Goal: Task Accomplishment & Management: Use online tool/utility

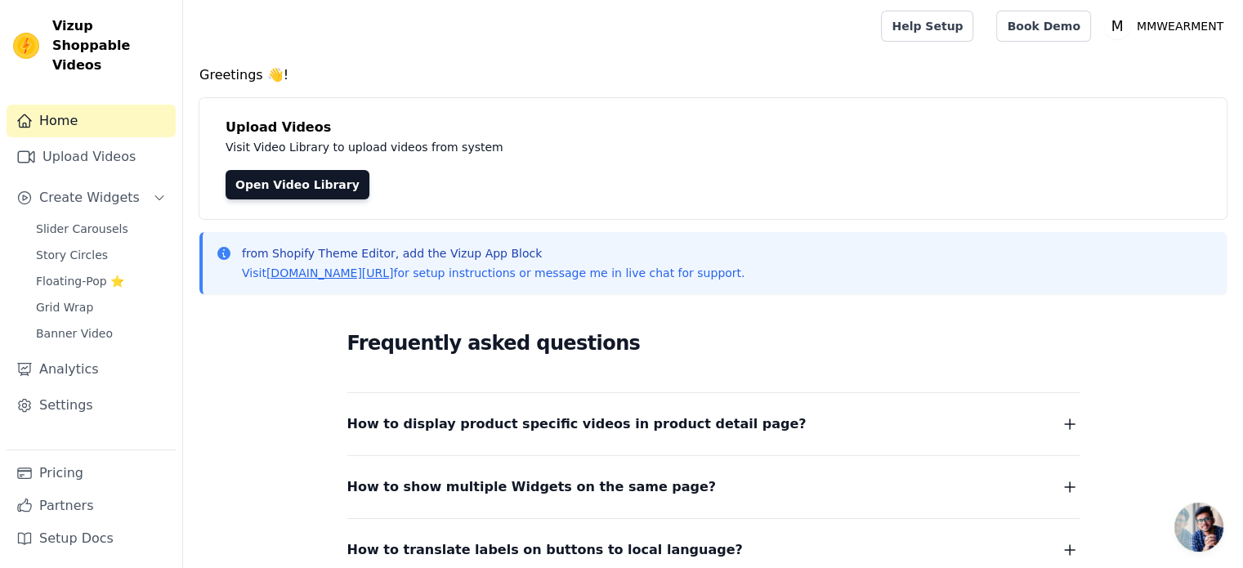
scroll to position [157, 0]
click at [71, 221] on span "Slider Carousels" at bounding box center [82, 229] width 92 height 16
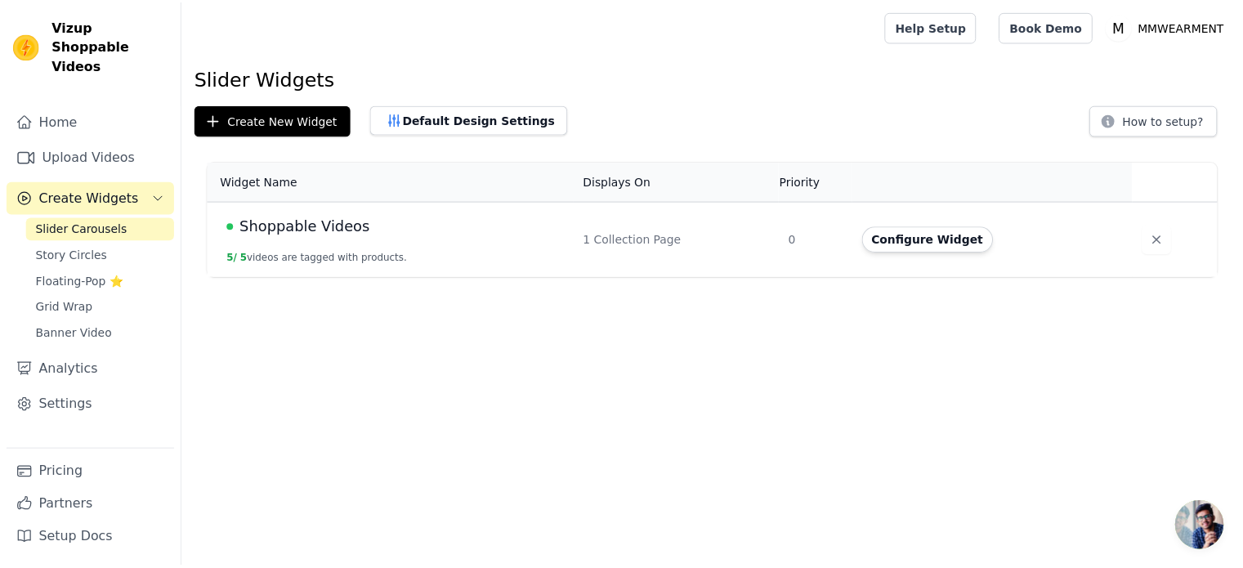
scroll to position [157, 0]
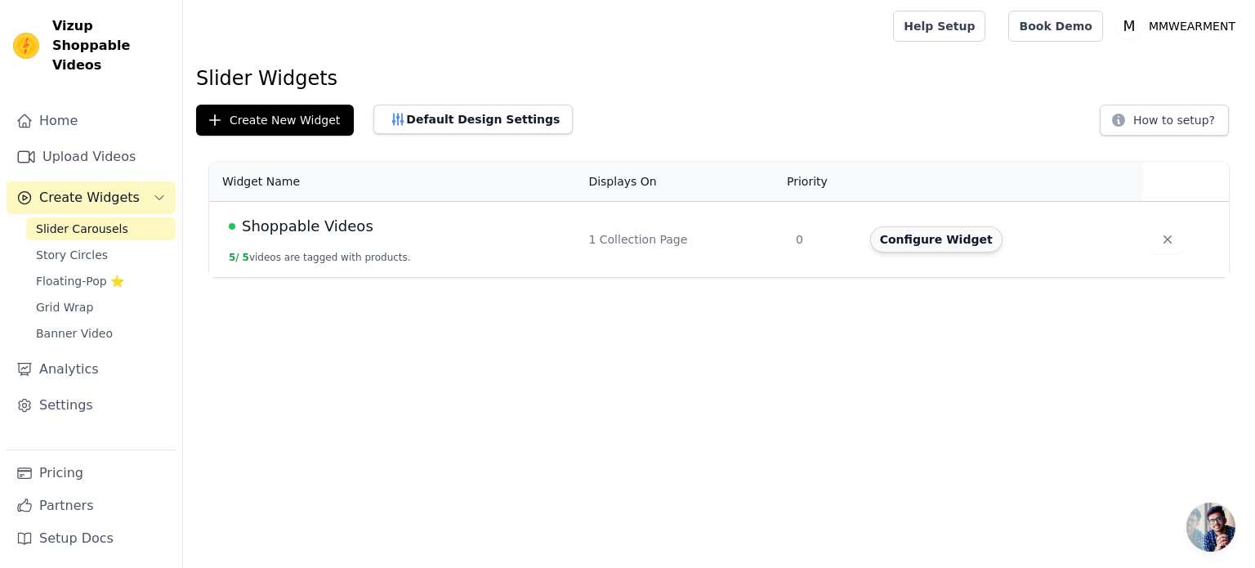
click at [959, 248] on button "Configure Widget" at bounding box center [936, 239] width 132 height 26
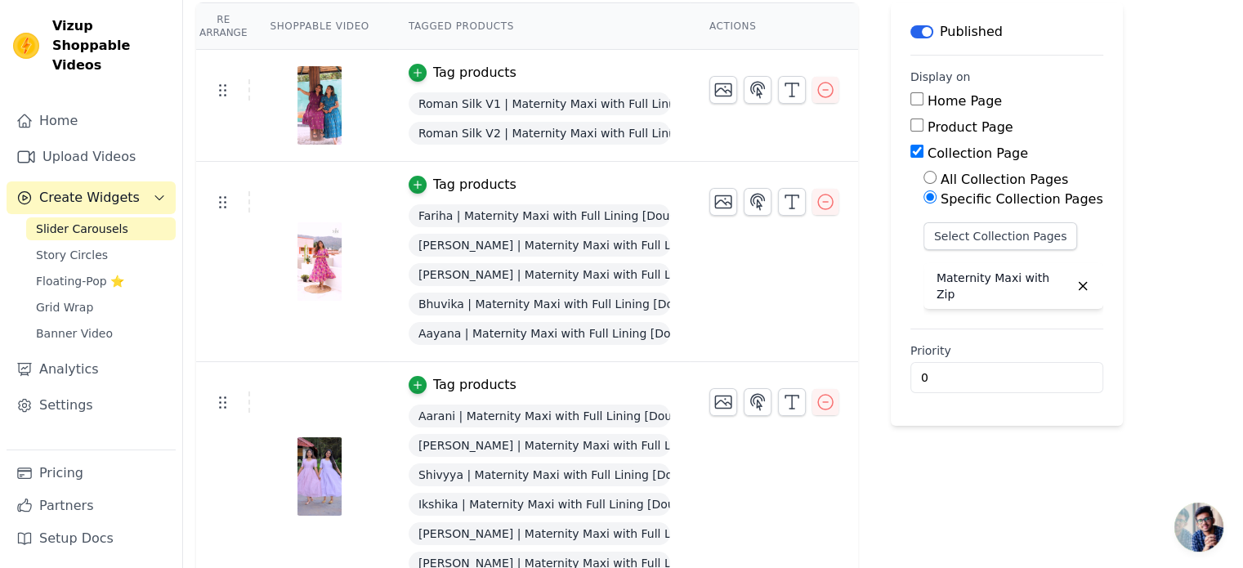
scroll to position [147, 0]
click at [816, 202] on icon "button" at bounding box center [826, 202] width 20 height 20
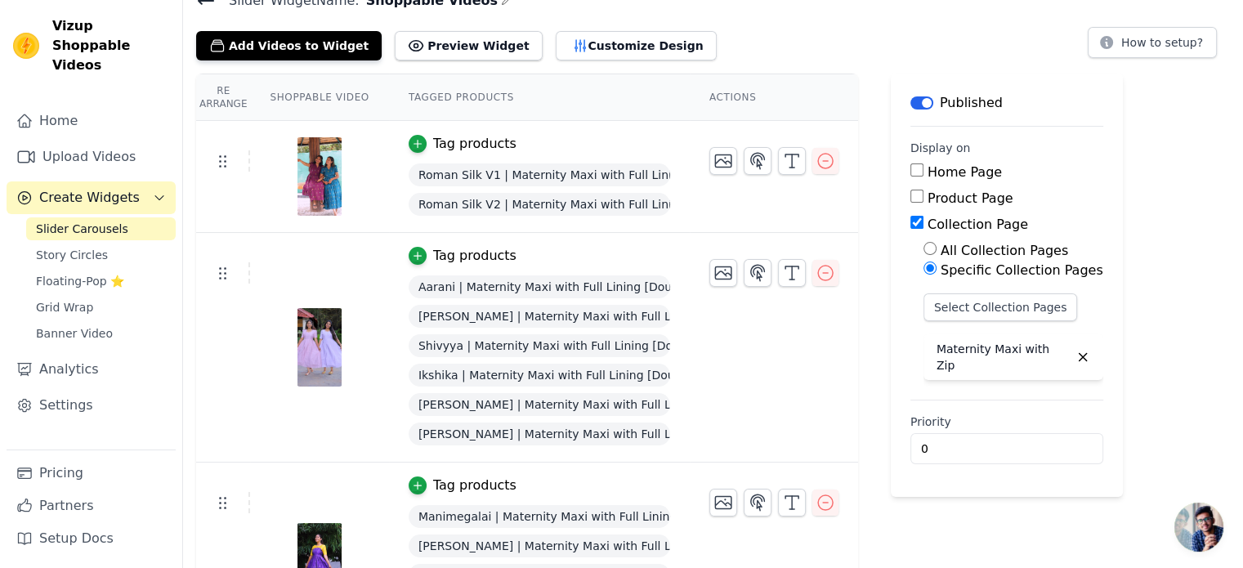
scroll to position [310, 0]
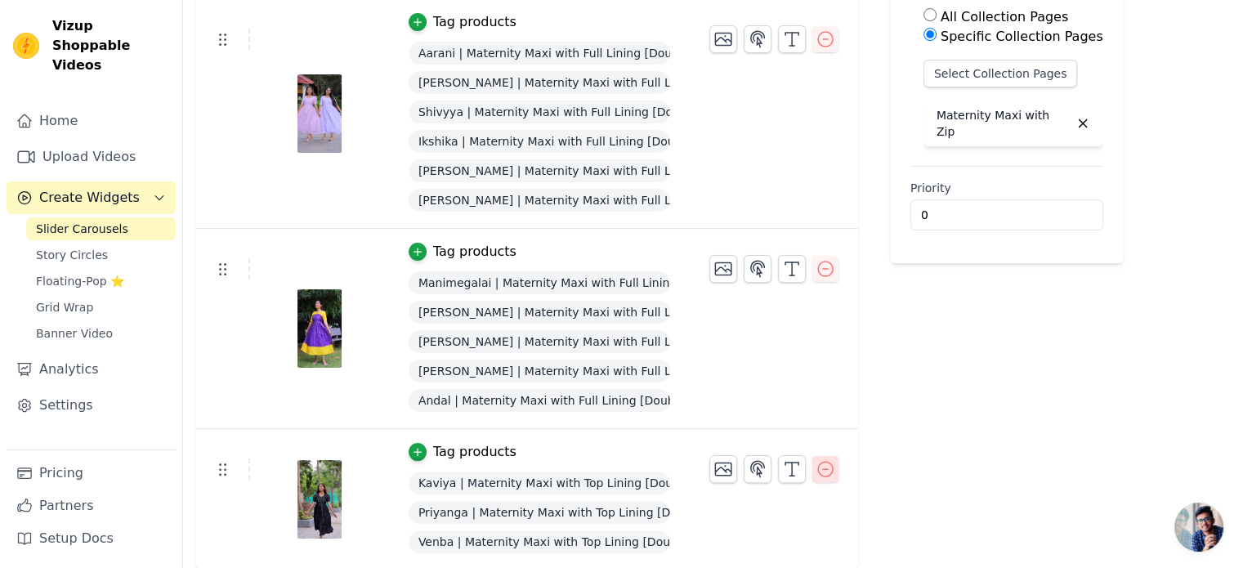
click at [819, 467] on icon "button" at bounding box center [826, 469] width 20 height 20
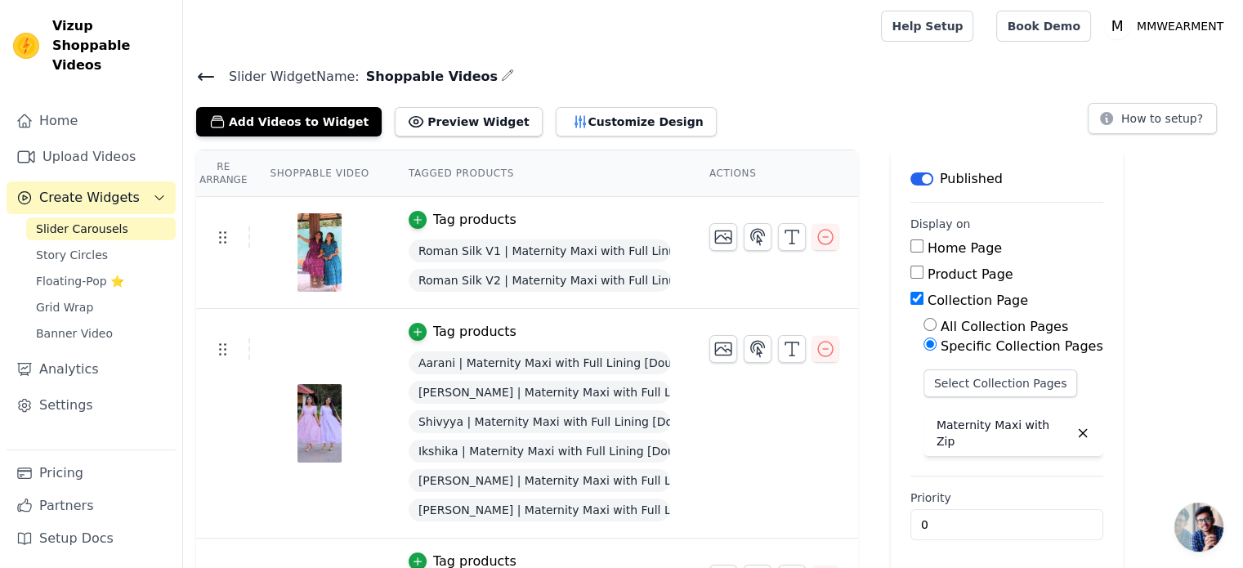
scroll to position [140, 0]
click at [92, 141] on link "Upload Videos" at bounding box center [91, 157] width 169 height 33
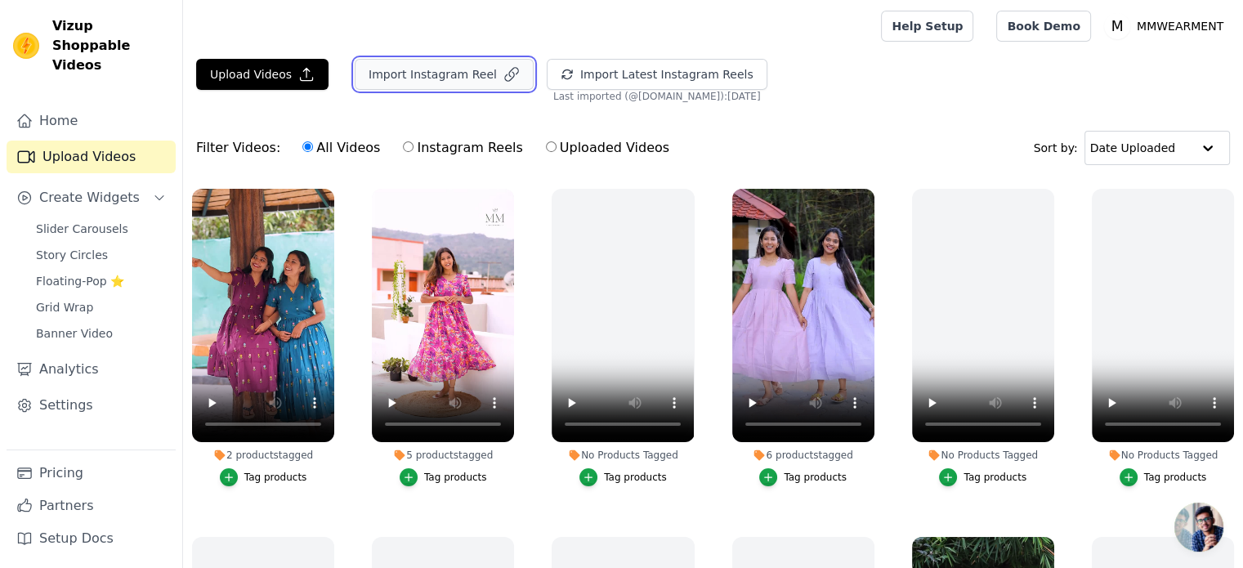
click at [438, 72] on button "Import Instagram Reel" at bounding box center [444, 74] width 179 height 31
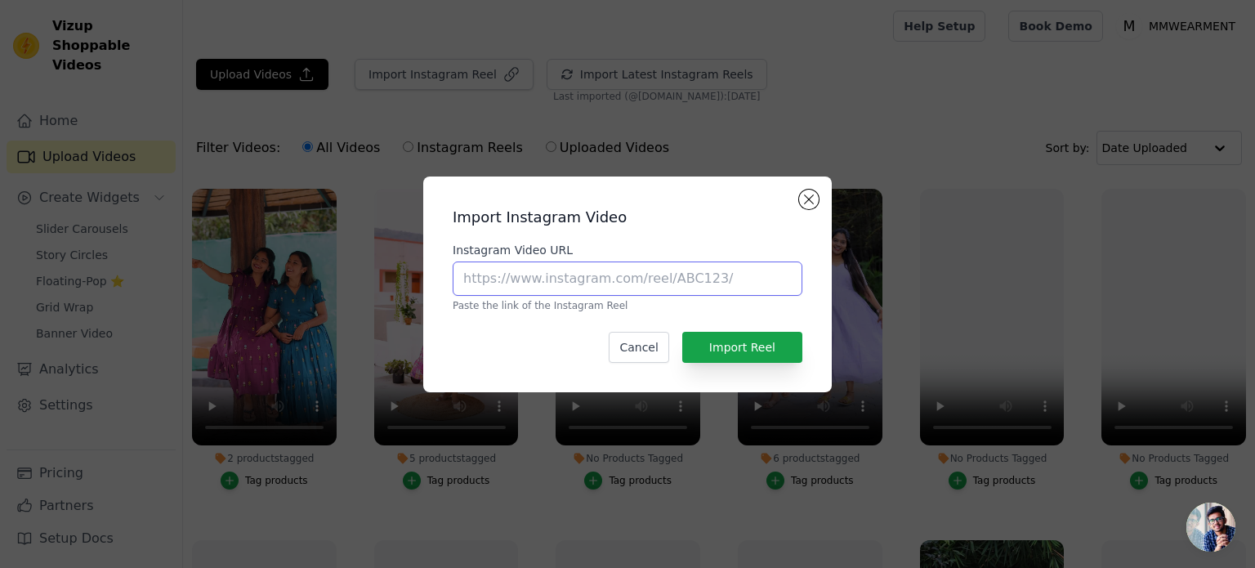
click at [552, 282] on input "Instagram Video URL" at bounding box center [628, 278] width 350 height 34
paste input "https://www.instagram.com/reel/DOFihVDDwy-/"
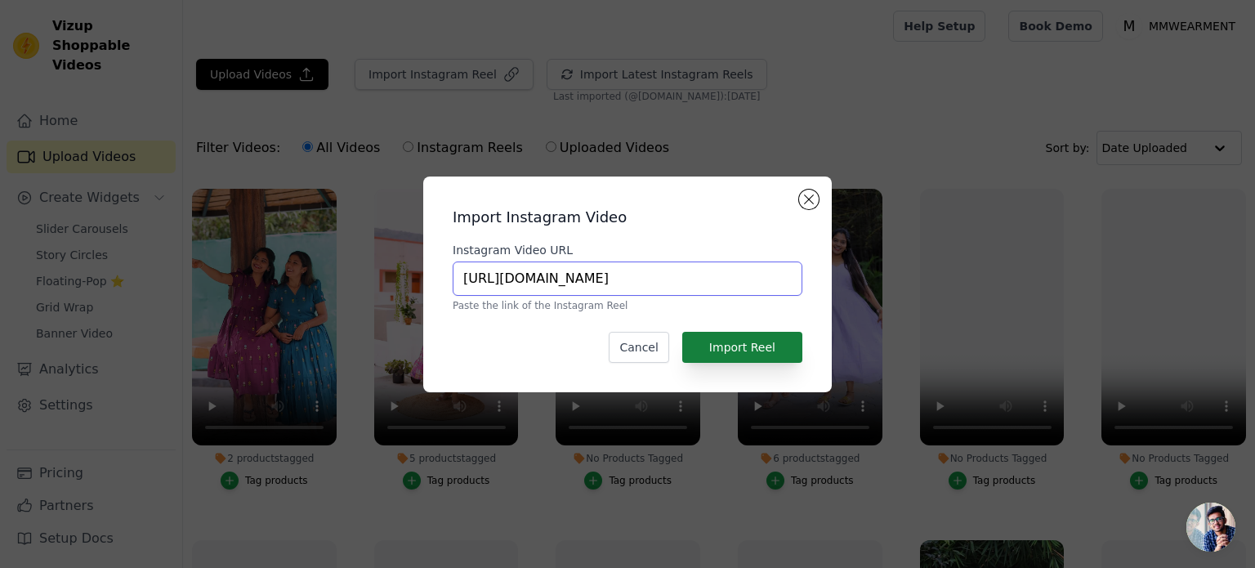
type input "https://www.instagram.com/reel/DOFihVDDwy-/"
click at [762, 346] on button "Import Reel" at bounding box center [742, 347] width 120 height 31
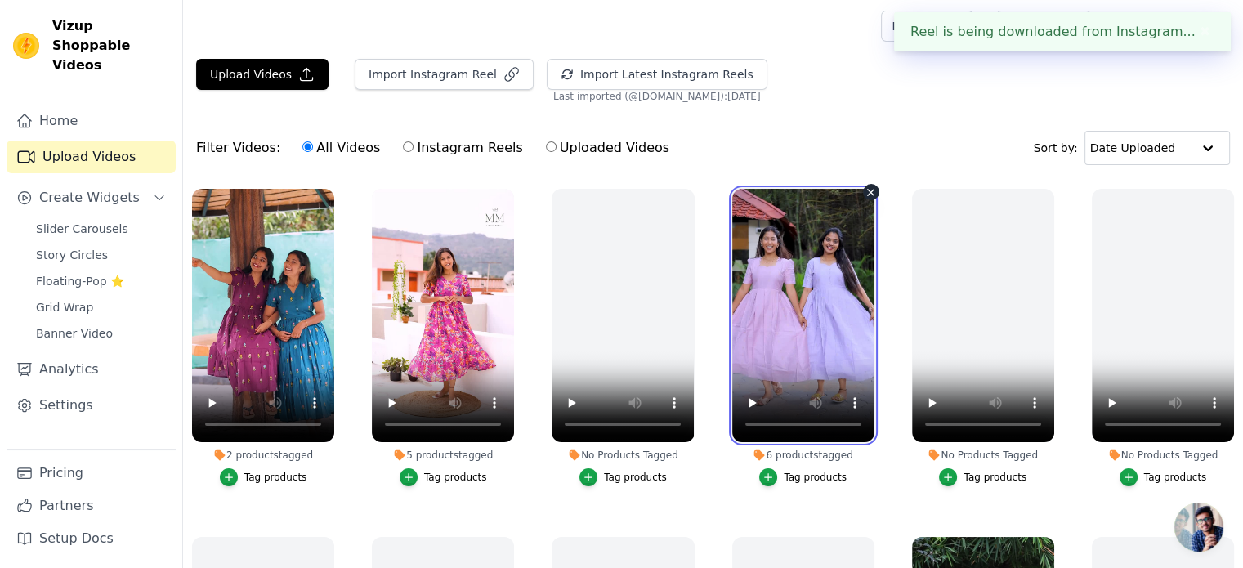
click at [762, 346] on video at bounding box center [803, 315] width 142 height 253
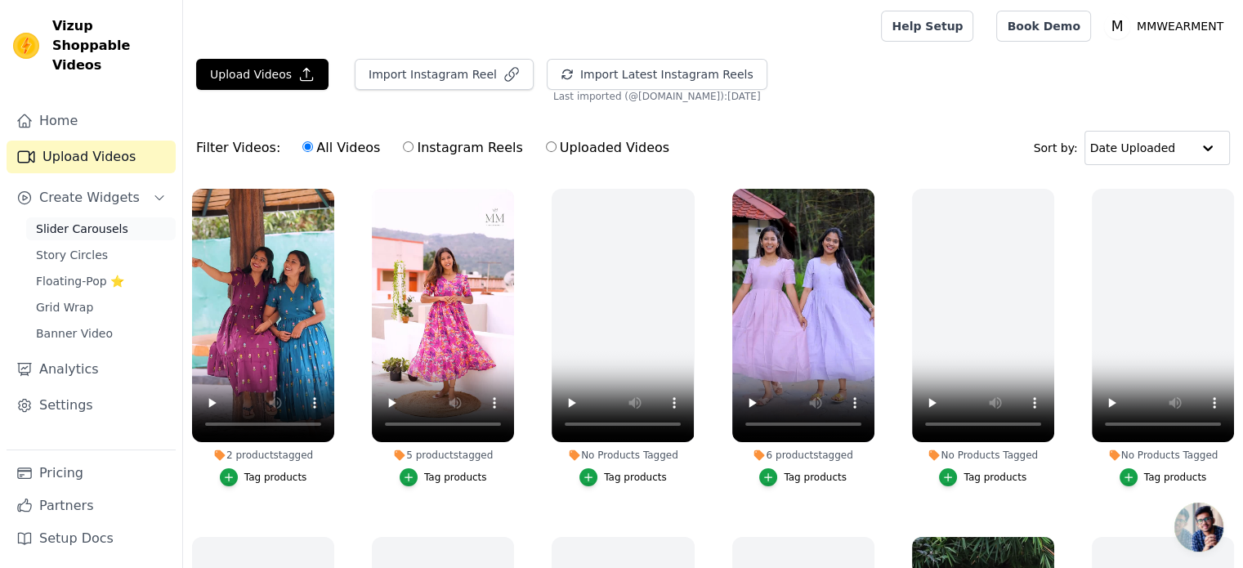
click at [78, 221] on span "Slider Carousels" at bounding box center [82, 229] width 92 height 16
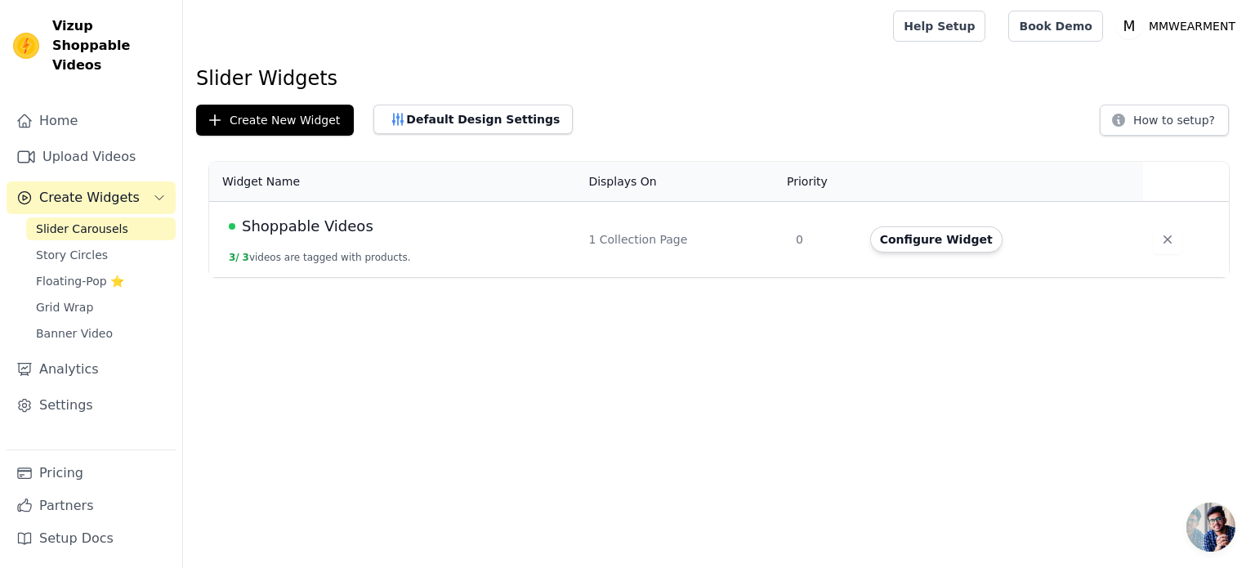
click at [279, 226] on span "Shoppable Videos" at bounding box center [308, 226] width 132 height 23
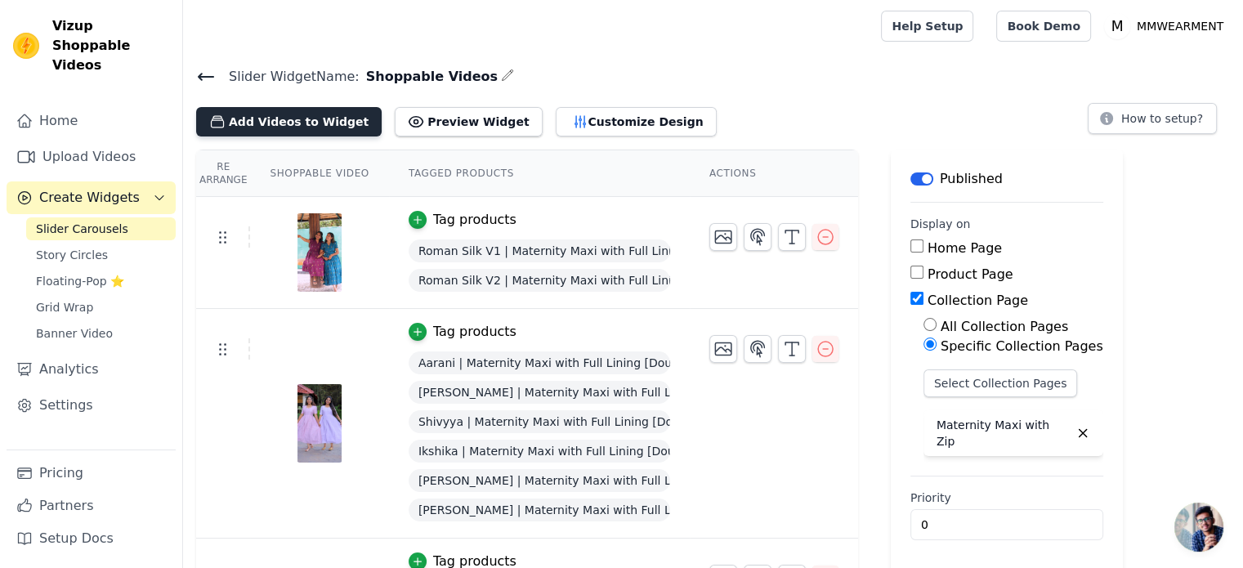
click at [301, 123] on button "Add Videos to Widget" at bounding box center [288, 121] width 185 height 29
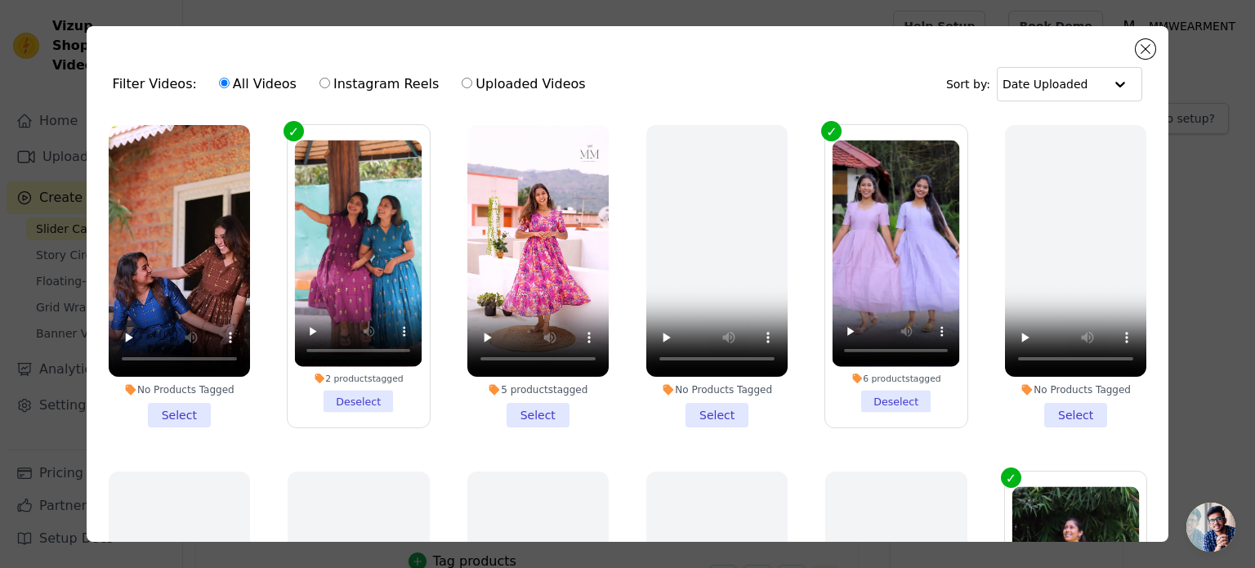
click at [173, 414] on li "No Products Tagged Select" at bounding box center [179, 276] width 141 height 302
click at [0, 0] on input "No Products Tagged Select" at bounding box center [0, 0] width 0 height 0
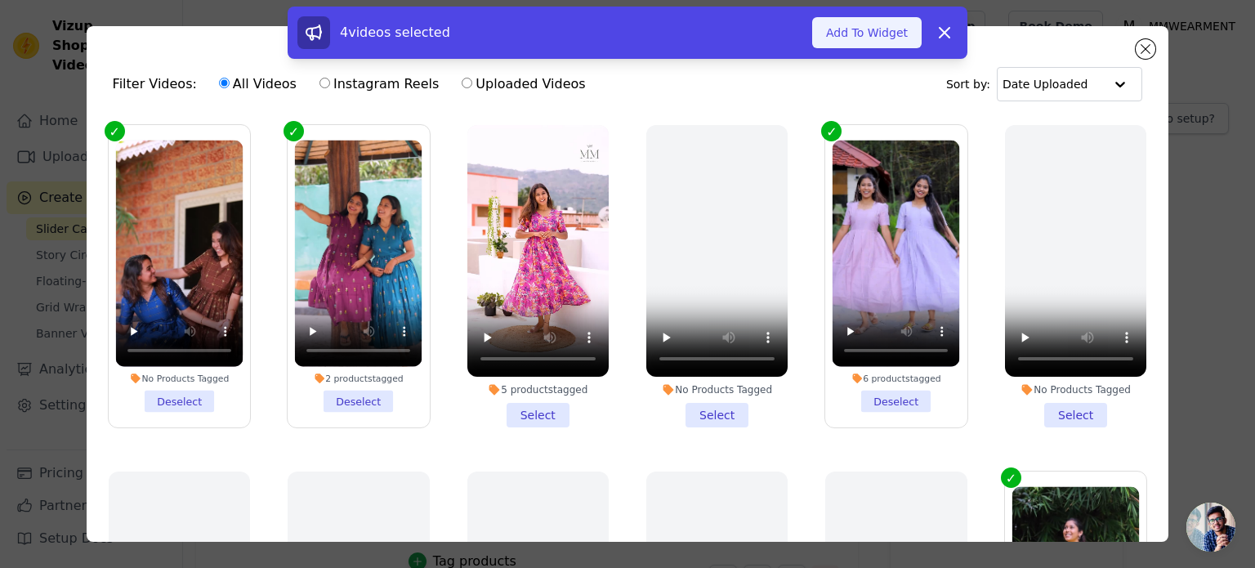
click at [863, 36] on button "Add To Widget" at bounding box center [866, 32] width 109 height 31
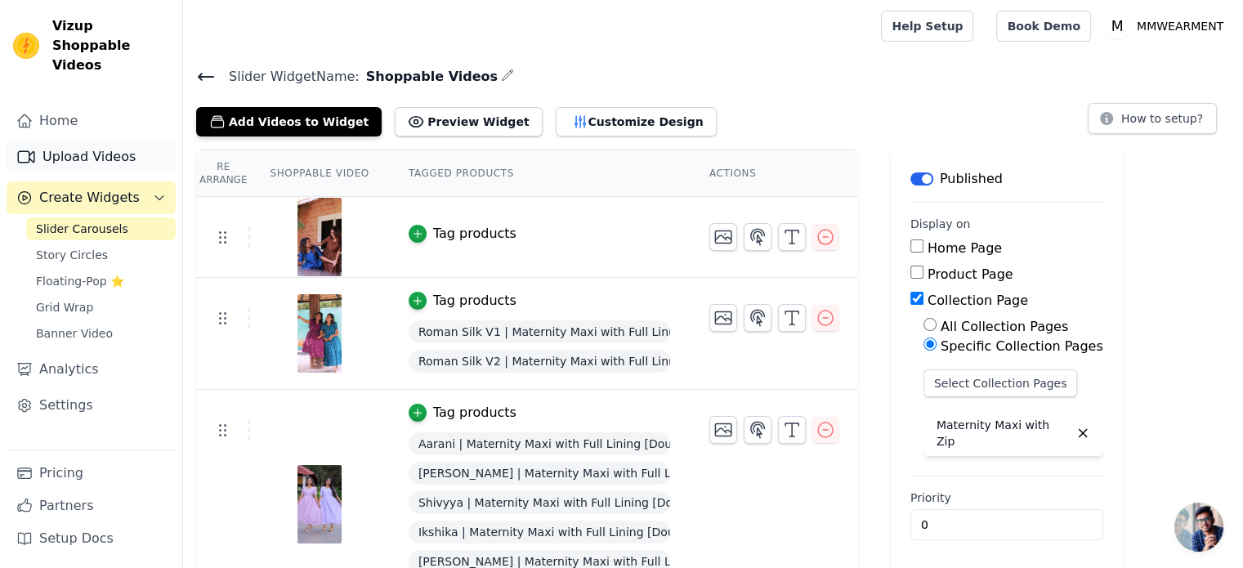
click at [101, 141] on link "Upload Videos" at bounding box center [91, 157] width 169 height 33
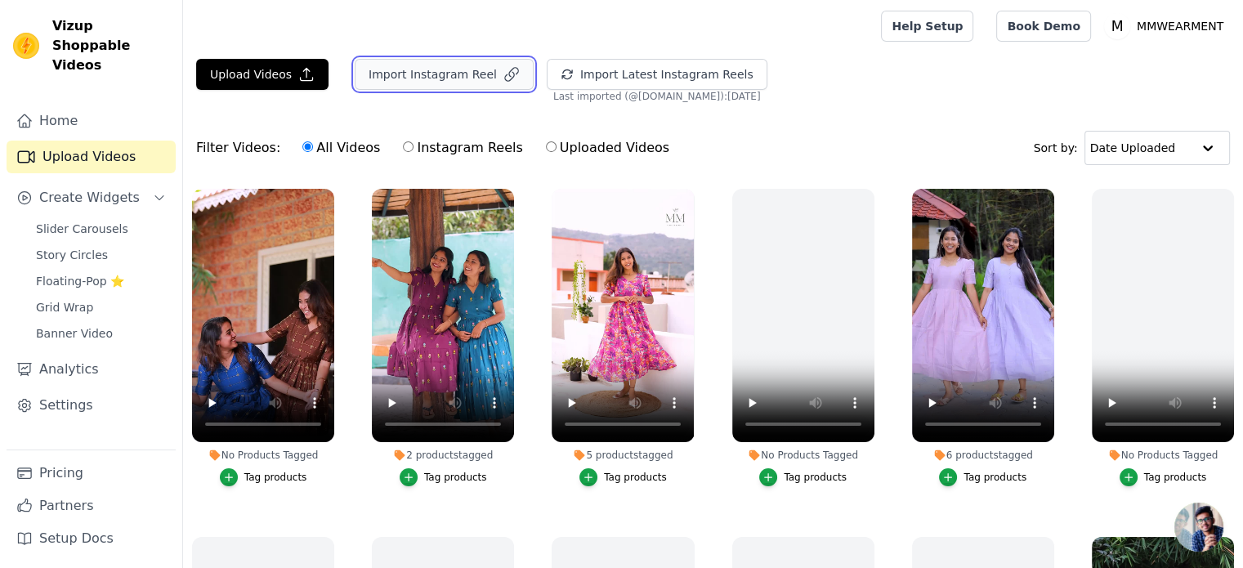
click at [445, 82] on button "Import Instagram Reel" at bounding box center [444, 74] width 179 height 31
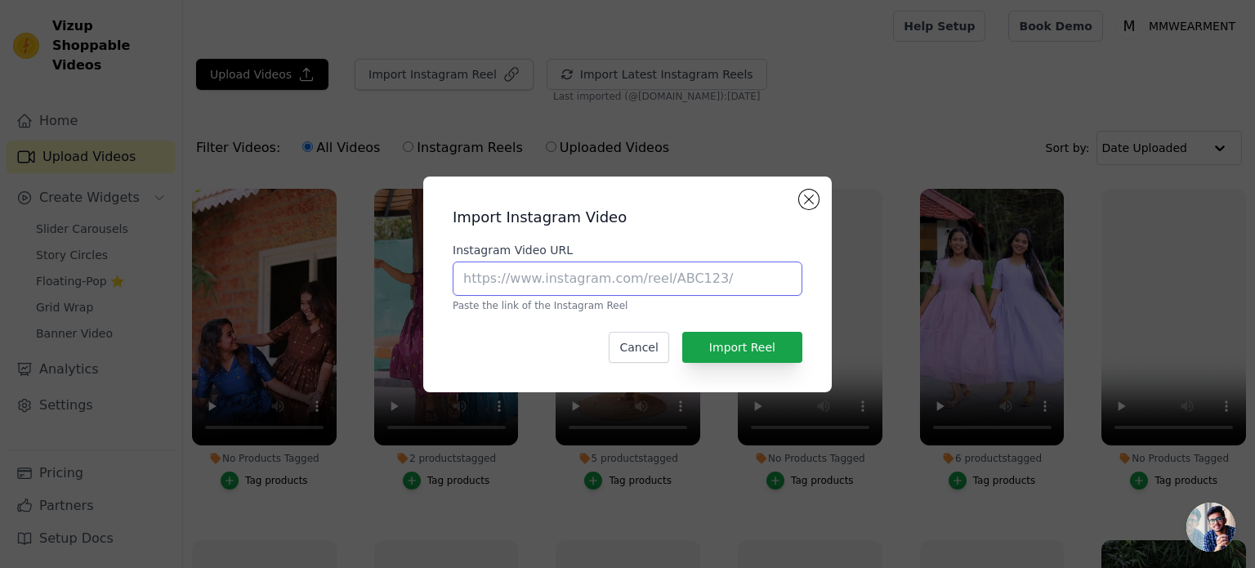
click at [623, 270] on input "Instagram Video URL" at bounding box center [628, 278] width 350 height 34
paste input "https://www.instagram.com/reel/DODr8pMD4Pa/"
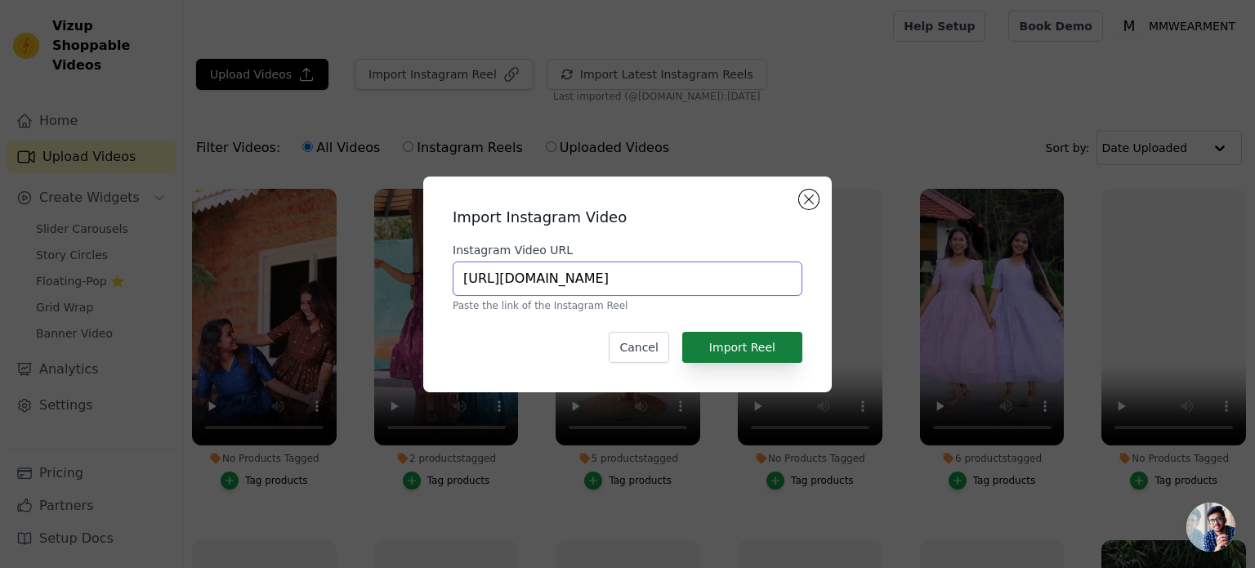
type input "https://www.instagram.com/reel/DODr8pMD4Pa/"
click at [728, 334] on button "Import Reel" at bounding box center [742, 347] width 120 height 31
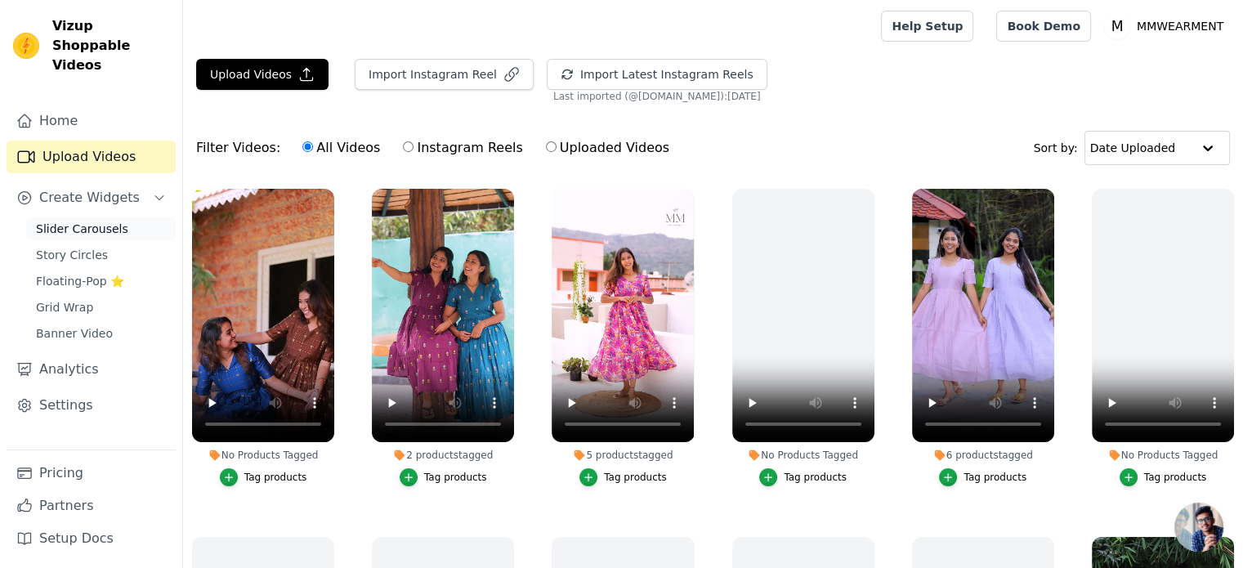
click at [68, 221] on span "Slider Carousels" at bounding box center [82, 229] width 92 height 16
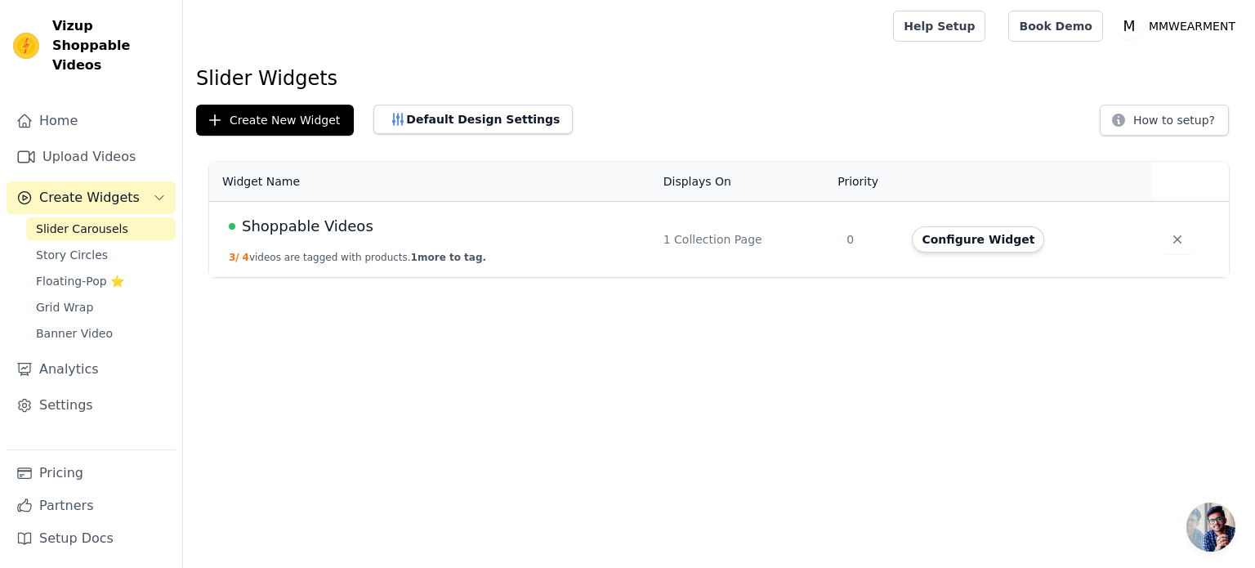
click at [300, 221] on span "Shoppable Videos" at bounding box center [308, 226] width 132 height 23
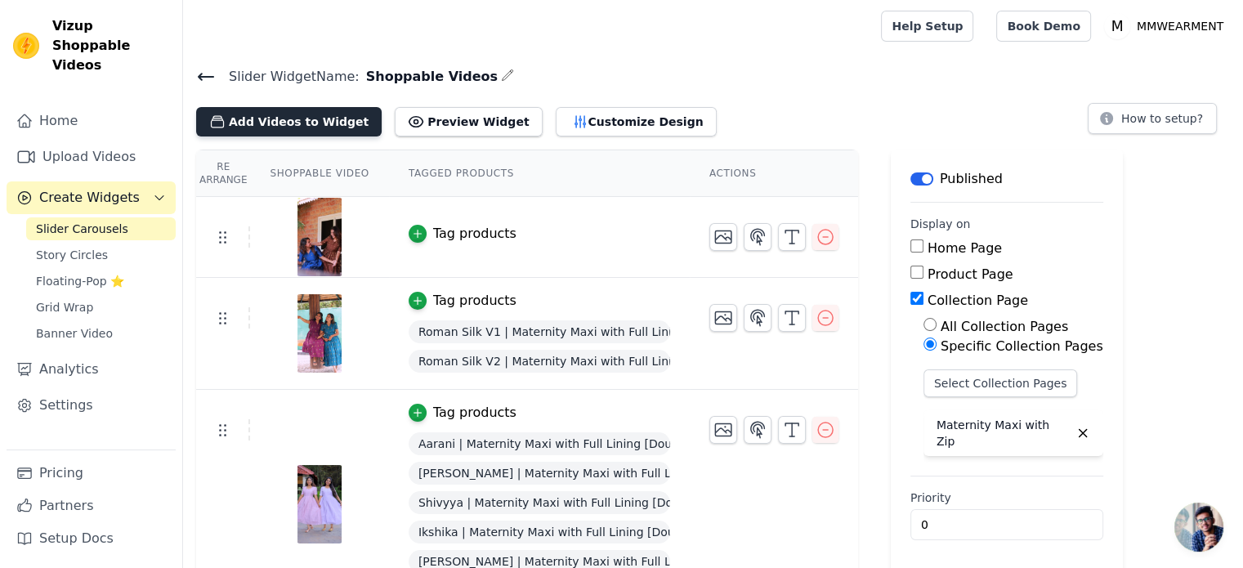
click at [271, 127] on button "Add Videos to Widget" at bounding box center [288, 121] width 185 height 29
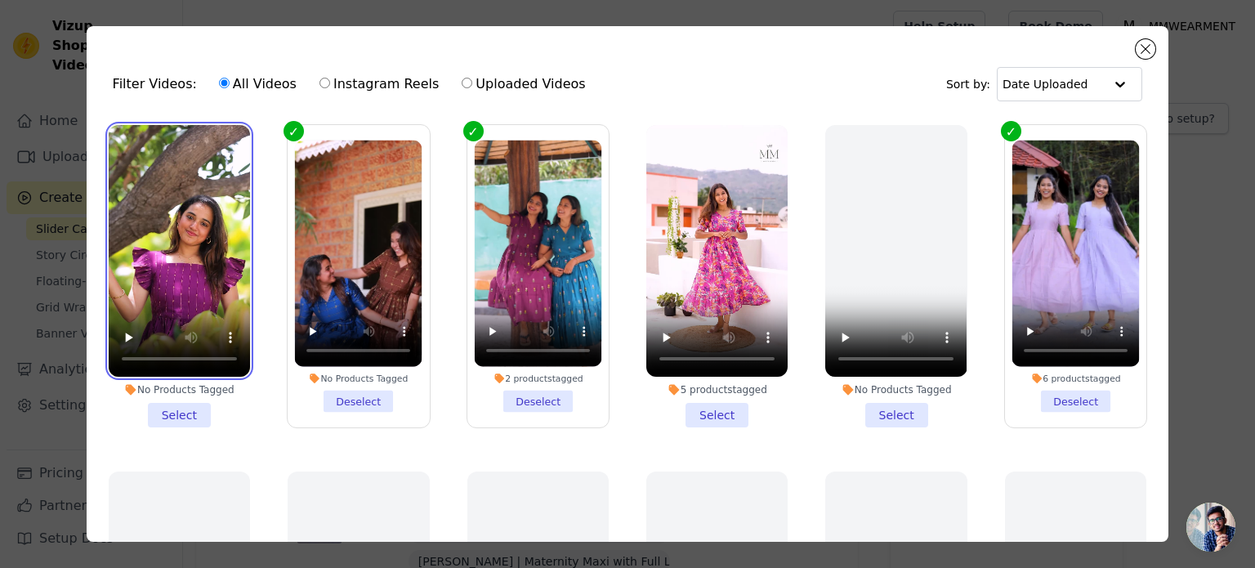
click at [167, 189] on video at bounding box center [179, 251] width 141 height 252
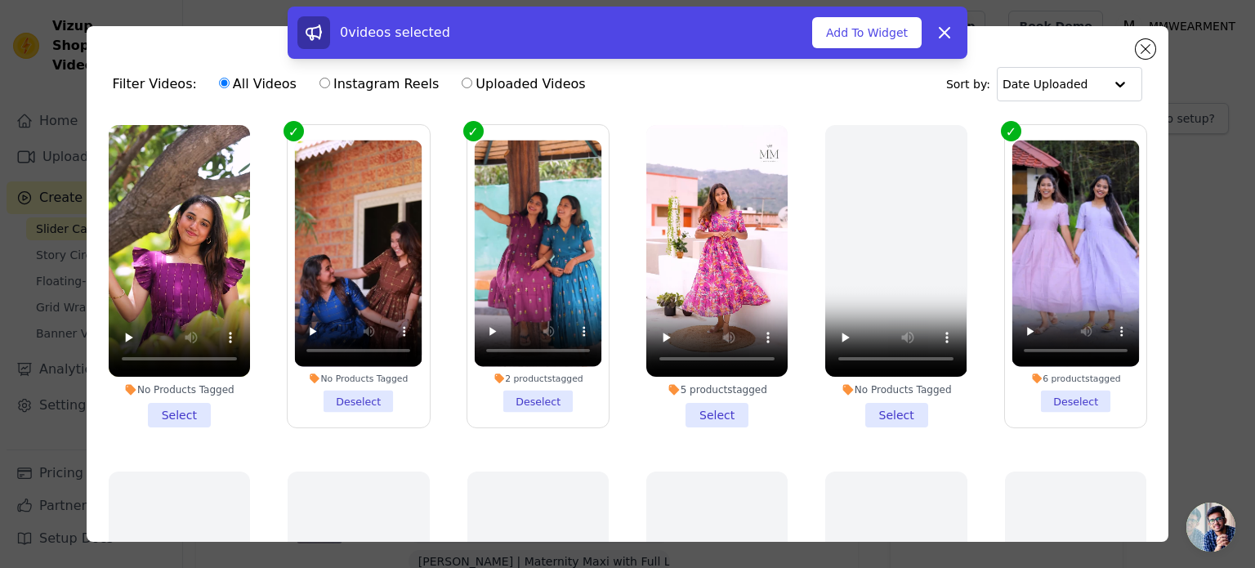
click at [169, 413] on li "No Products Tagged Select" at bounding box center [179, 276] width 141 height 302
click at [0, 0] on input "No Products Tagged Select" at bounding box center [0, 0] width 0 height 0
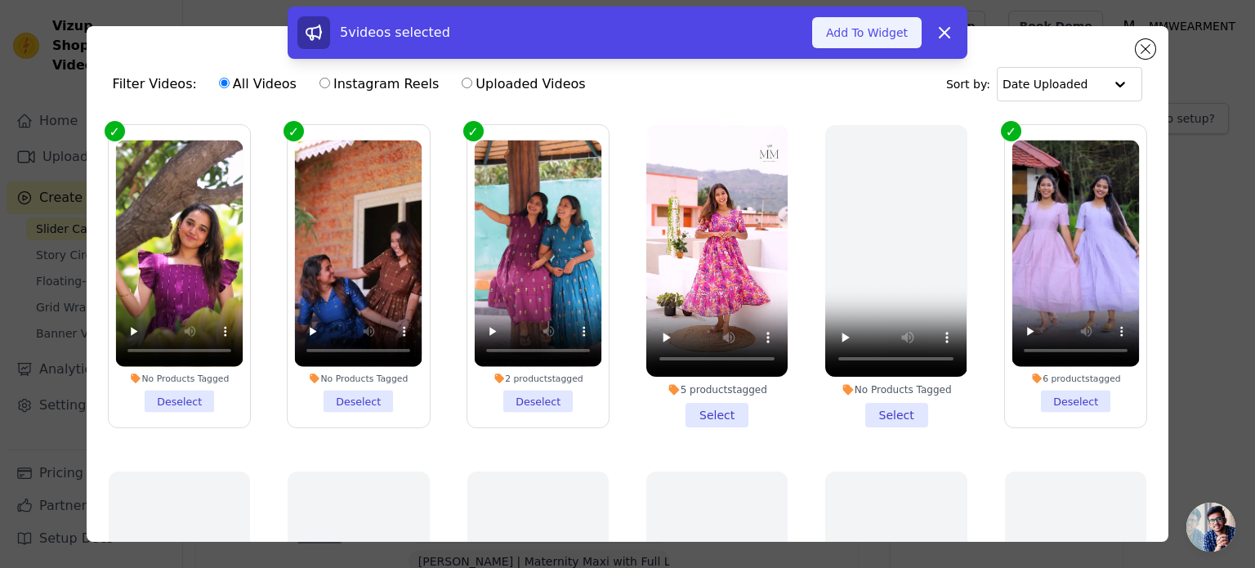
click at [860, 40] on button "Add To Widget" at bounding box center [866, 32] width 109 height 31
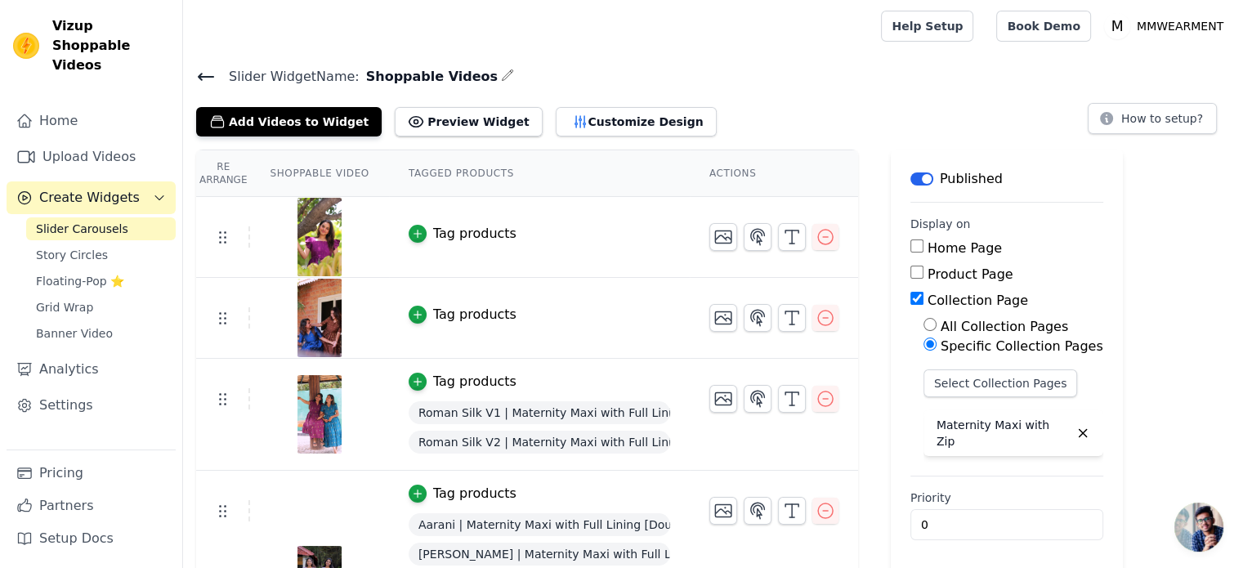
click at [459, 314] on div "Tag products" at bounding box center [474, 315] width 83 height 20
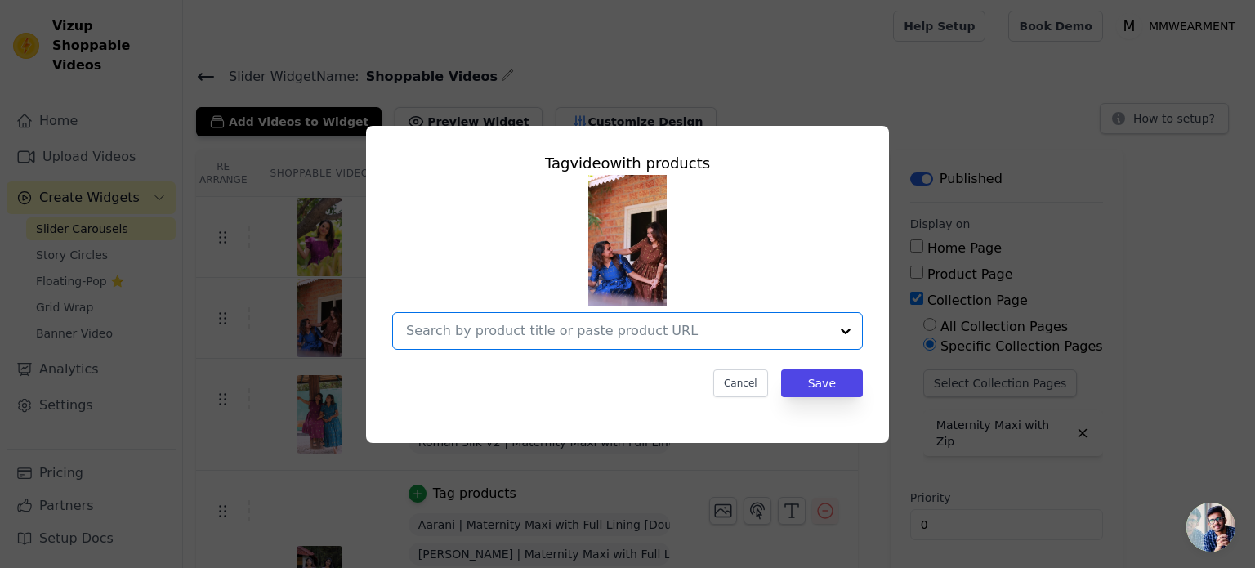
click at [575, 333] on input "text" at bounding box center [617, 331] width 423 height 20
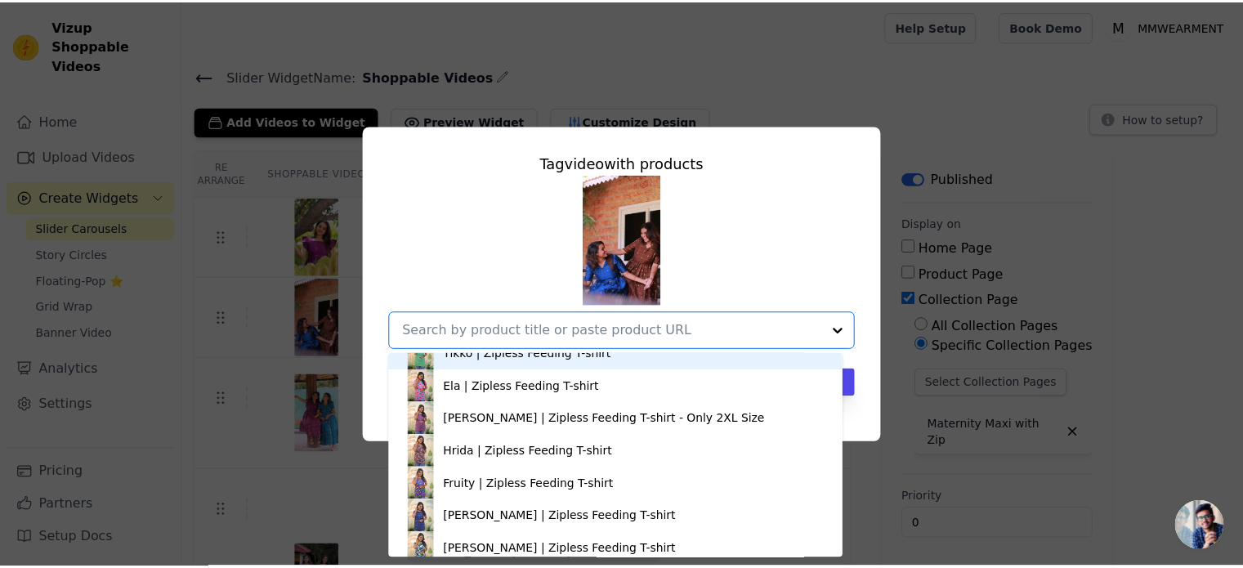
scroll to position [392, 0]
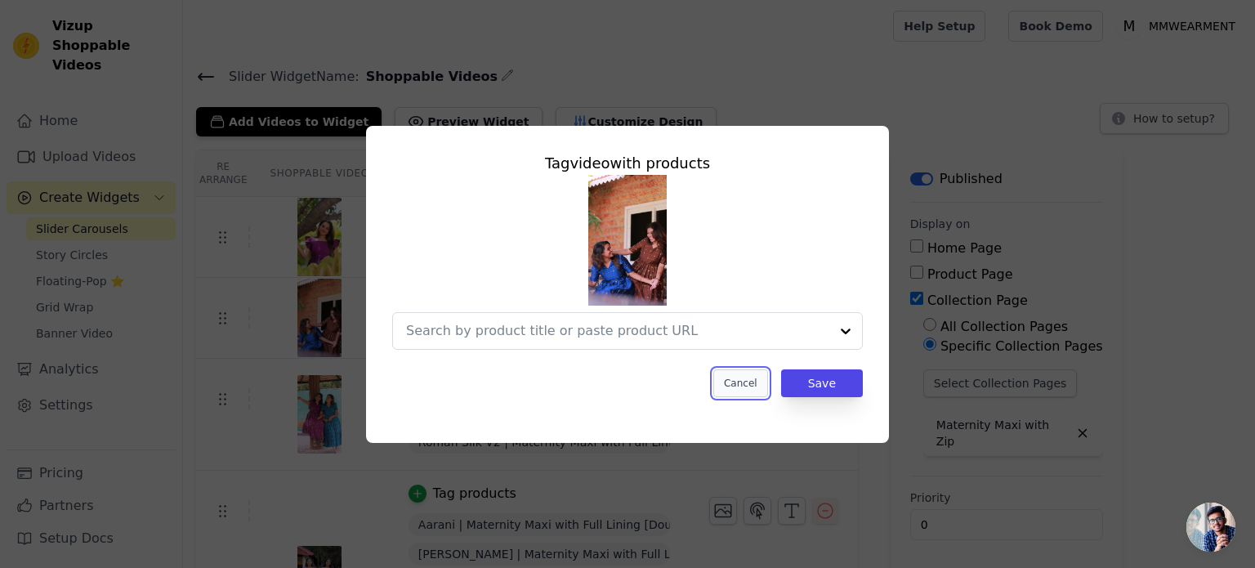
click at [755, 384] on button "Cancel" at bounding box center [740, 383] width 55 height 28
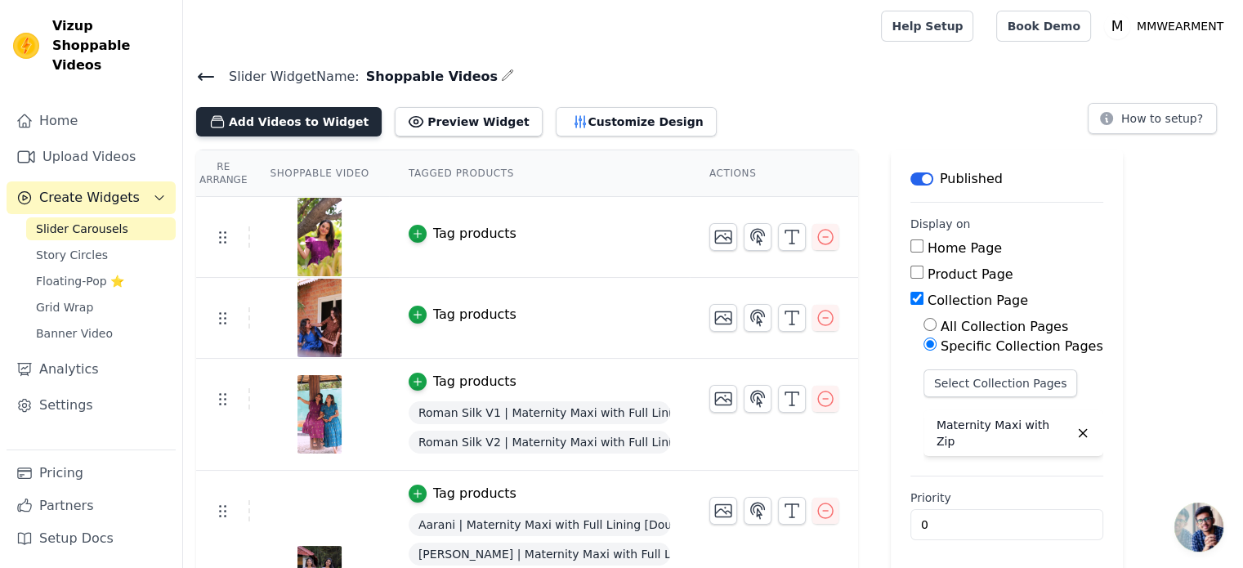
click at [261, 113] on button "Add Videos to Widget" at bounding box center [288, 121] width 185 height 29
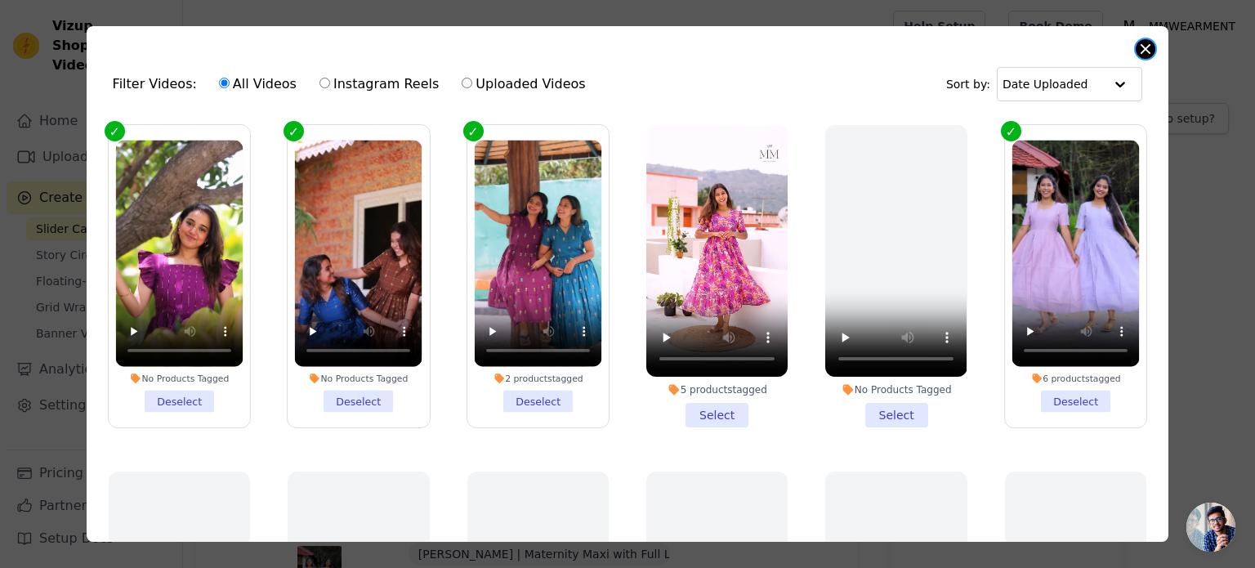
click at [1144, 54] on button "Close modal" at bounding box center [1146, 49] width 20 height 20
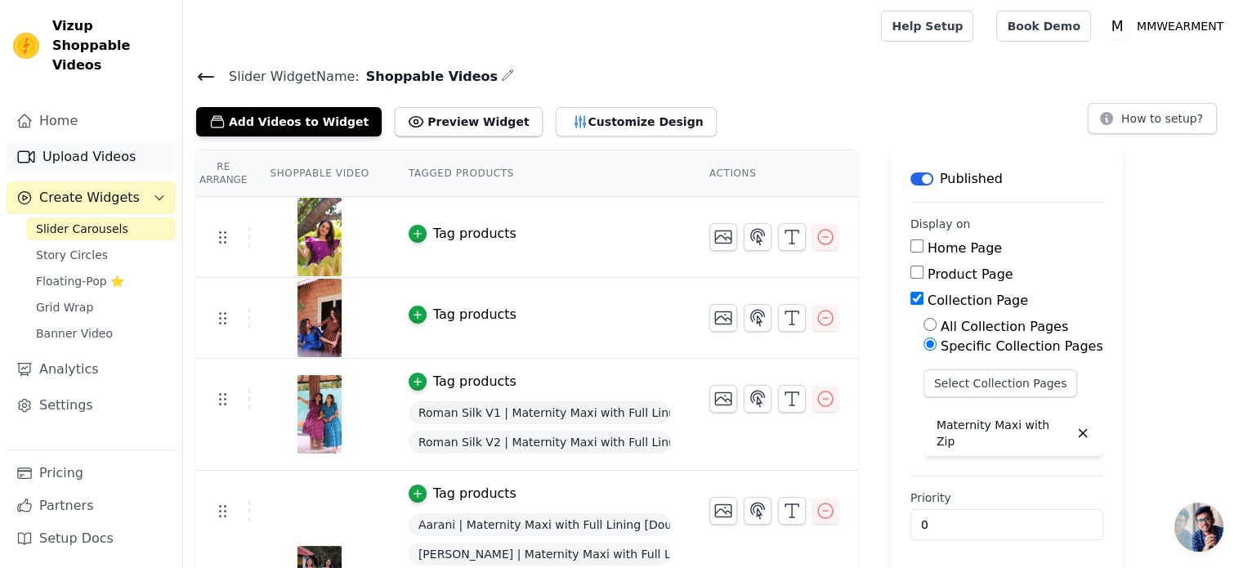
click at [60, 141] on link "Upload Videos" at bounding box center [91, 157] width 169 height 33
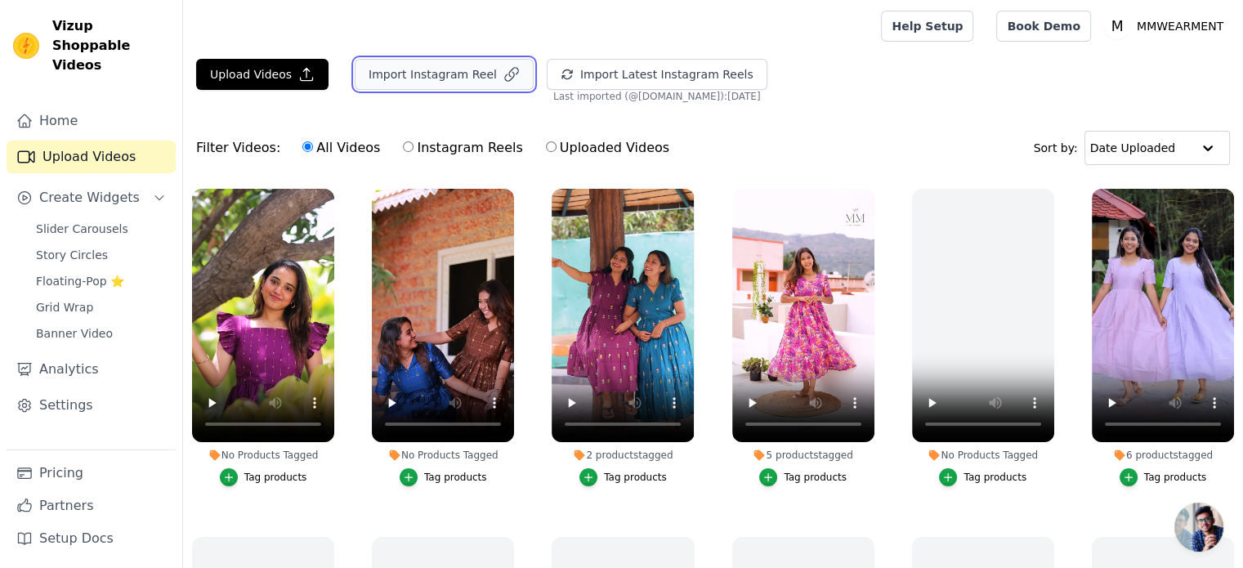
click at [413, 78] on button "Import Instagram Reel" at bounding box center [444, 74] width 179 height 31
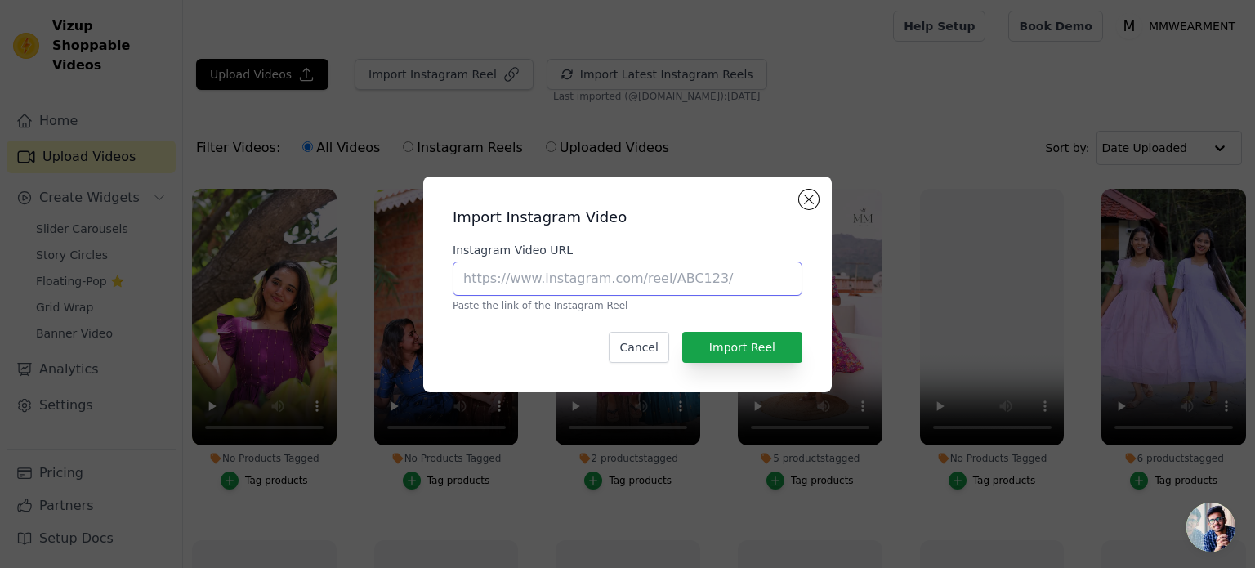
click at [523, 279] on input "Instagram Video URL" at bounding box center [628, 278] width 350 height 34
paste input "https://www.instagram.com/reel/DNU_MXBv8NF/"
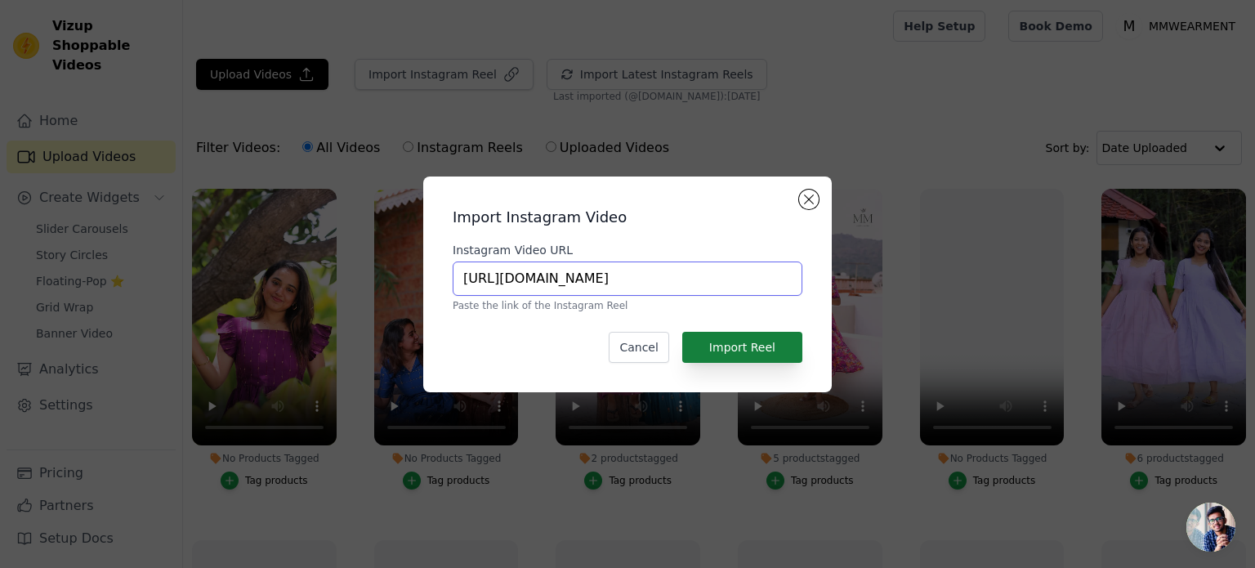
type input "https://www.instagram.com/reel/DNU_MXBv8NF/"
click at [728, 351] on button "Import Reel" at bounding box center [742, 347] width 120 height 31
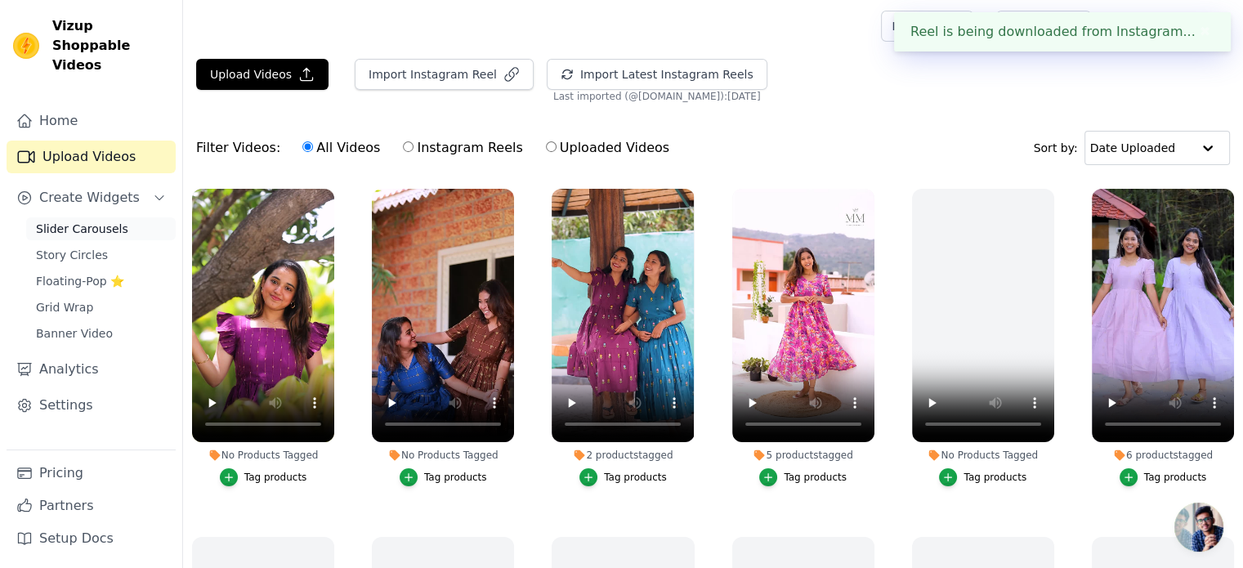
click at [56, 221] on span "Slider Carousels" at bounding box center [82, 229] width 92 height 16
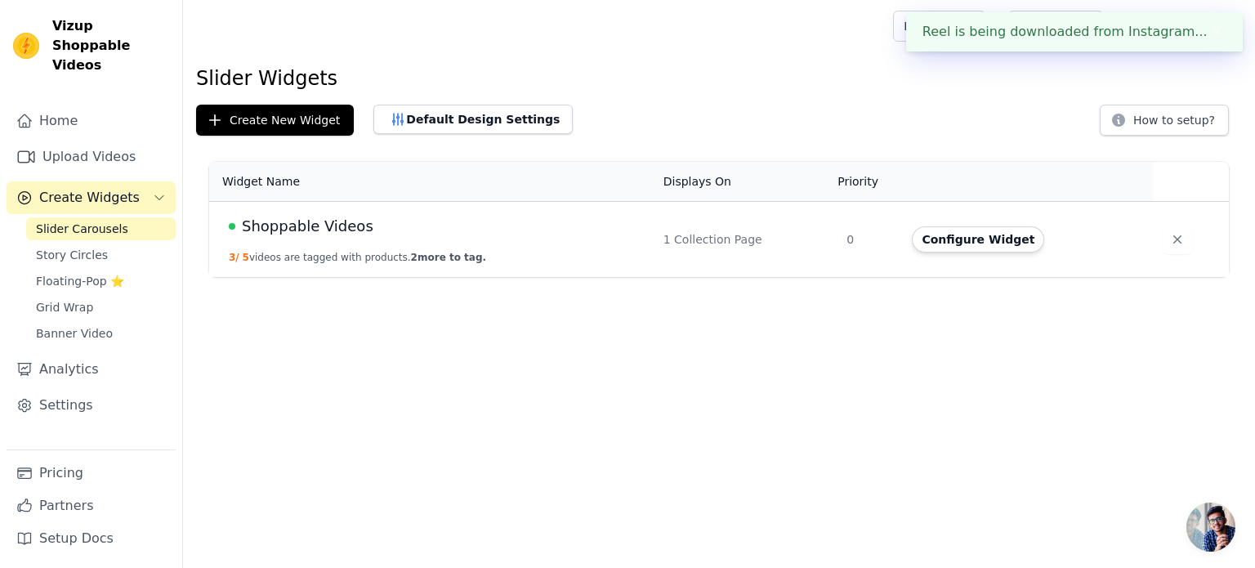
click at [303, 228] on span "Shoppable Videos" at bounding box center [308, 226] width 132 height 23
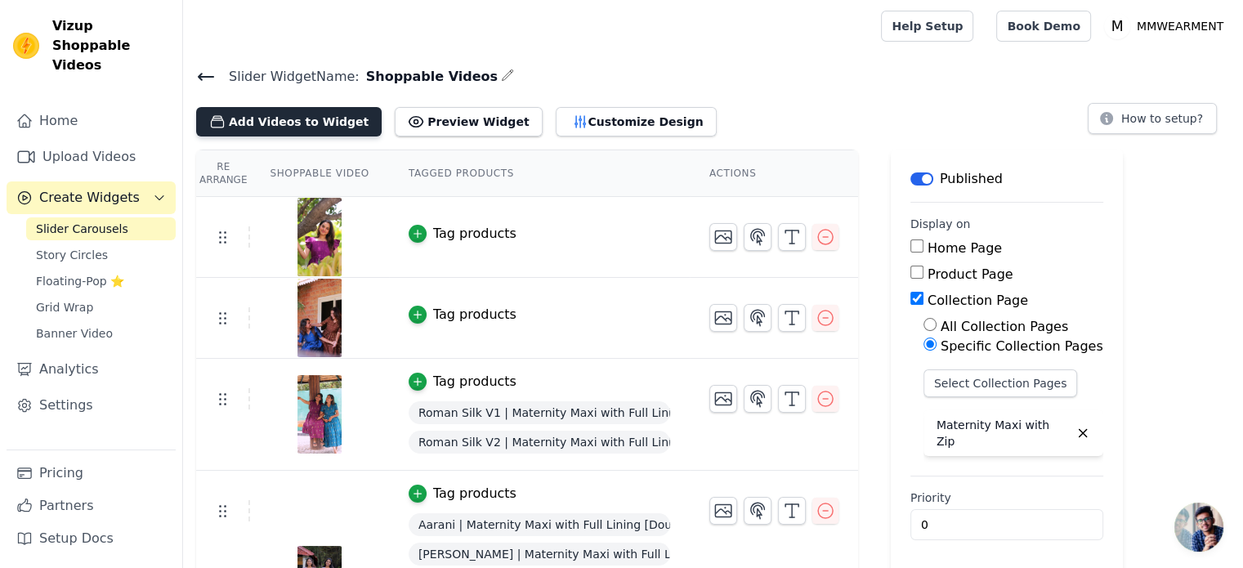
click at [307, 123] on button "Add Videos to Widget" at bounding box center [288, 121] width 185 height 29
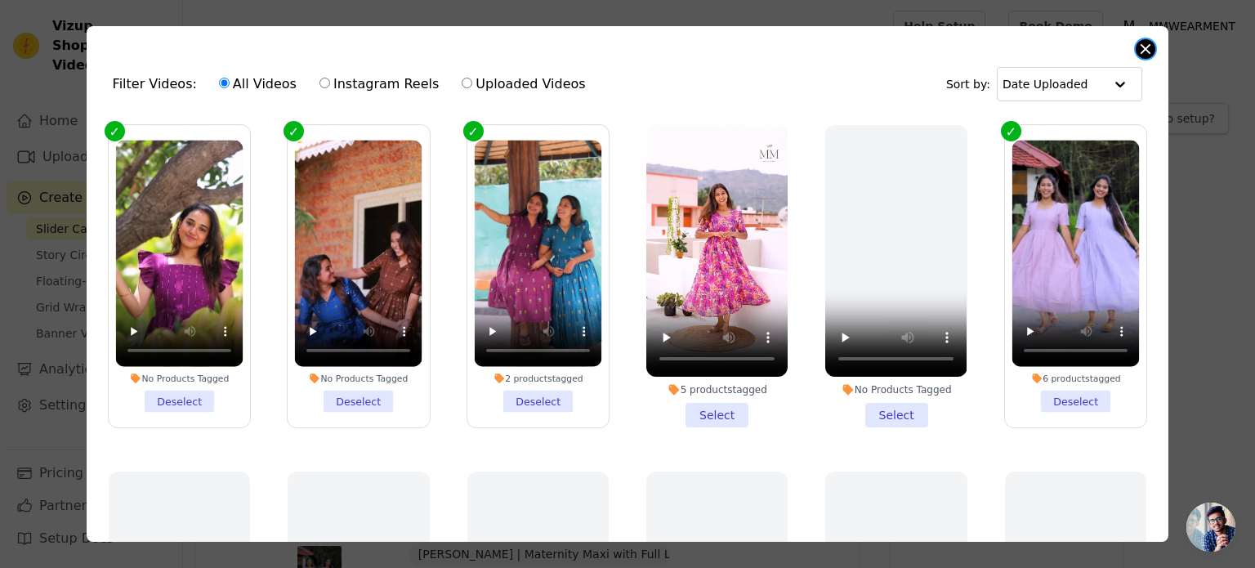
click at [1143, 51] on button "Close modal" at bounding box center [1146, 49] width 20 height 20
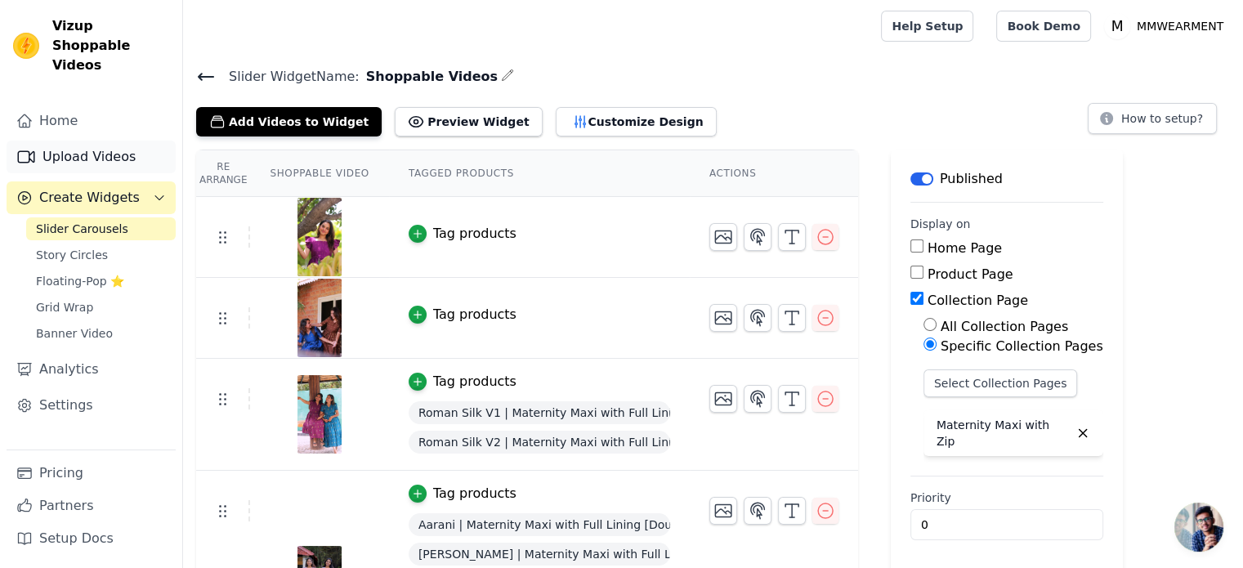
click at [78, 141] on link "Upload Videos" at bounding box center [91, 157] width 169 height 33
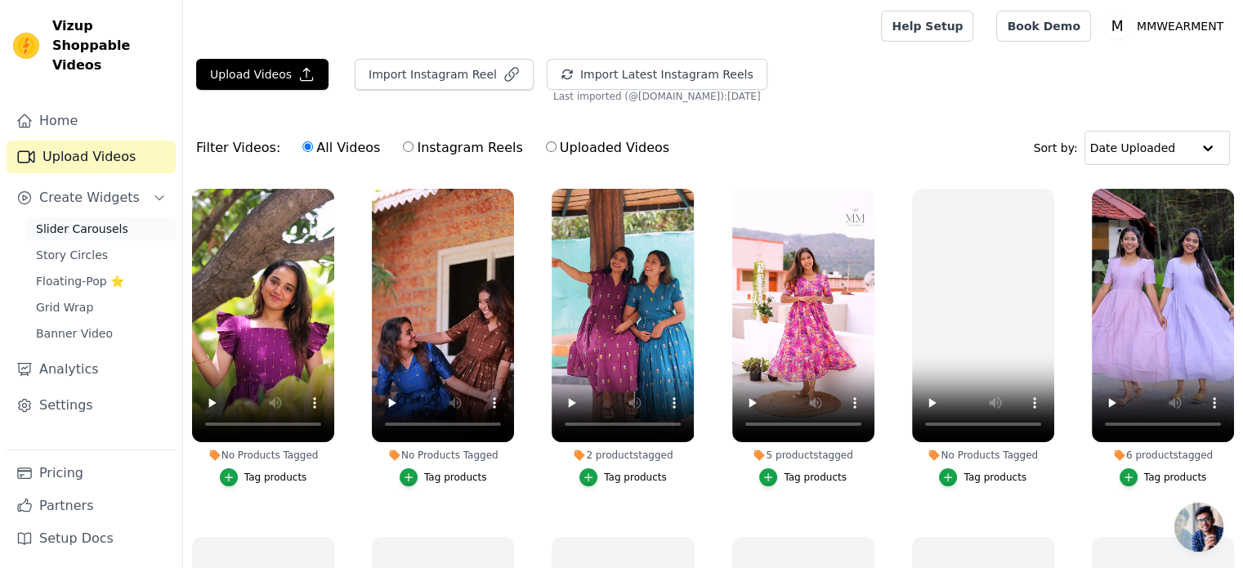
click at [81, 221] on span "Slider Carousels" at bounding box center [82, 229] width 92 height 16
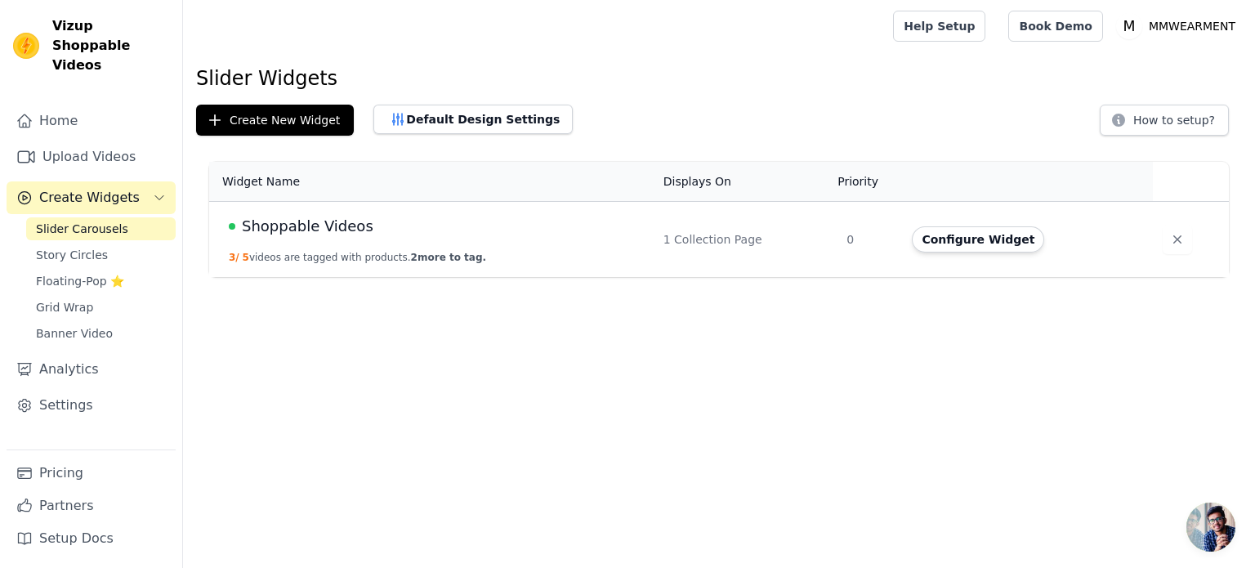
click at [327, 215] on span "Shoppable Videos" at bounding box center [308, 226] width 132 height 23
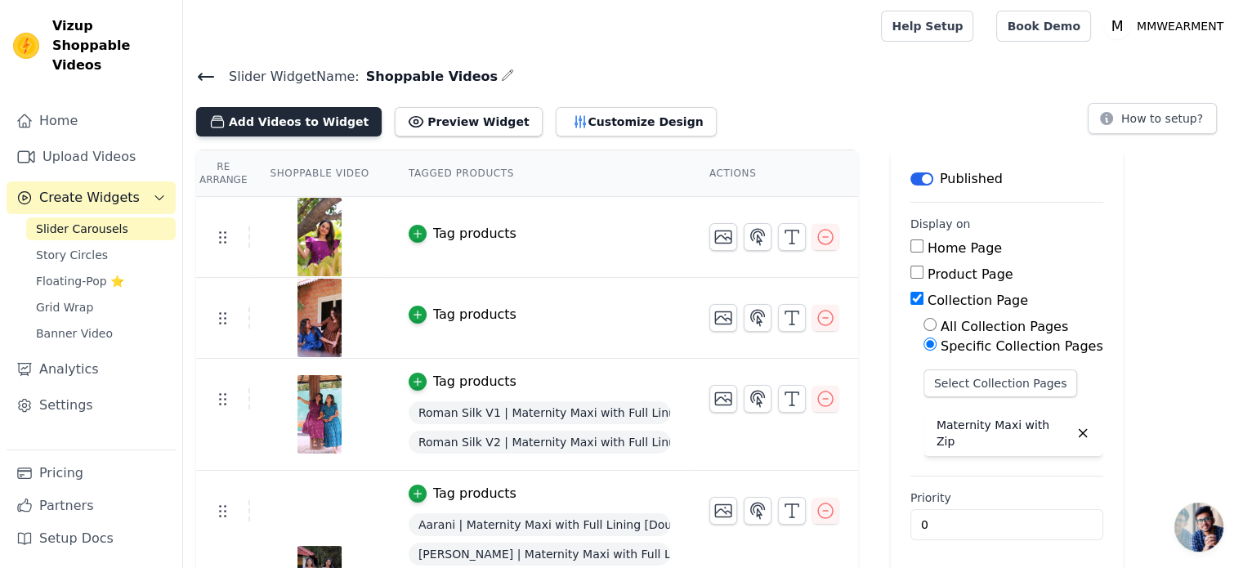
click at [313, 129] on button "Add Videos to Widget" at bounding box center [288, 121] width 185 height 29
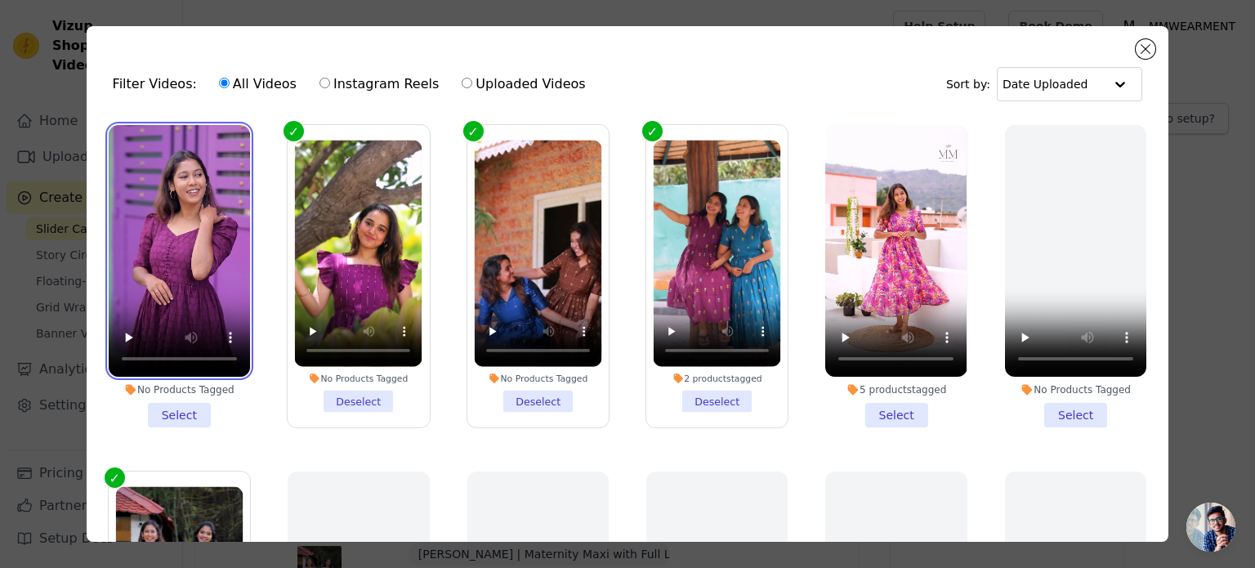
click at [166, 245] on video at bounding box center [179, 251] width 141 height 252
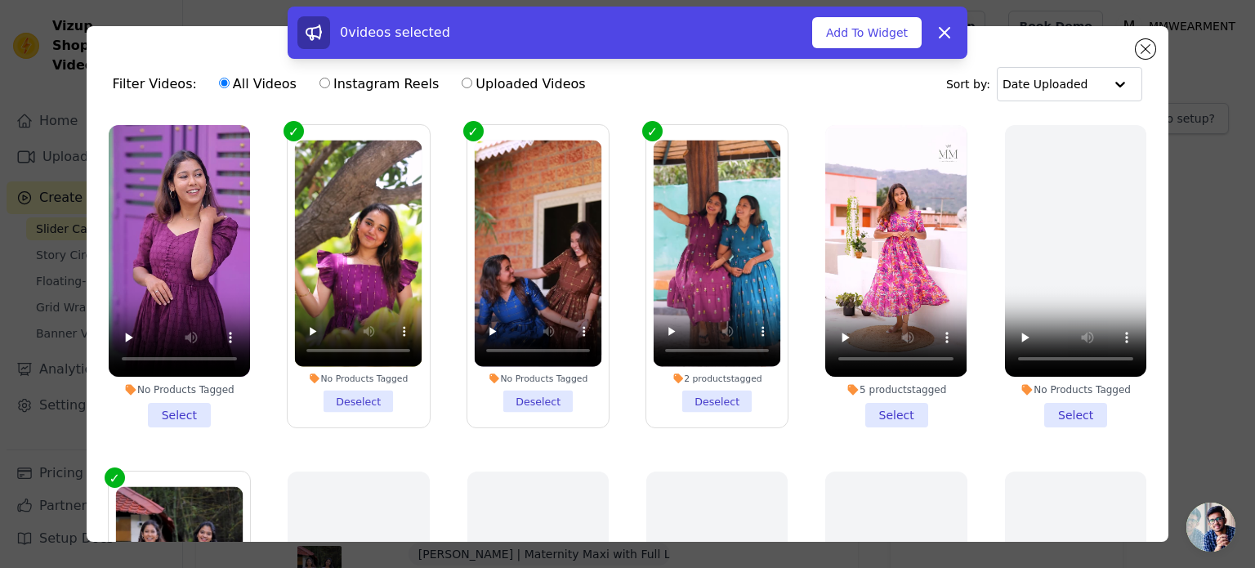
click at [180, 405] on li "No Products Tagged Select" at bounding box center [179, 276] width 141 height 302
click at [0, 0] on input "No Products Tagged Select" at bounding box center [0, 0] width 0 height 0
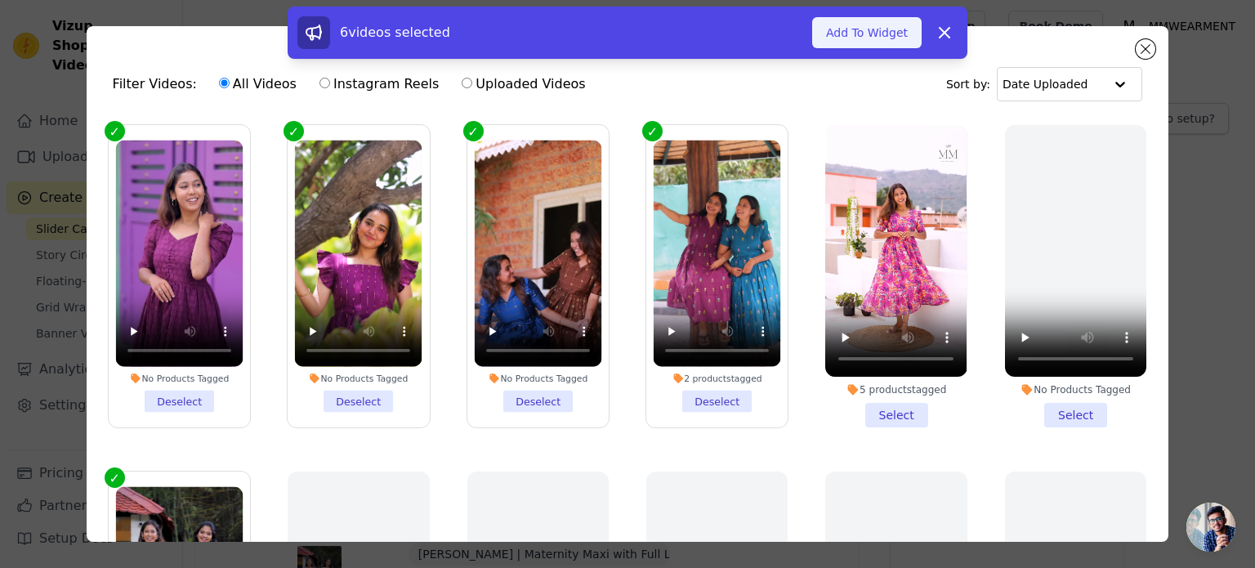
click at [870, 36] on button "Add To Widget" at bounding box center [866, 32] width 109 height 31
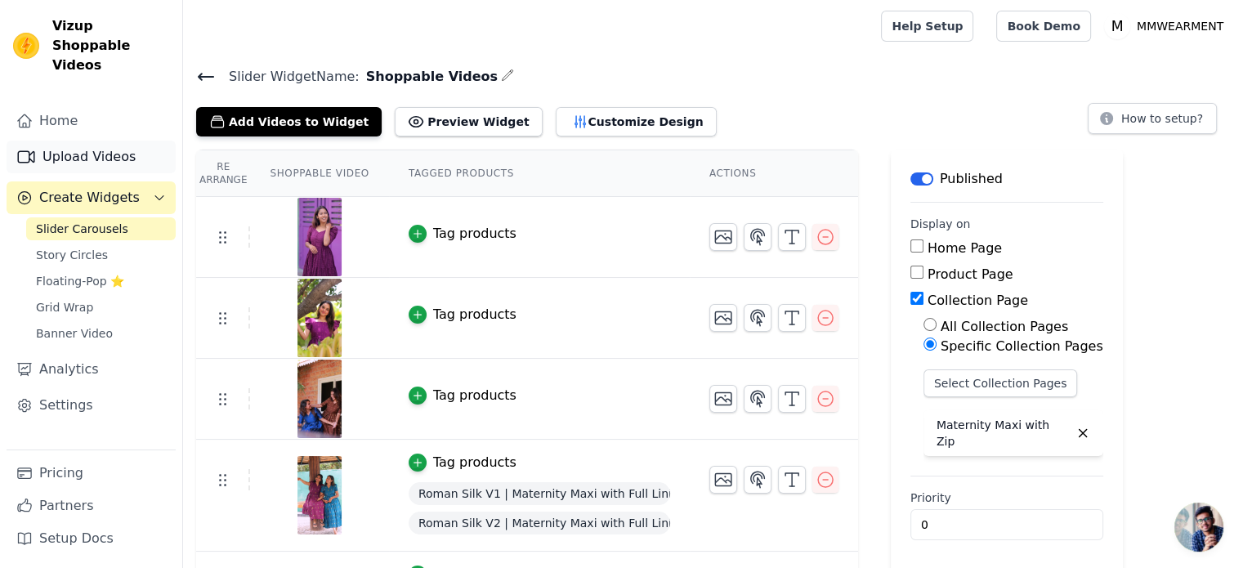
click at [78, 141] on link "Upload Videos" at bounding box center [91, 157] width 169 height 33
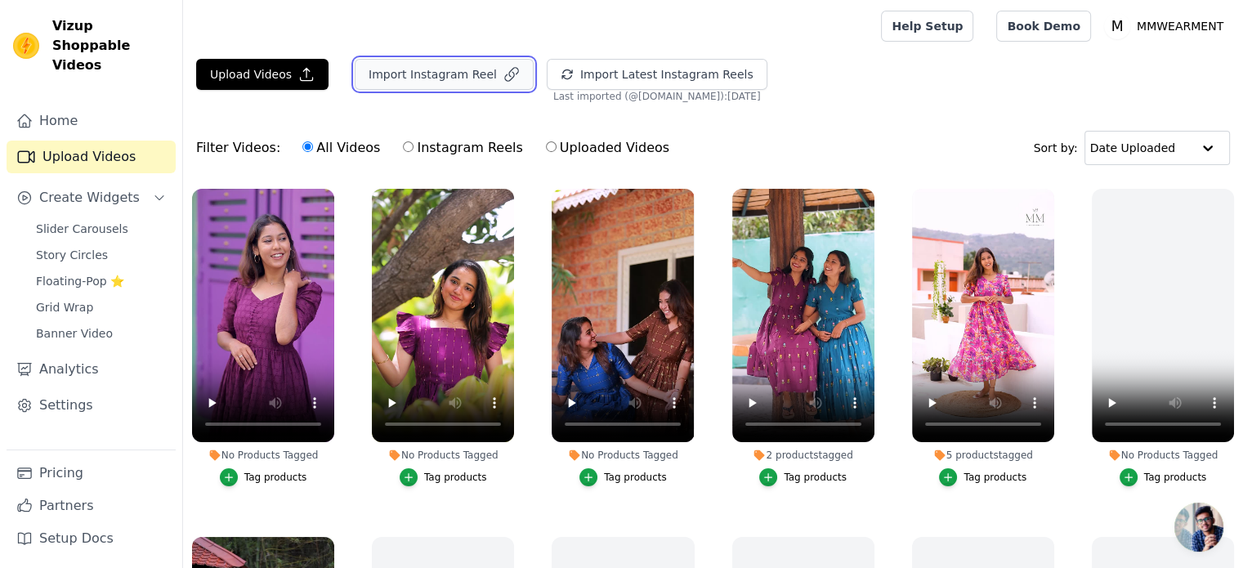
click at [440, 78] on button "Import Instagram Reel" at bounding box center [444, 74] width 179 height 31
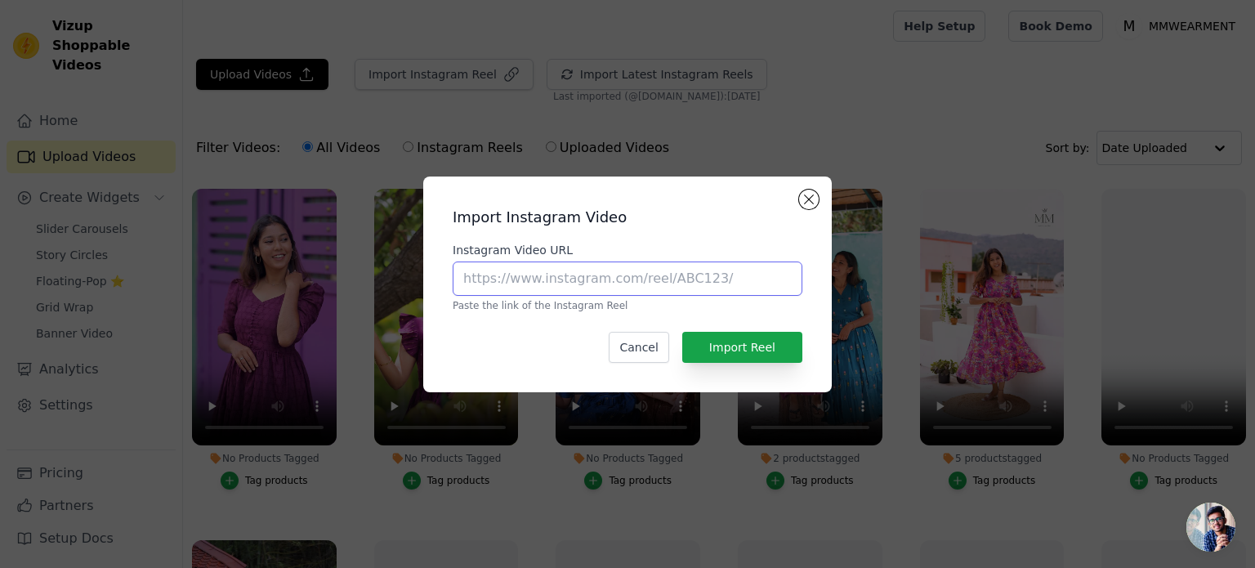
click at [575, 282] on input "Instagram Video URL" at bounding box center [628, 278] width 350 height 34
paste input "https://www.instagram.com/reel/DM8HvEwvWe1/"
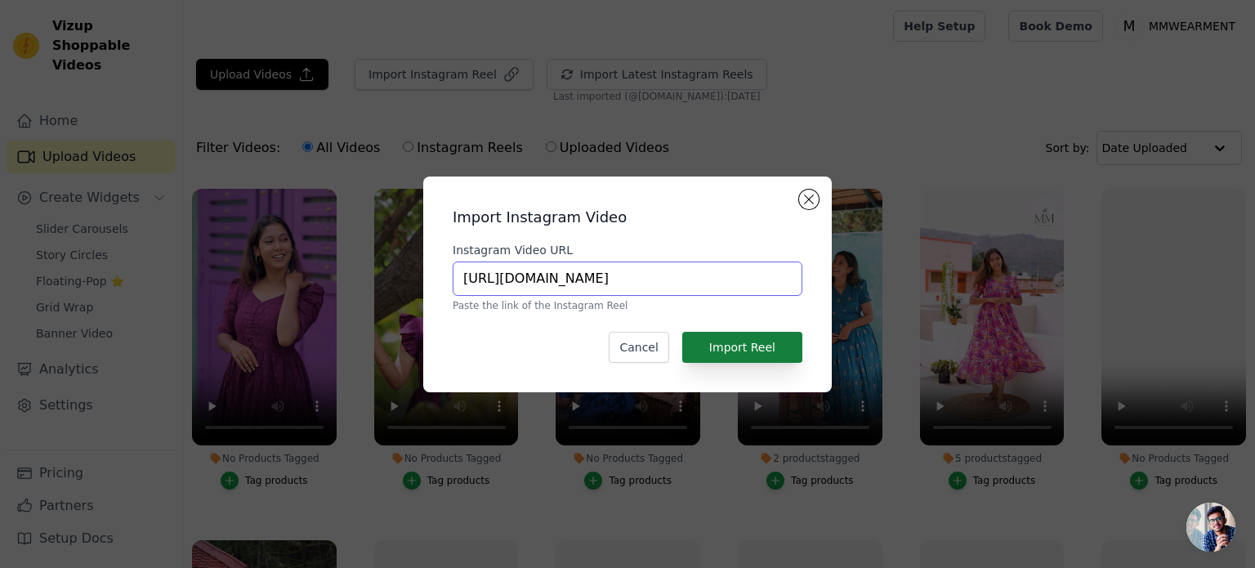
type input "https://www.instagram.com/reel/DM8HvEwvWe1/"
click at [744, 344] on button "Import Reel" at bounding box center [742, 347] width 120 height 31
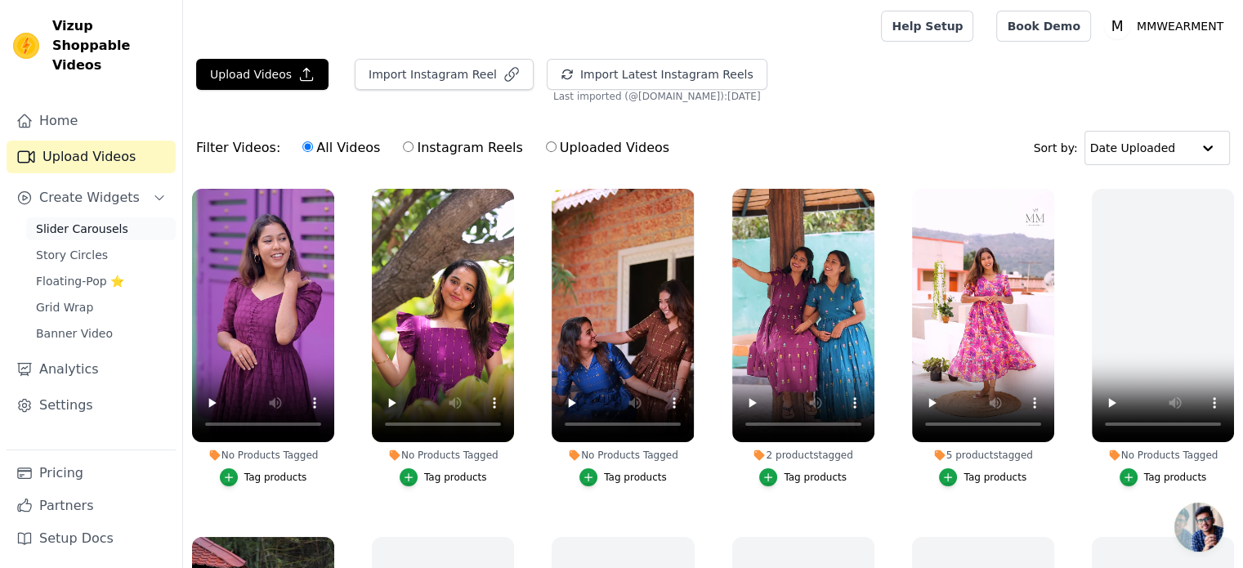
click at [78, 221] on span "Slider Carousels" at bounding box center [82, 229] width 92 height 16
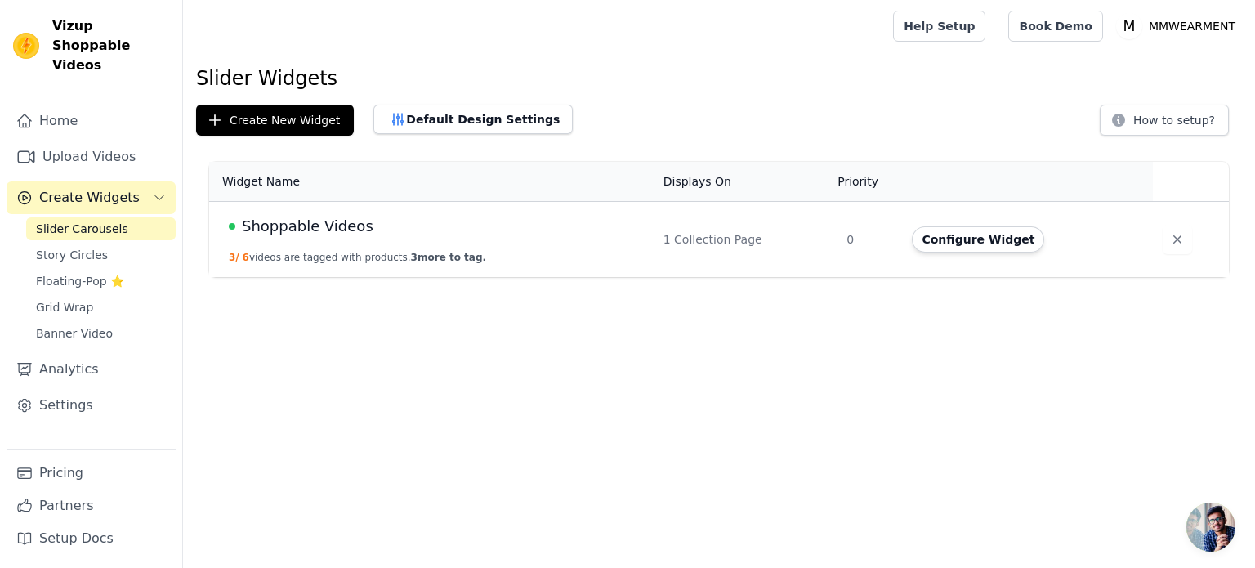
click at [312, 219] on span "Shoppable Videos" at bounding box center [308, 226] width 132 height 23
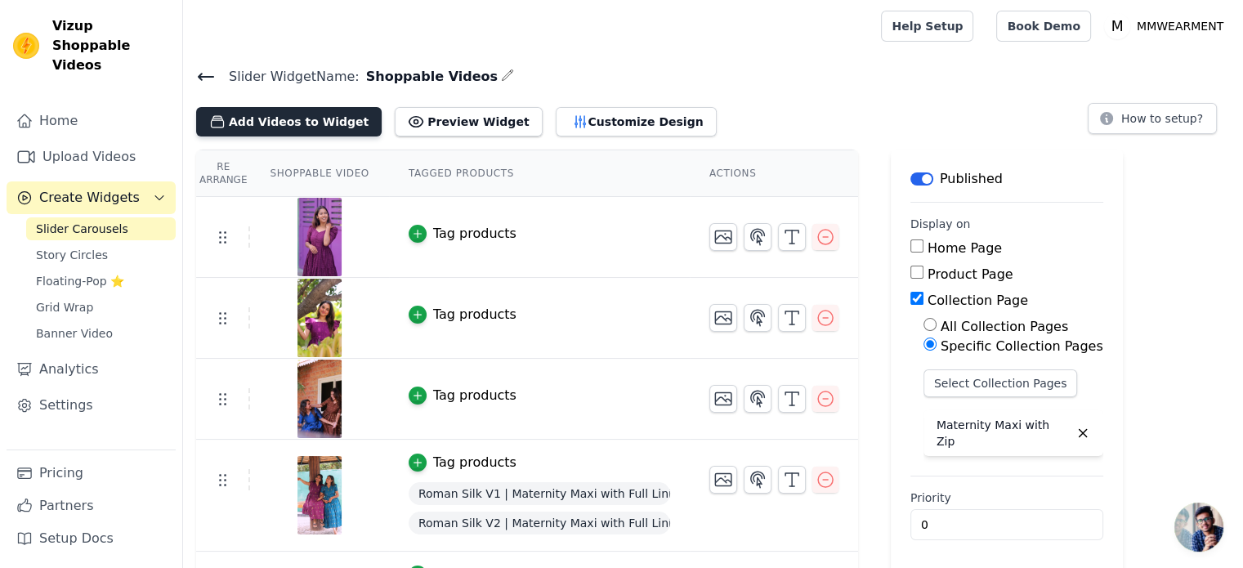
click at [261, 127] on button "Add Videos to Widget" at bounding box center [288, 121] width 185 height 29
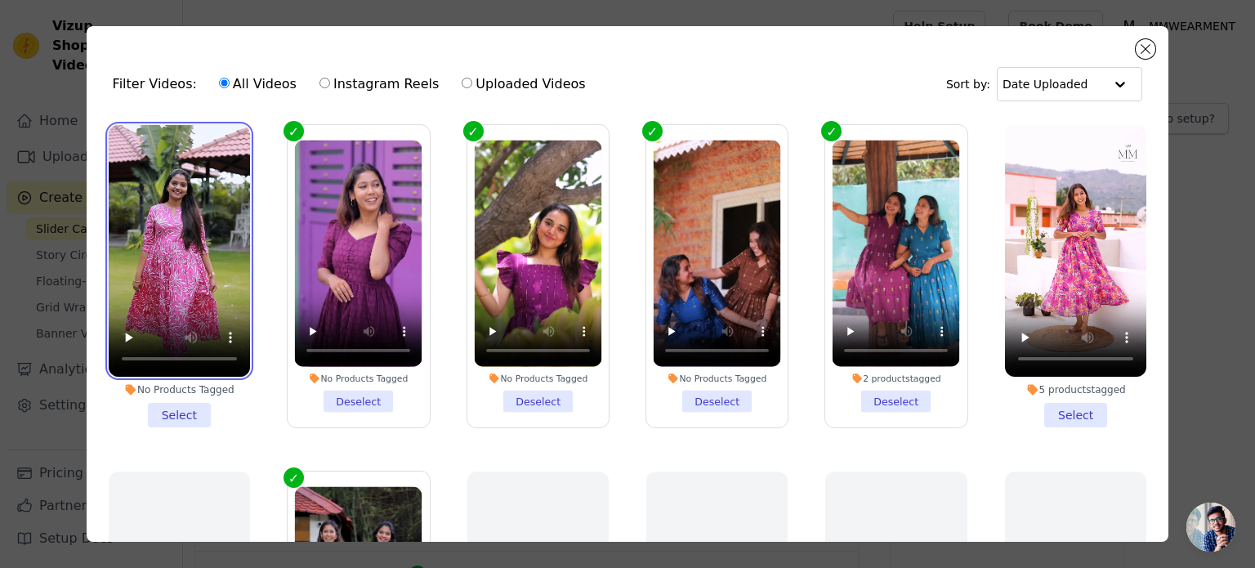
click at [172, 212] on video at bounding box center [179, 251] width 141 height 252
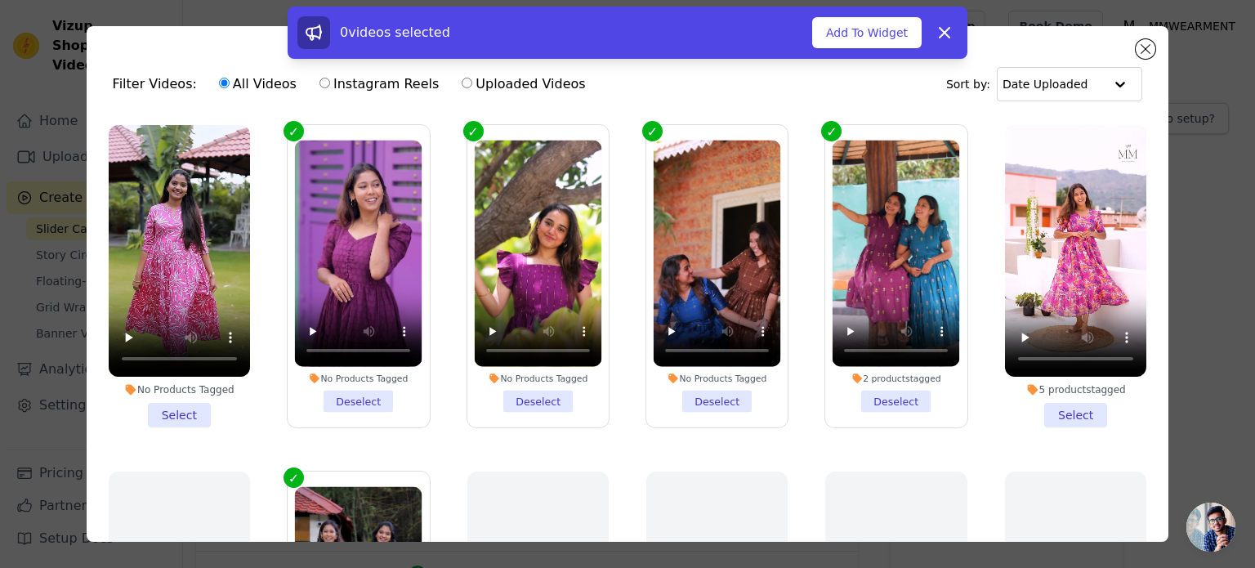
click at [175, 408] on li "No Products Tagged Select" at bounding box center [179, 276] width 141 height 302
click at [0, 0] on input "No Products Tagged Select" at bounding box center [0, 0] width 0 height 0
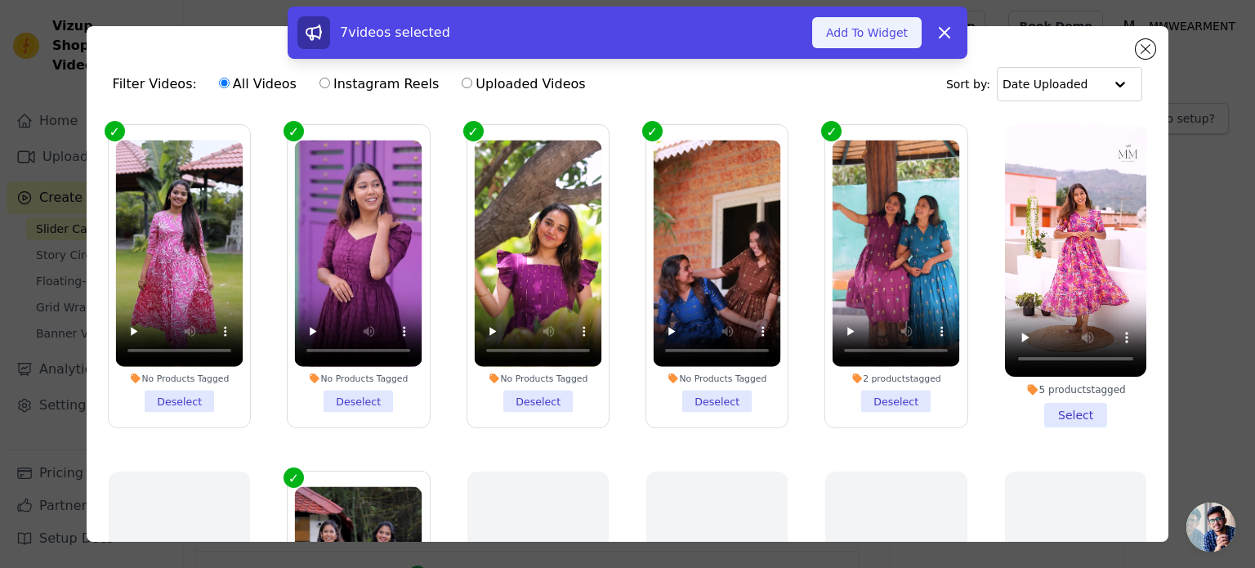
click at [847, 40] on button "Add To Widget" at bounding box center [866, 32] width 109 height 31
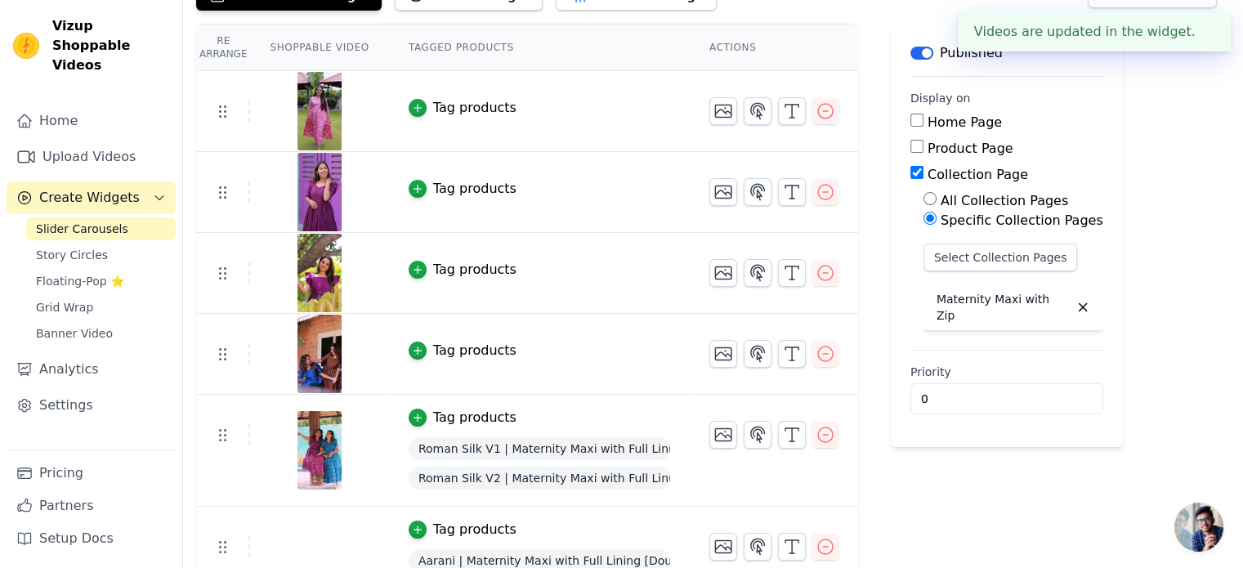
scroll to position [163, 0]
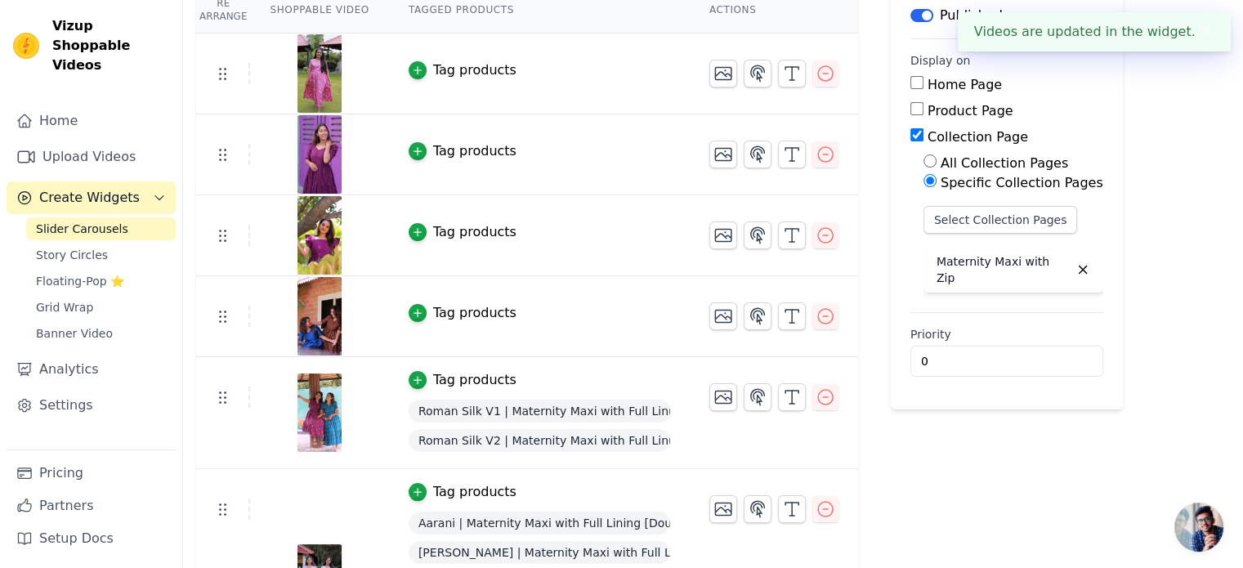
click at [435, 311] on div "Tag products" at bounding box center [474, 313] width 83 height 20
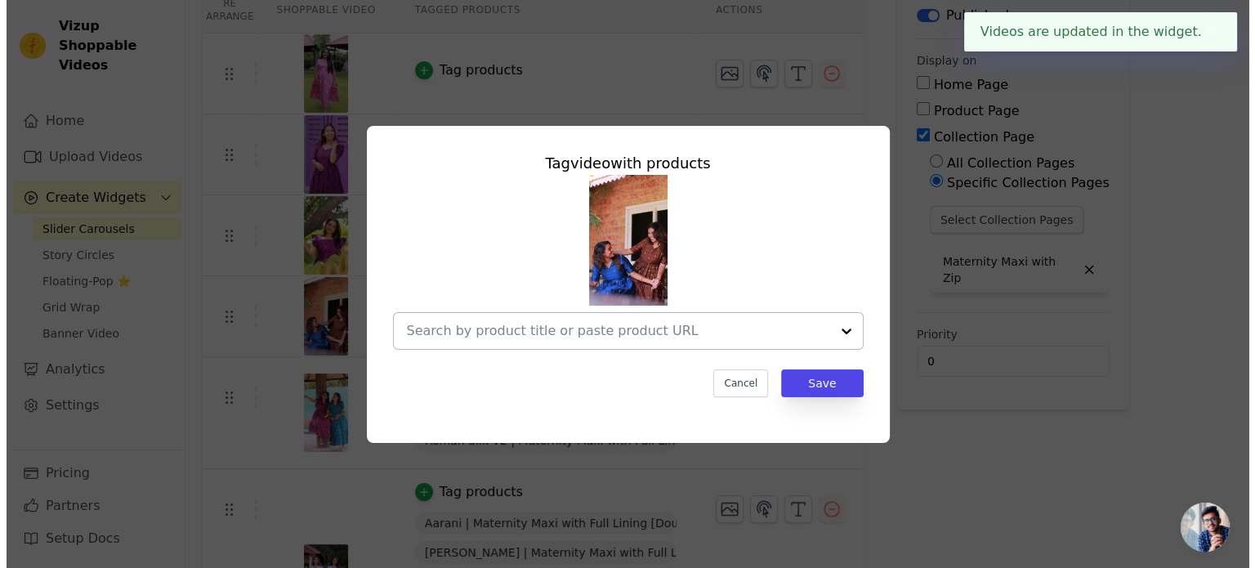
scroll to position [0, 0]
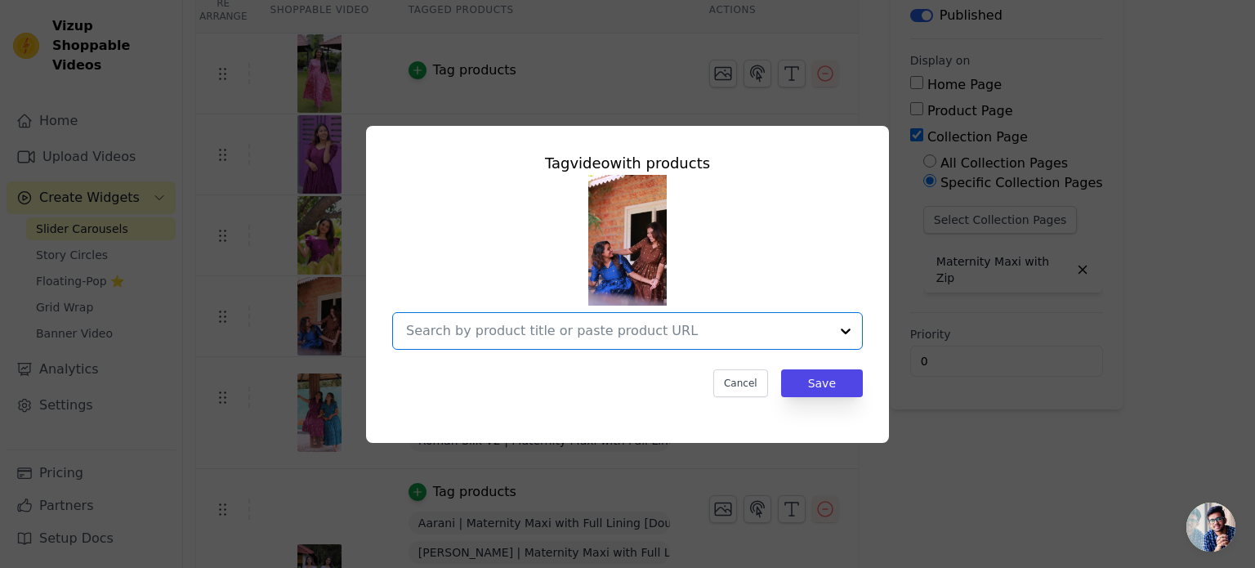
click at [477, 331] on input "text" at bounding box center [617, 331] width 423 height 20
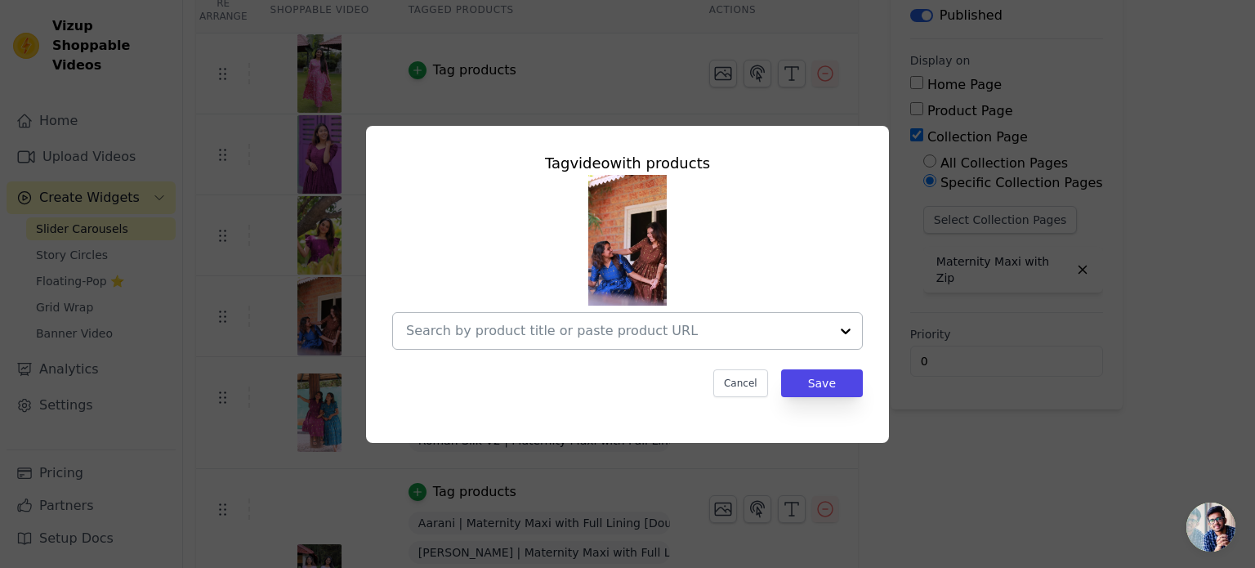
click at [503, 330] on input "text" at bounding box center [617, 331] width 423 height 20
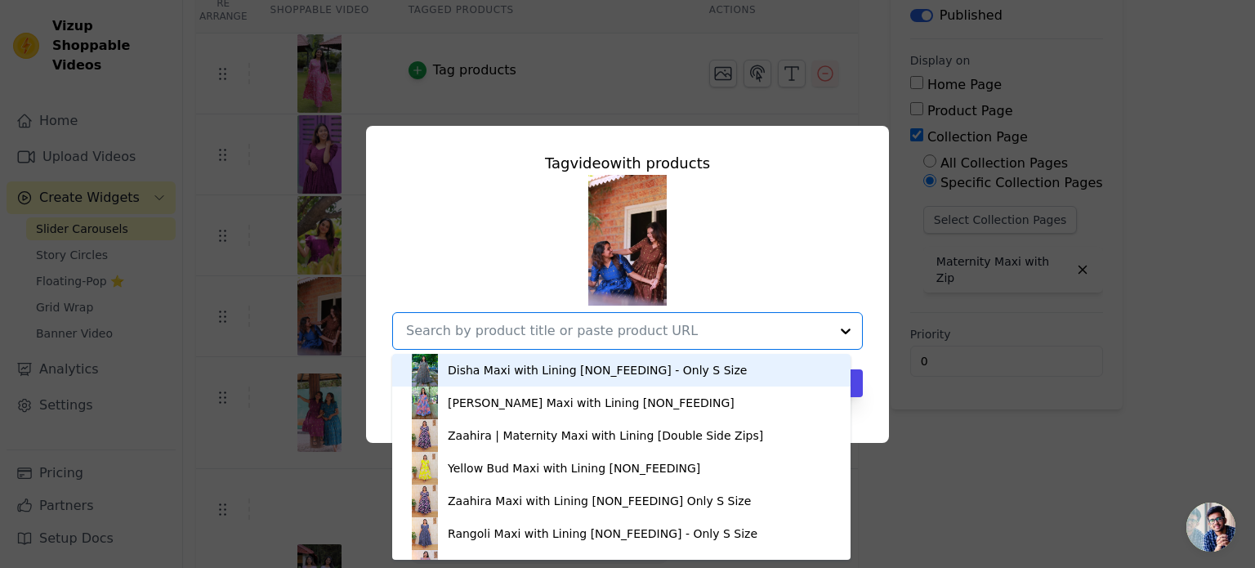
paste input "https://mmwearment.com/collections/kurta-set-feeding-non-feeding/products/kavit…"
type input "https://mmwearment.com/collections/kurta-set-feeding-non-feeding/products/kavit…"
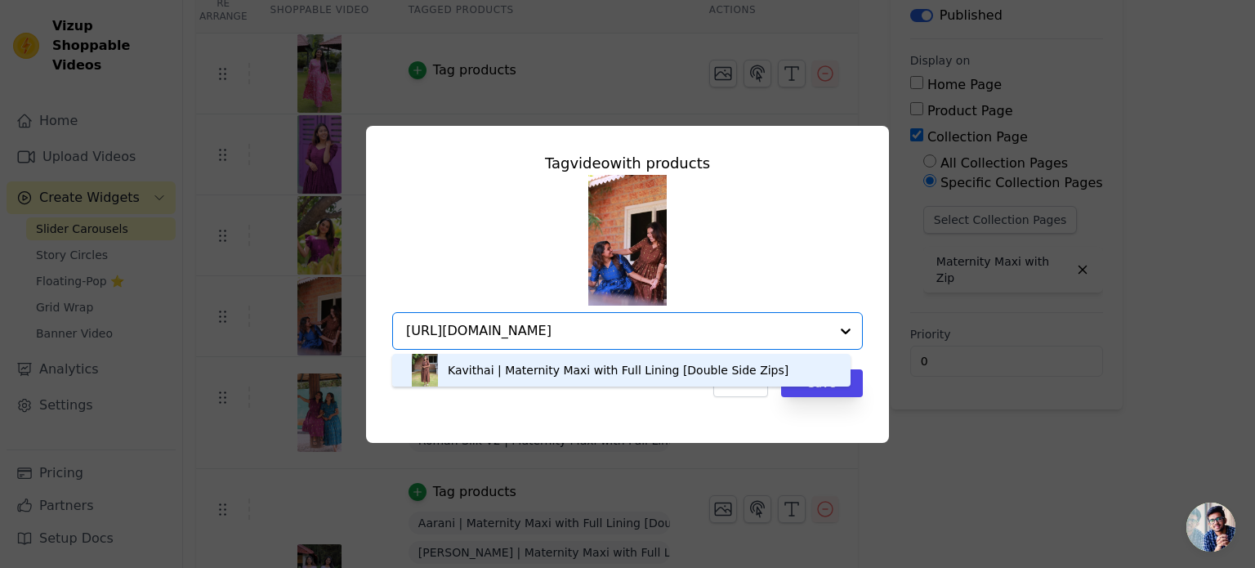
click at [485, 372] on div "Kavithai | Maternity Maxi with Full Lining [Double Side Zips]" at bounding box center [618, 370] width 341 height 16
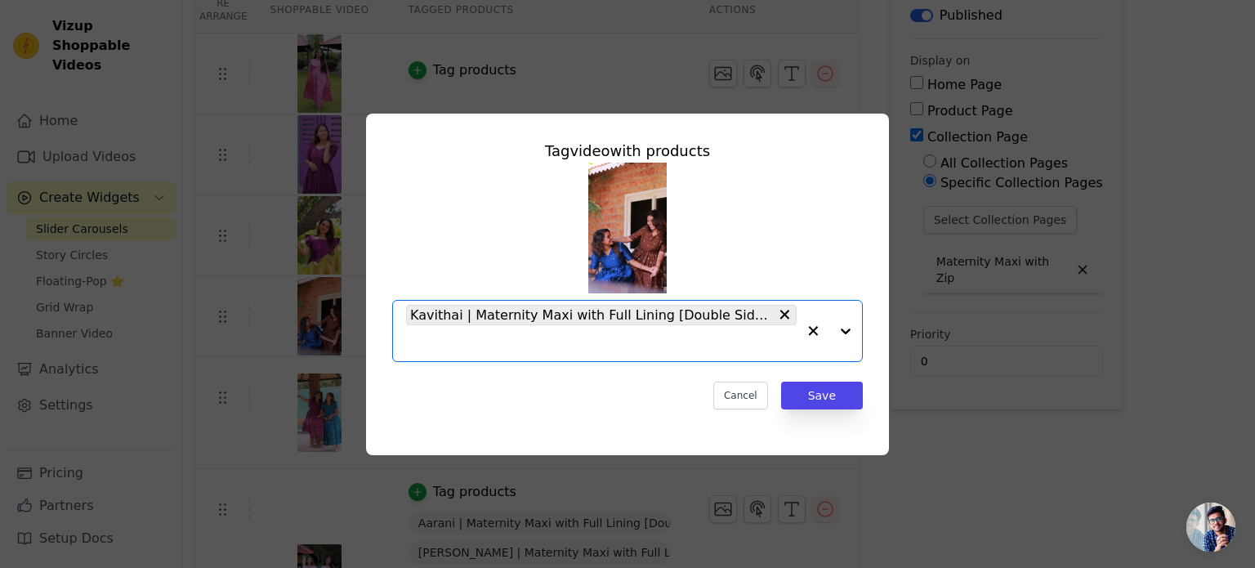
scroll to position [0, 0]
click at [446, 346] on input "text" at bounding box center [601, 343] width 391 height 20
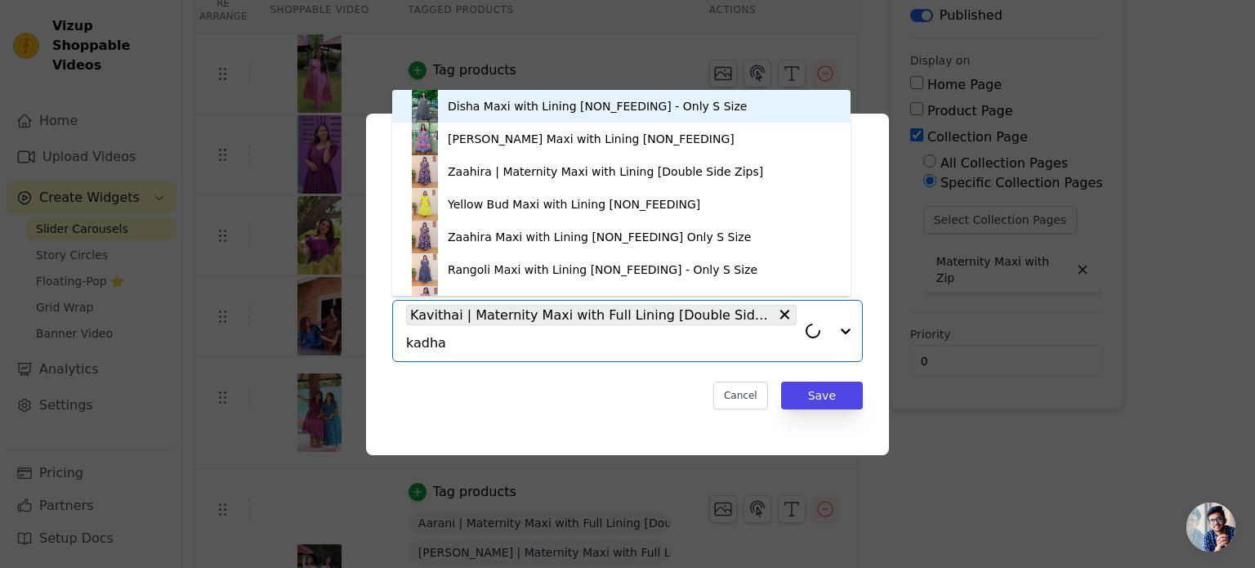
type input "kadhal"
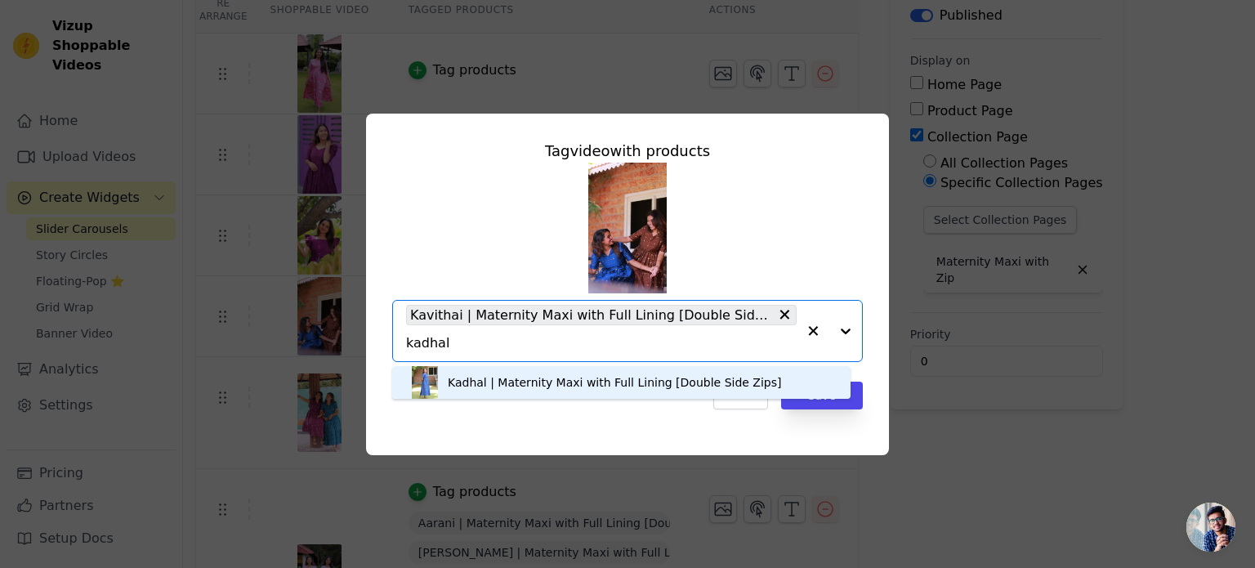
click at [466, 385] on div "Kadhal | Maternity Maxi with Full Lining [Double Side Zips]" at bounding box center [614, 382] width 333 height 16
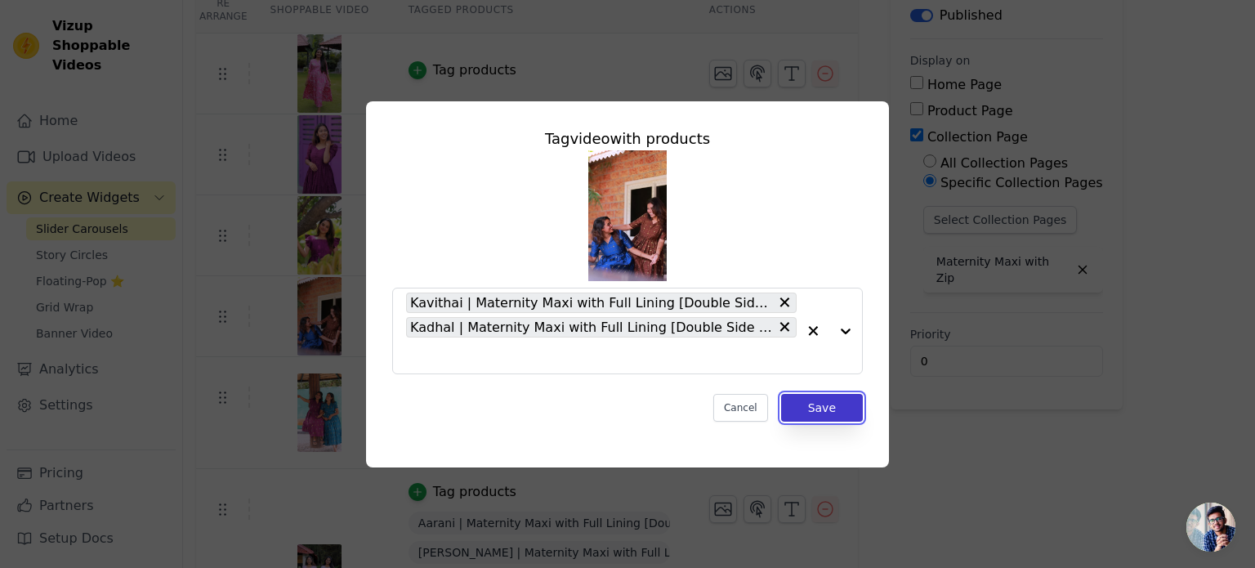
click at [811, 398] on button "Save" at bounding box center [822, 408] width 82 height 28
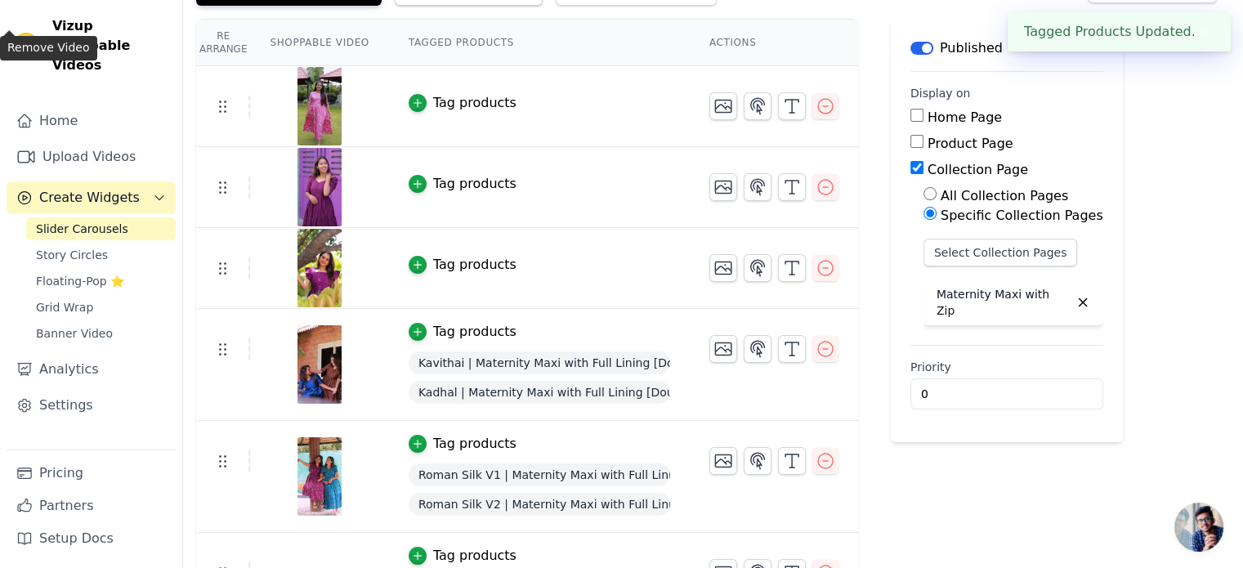
scroll to position [82, 0]
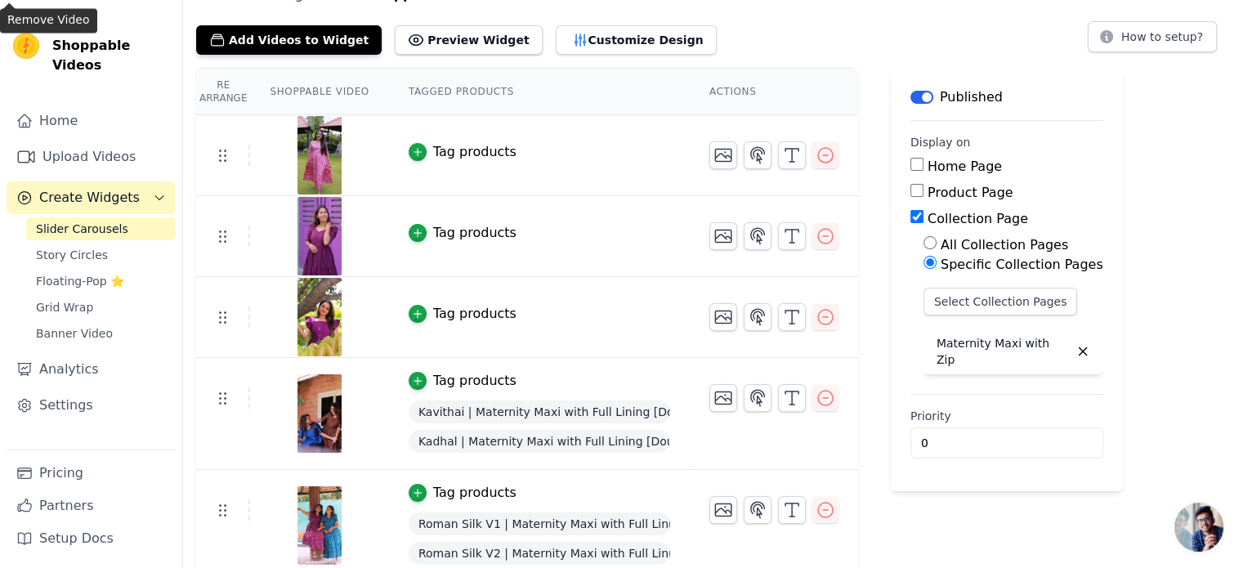
click at [438, 232] on div "Tag products" at bounding box center [474, 233] width 83 height 20
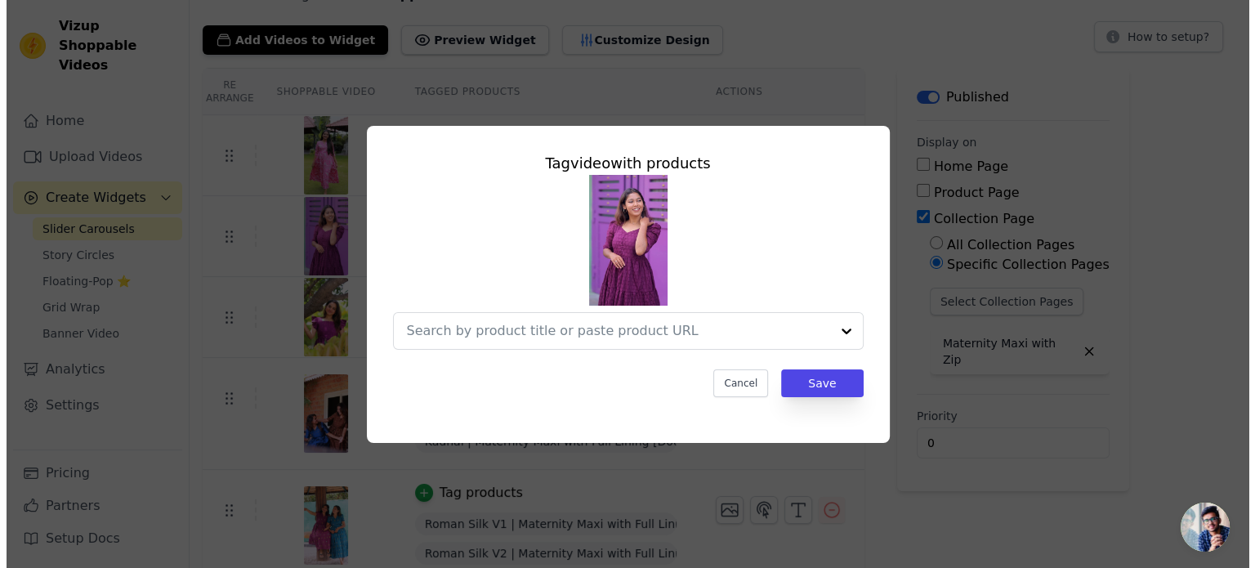
scroll to position [0, 0]
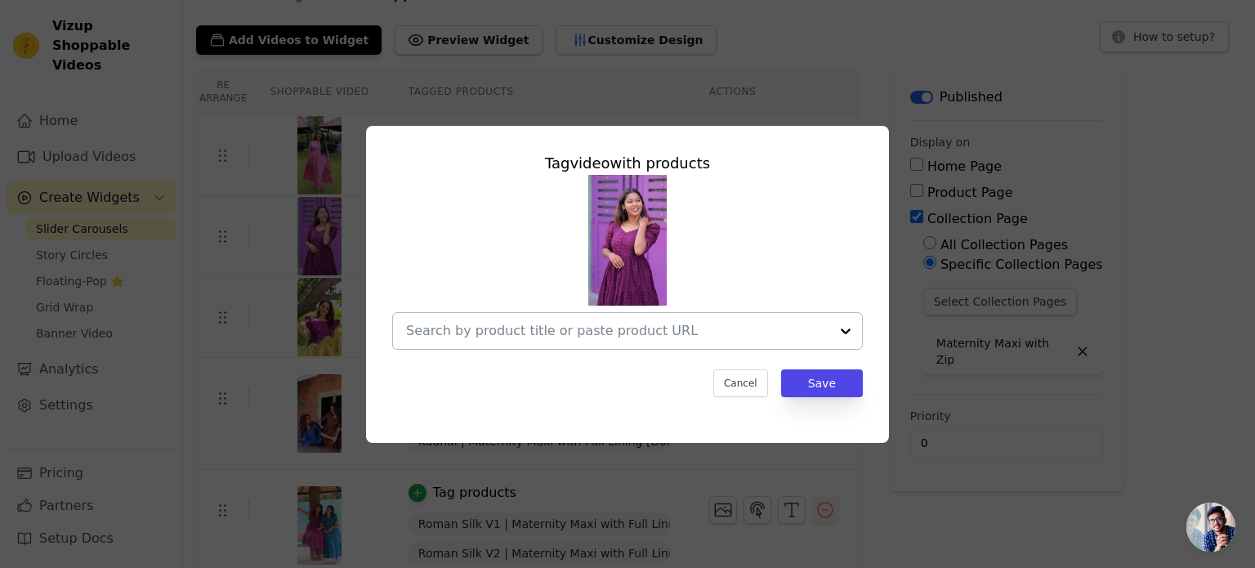
click at [695, 331] on input "text" at bounding box center [617, 331] width 423 height 20
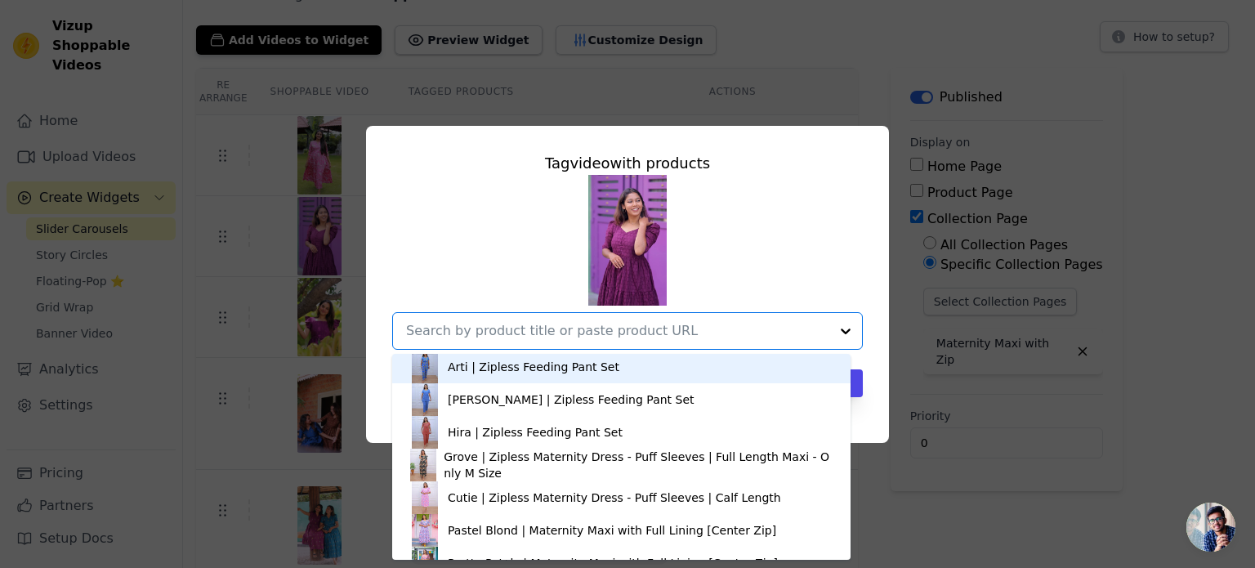
scroll to position [2778, 0]
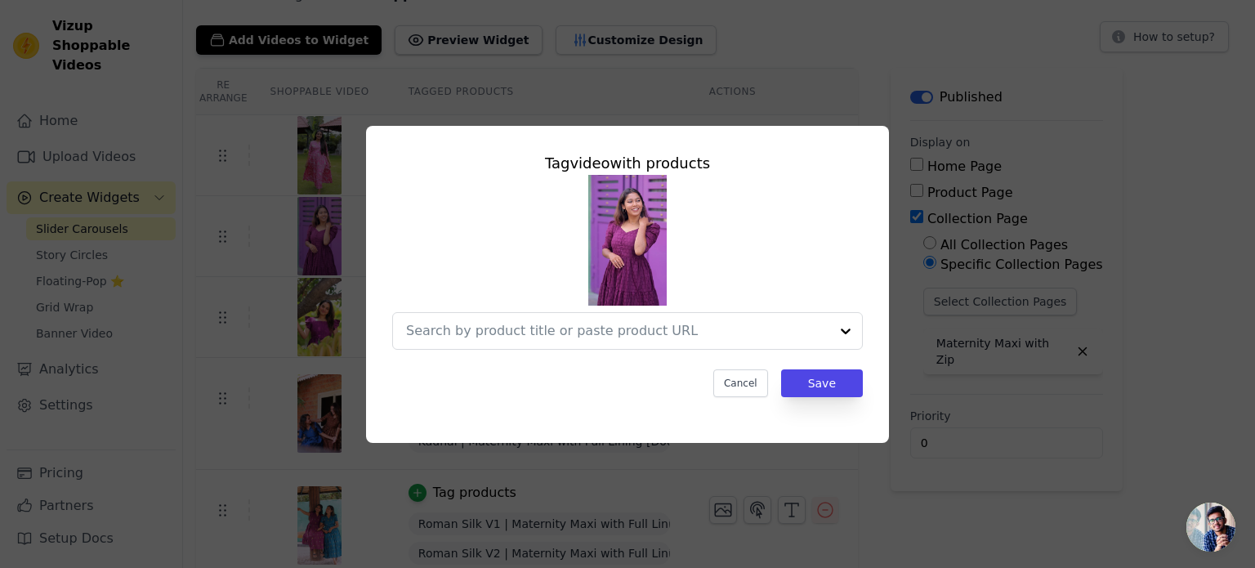
click at [1011, 155] on div "Tag video with products Cancel Save" at bounding box center [627, 284] width 1203 height 369
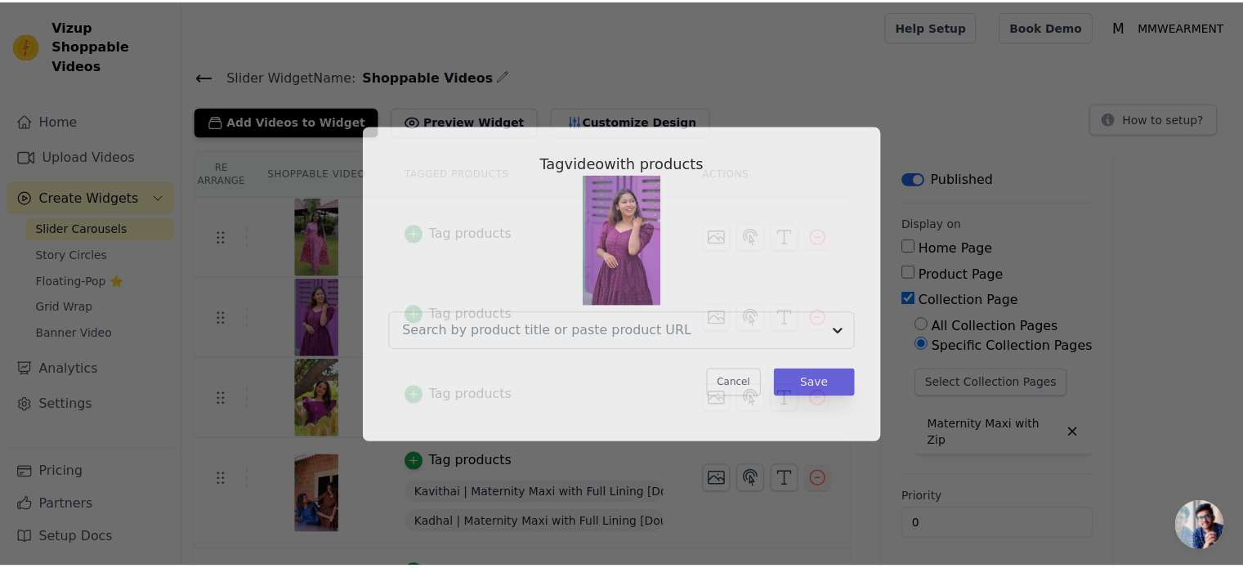
scroll to position [82, 0]
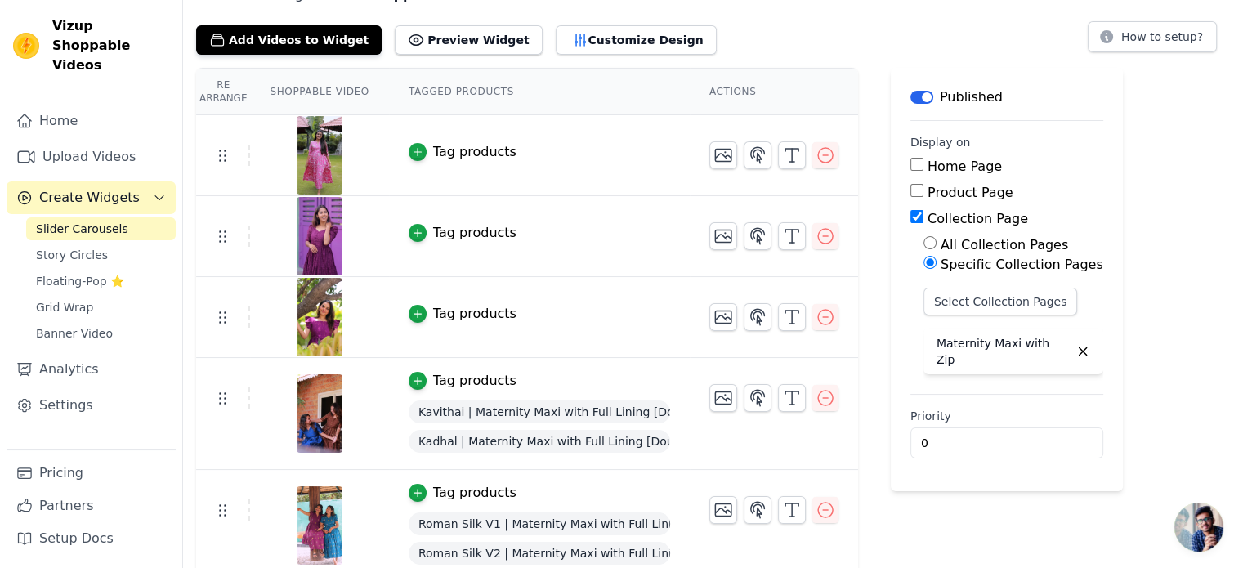
click at [443, 317] on div "Tag products" at bounding box center [474, 314] width 83 height 20
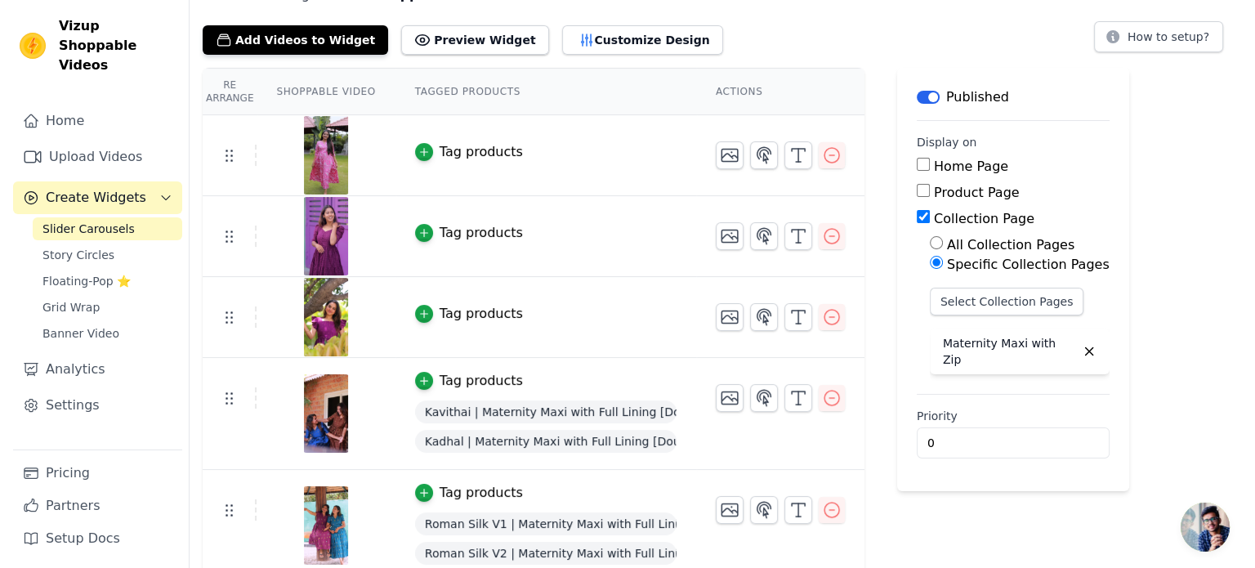
scroll to position [0, 0]
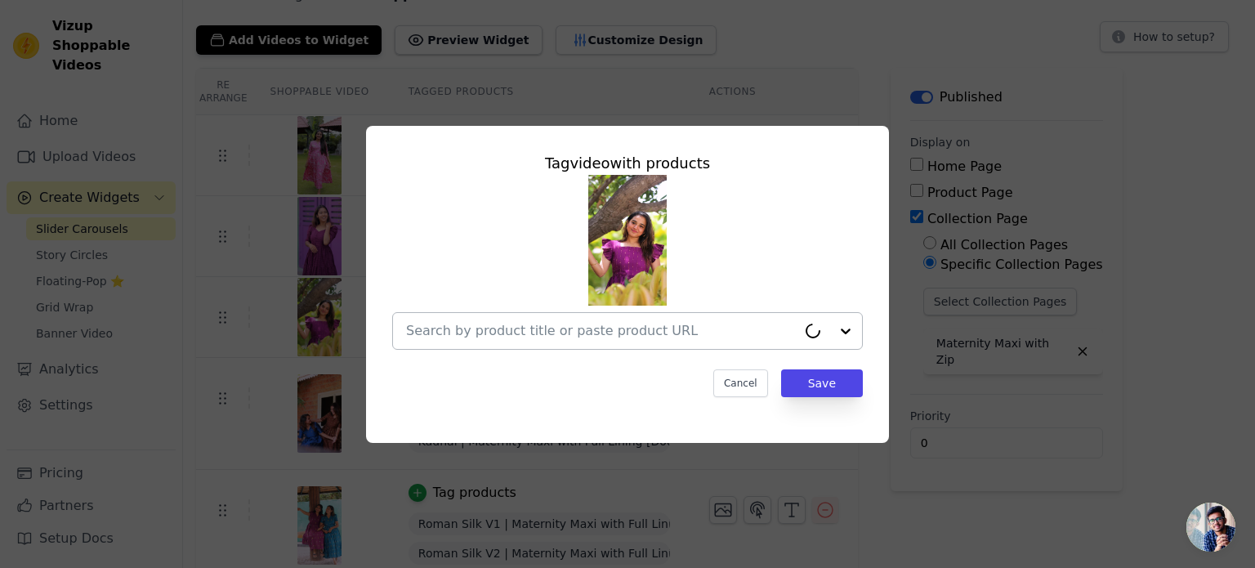
click at [450, 333] on input "text" at bounding box center [601, 331] width 391 height 20
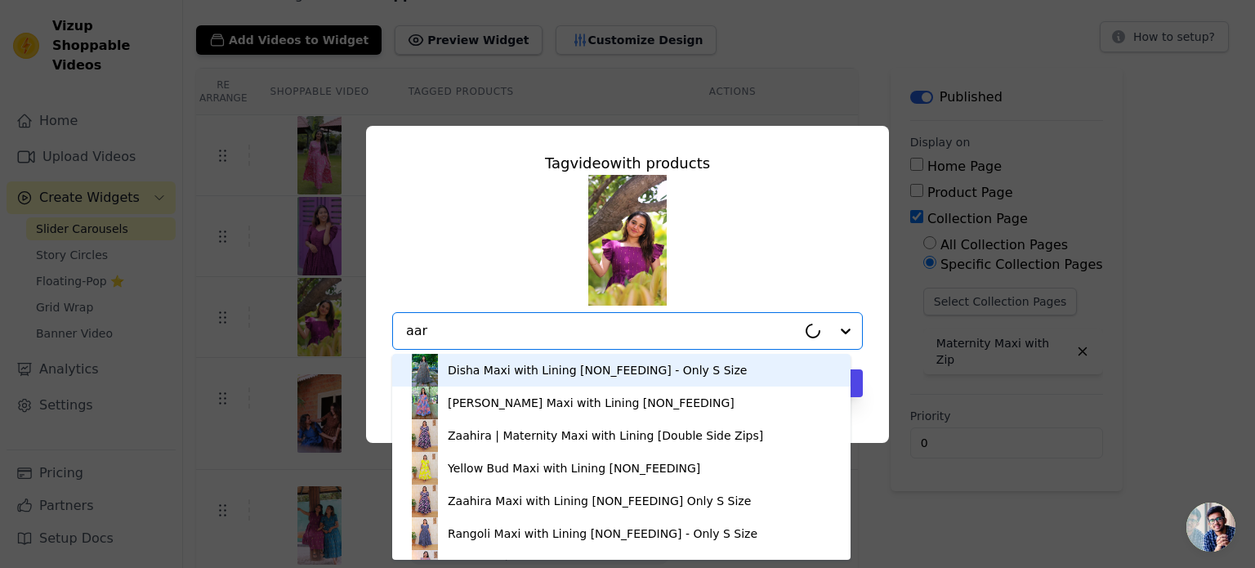
type input "aara"
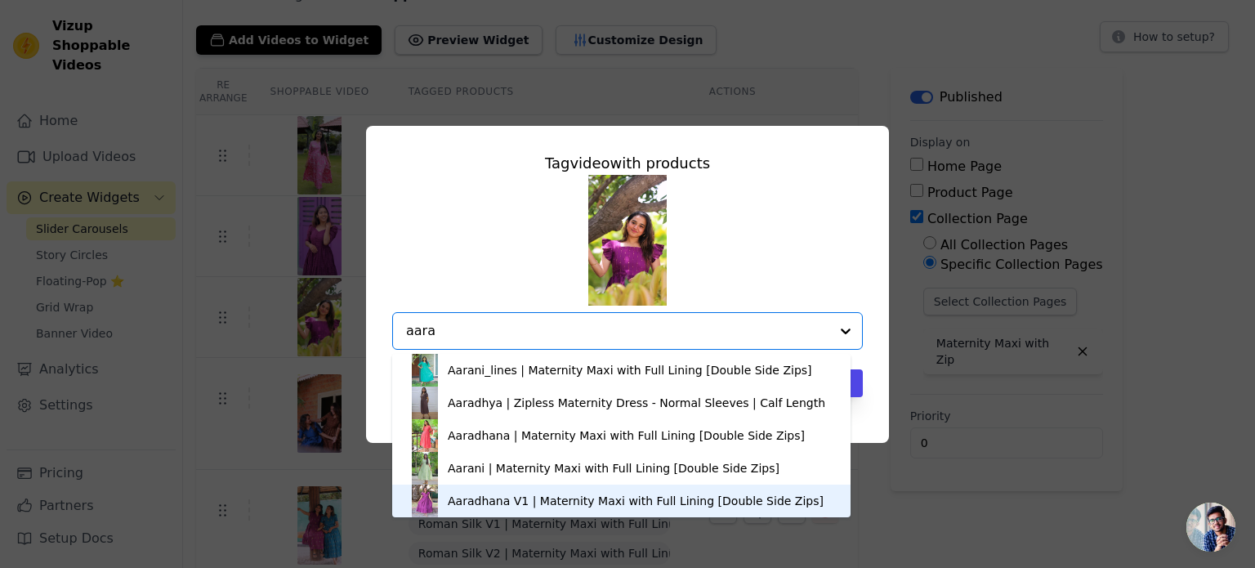
click at [473, 501] on div "Aaradhana V1 | Maternity Maxi with Full Lining [Double Side Zips]" at bounding box center [636, 501] width 376 height 16
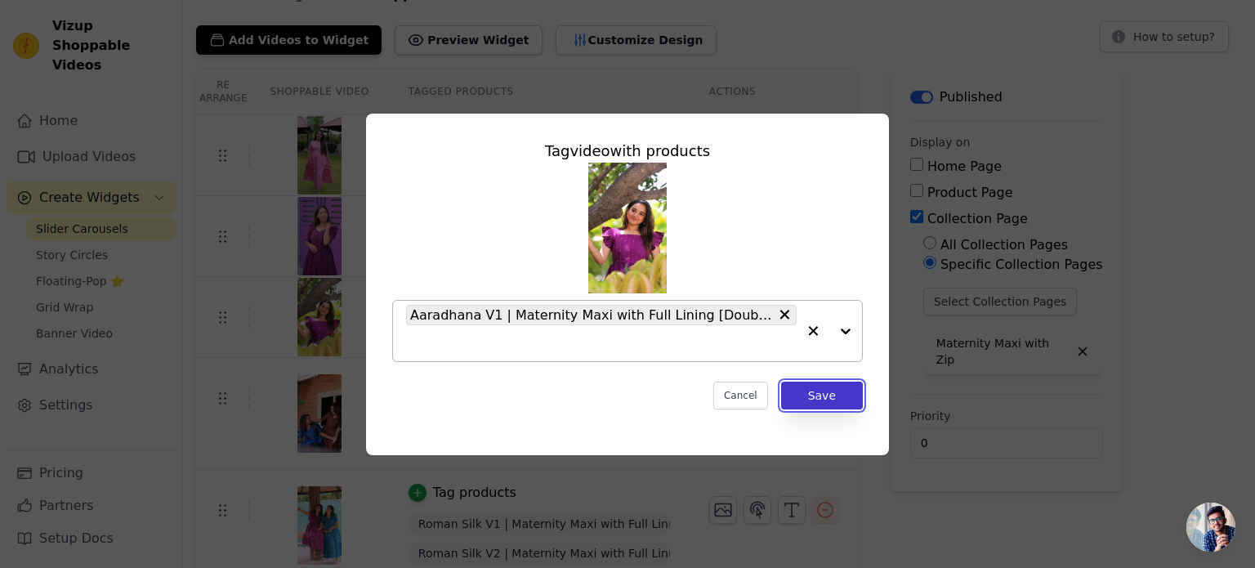
click at [808, 400] on button "Save" at bounding box center [822, 396] width 82 height 28
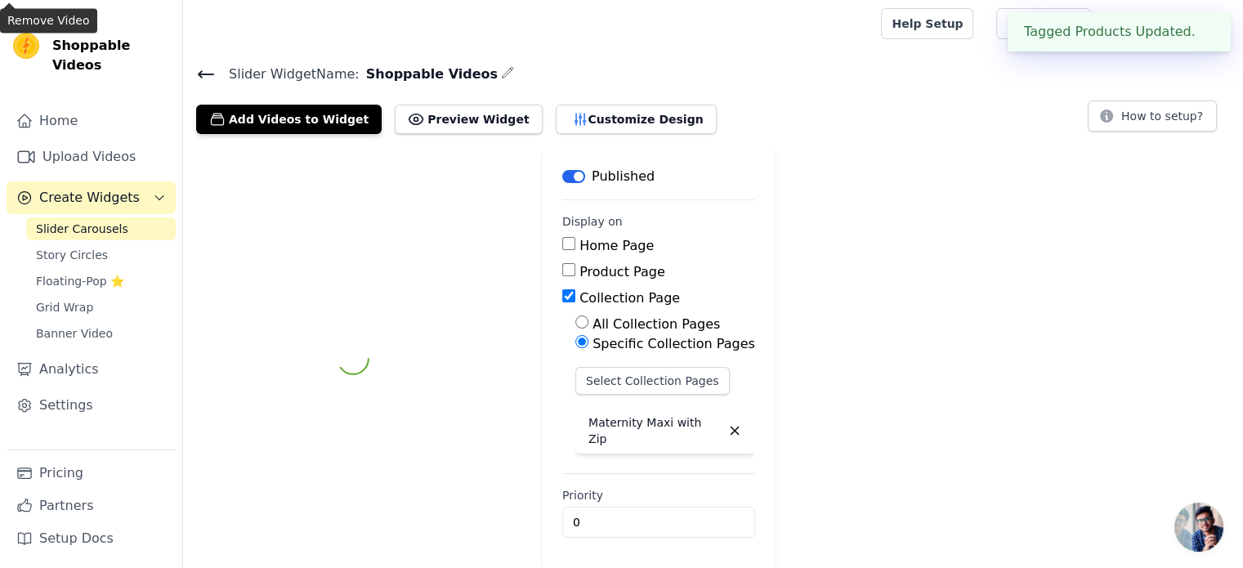
scroll to position [82, 0]
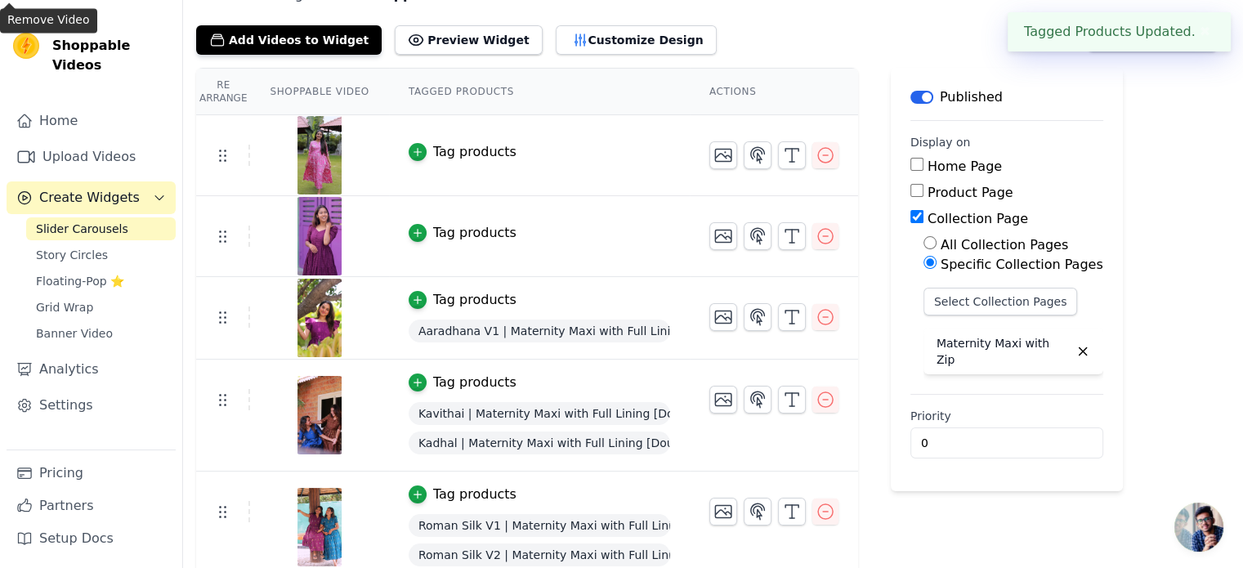
click at [448, 234] on div "Tag products" at bounding box center [474, 233] width 83 height 20
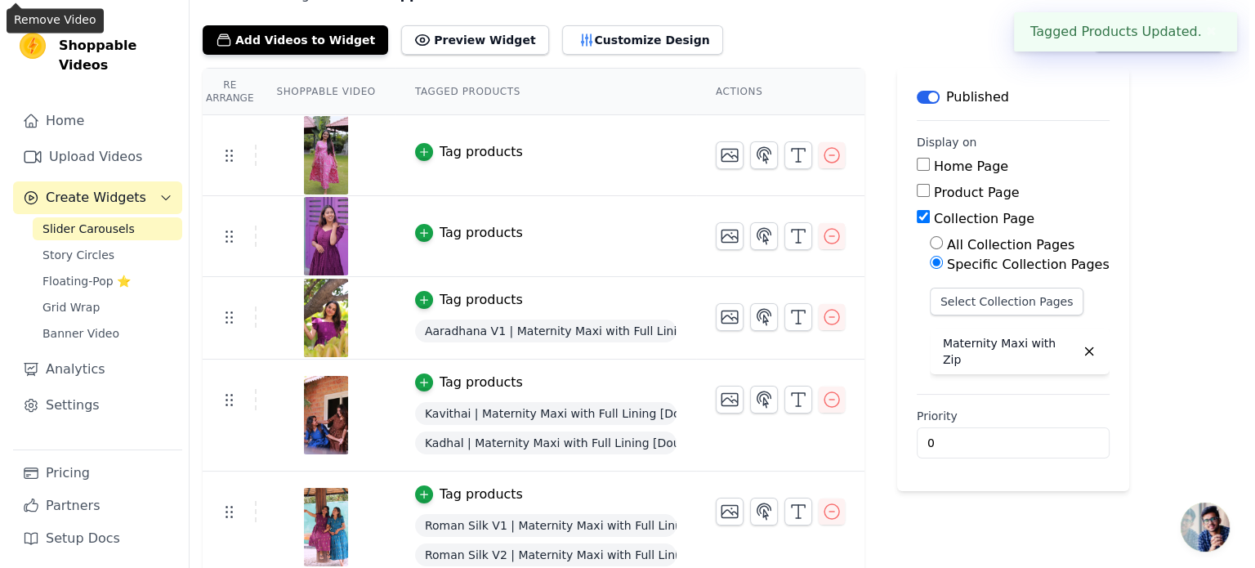
scroll to position [0, 0]
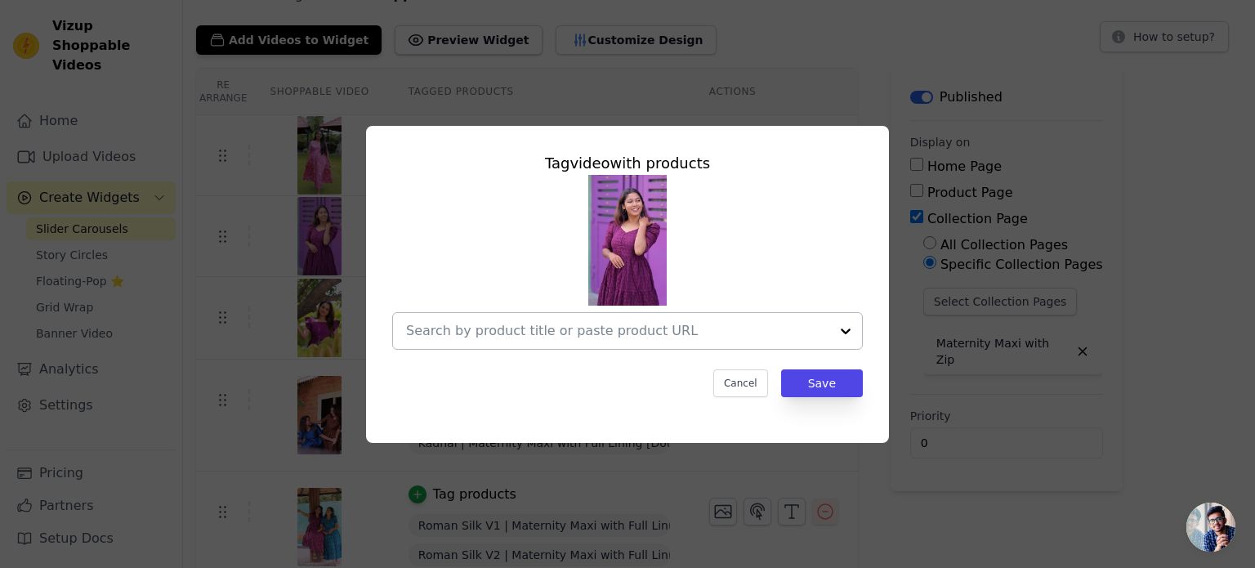
click at [525, 334] on input "text" at bounding box center [617, 331] width 423 height 20
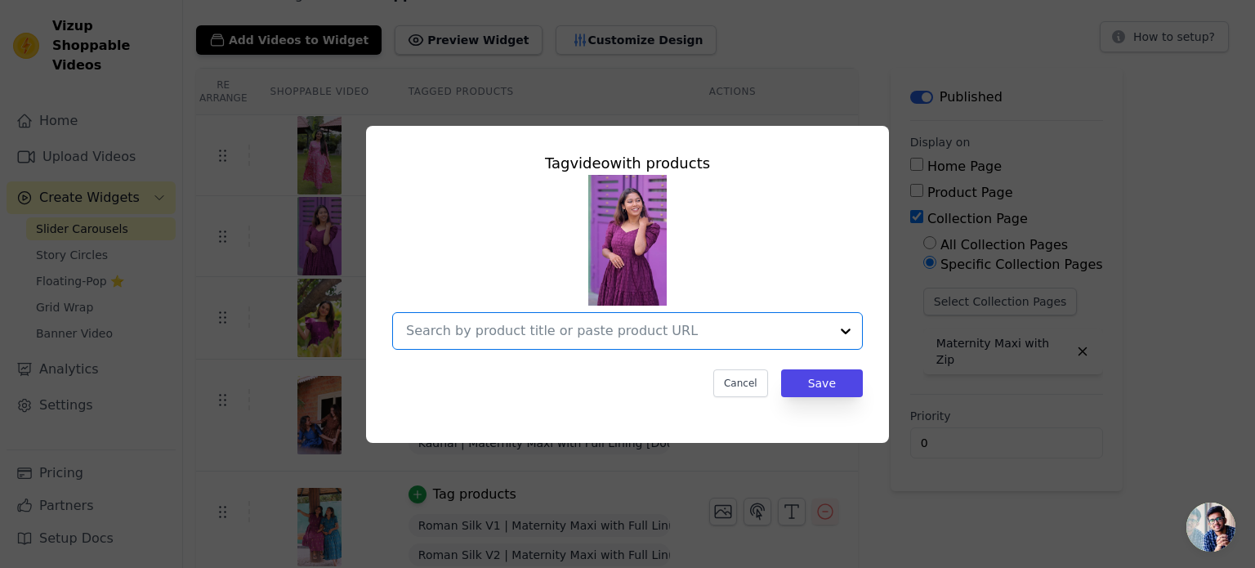
click at [517, 333] on input "text" at bounding box center [617, 331] width 423 height 20
paste input "Wine Hakoba | Maternity Maxi with Full Lining [Center Zip]"
type input "Wine Hakoba | Maternity Maxi with Full Lining [Center Zip]"
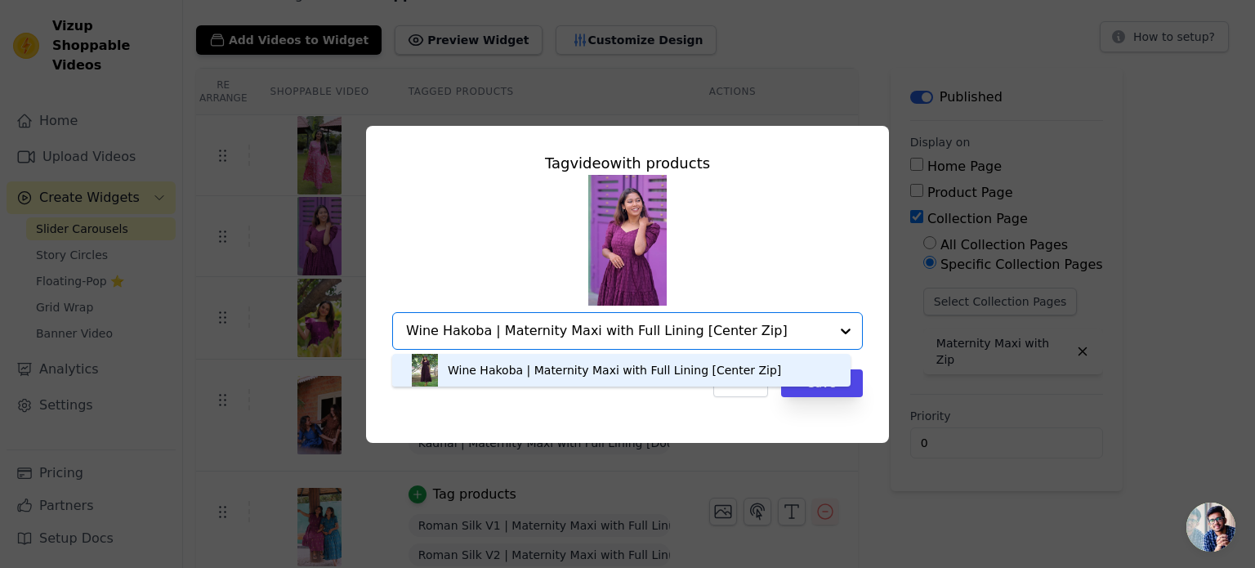
click at [513, 369] on div "Wine Hakoba | Maternity Maxi with Full Lining [Center Zip]" at bounding box center [614, 370] width 333 height 16
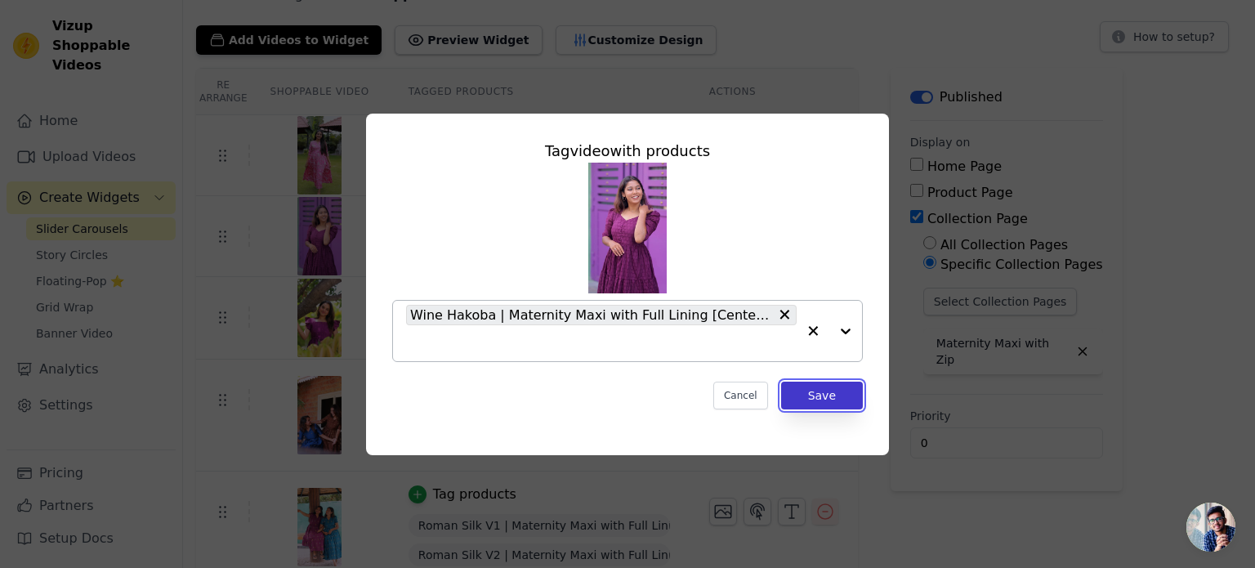
click at [811, 399] on button "Save" at bounding box center [822, 396] width 82 height 28
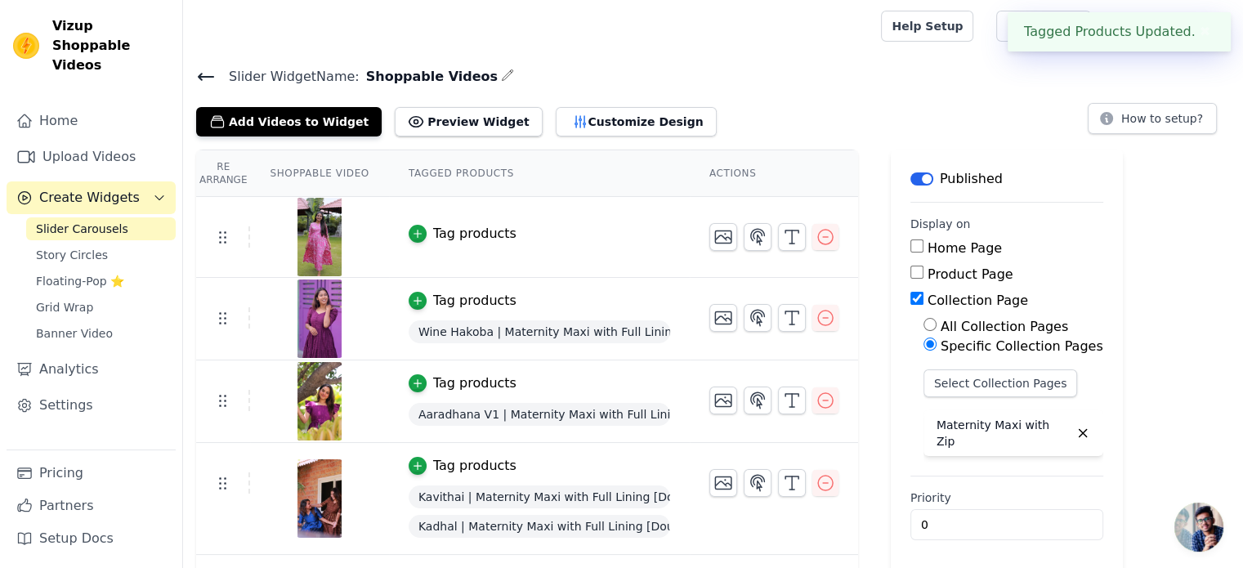
click at [454, 231] on div "Tag products" at bounding box center [474, 234] width 83 height 20
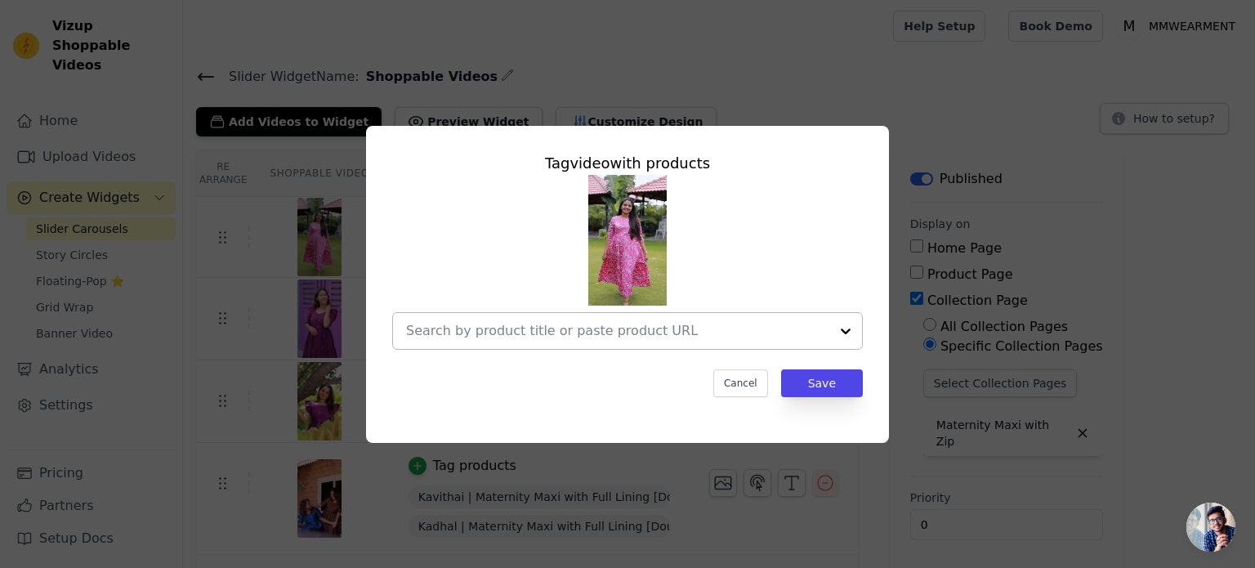
click at [620, 329] on input "text" at bounding box center [617, 331] width 423 height 20
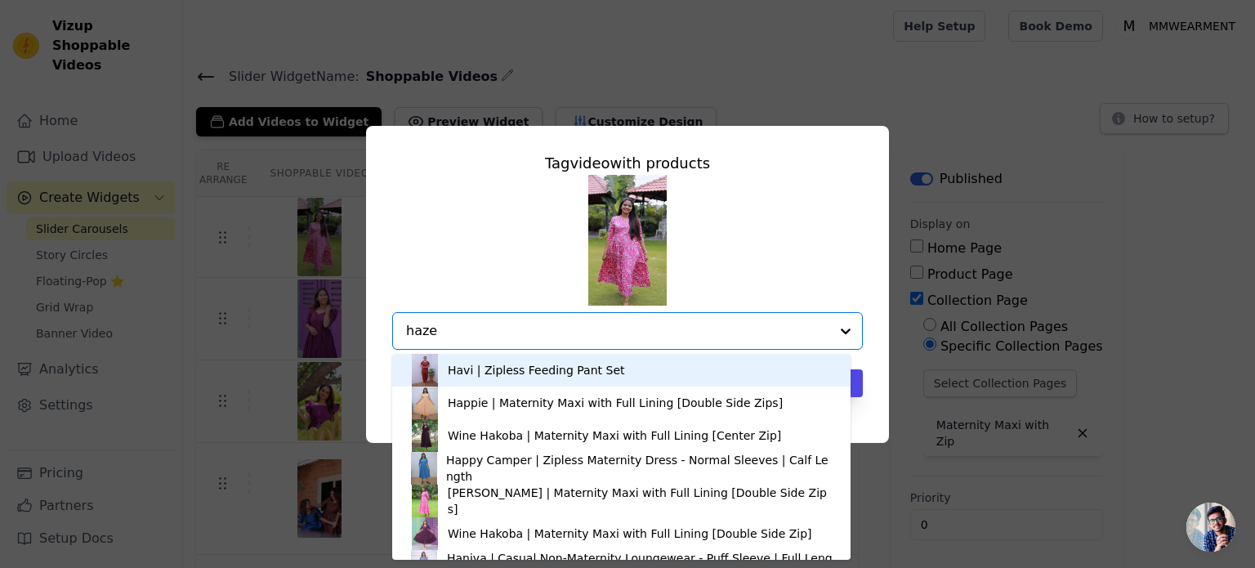
type input "hazel"
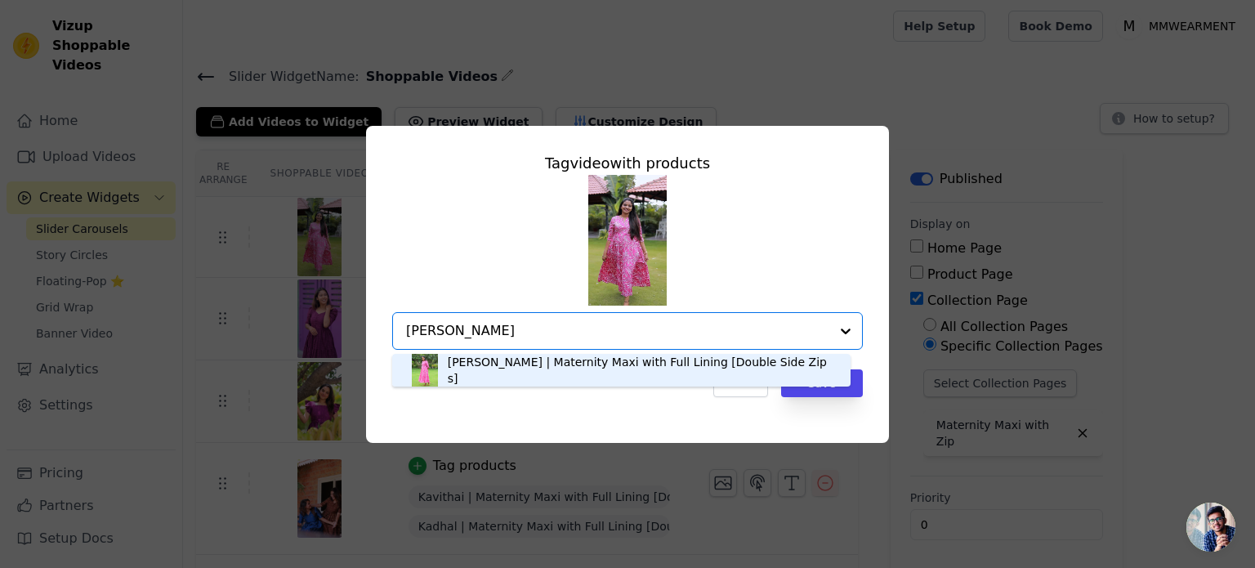
click at [528, 376] on div "[PERSON_NAME] | Maternity Maxi with Full Lining [Double Side Zips]" at bounding box center [641, 370] width 387 height 33
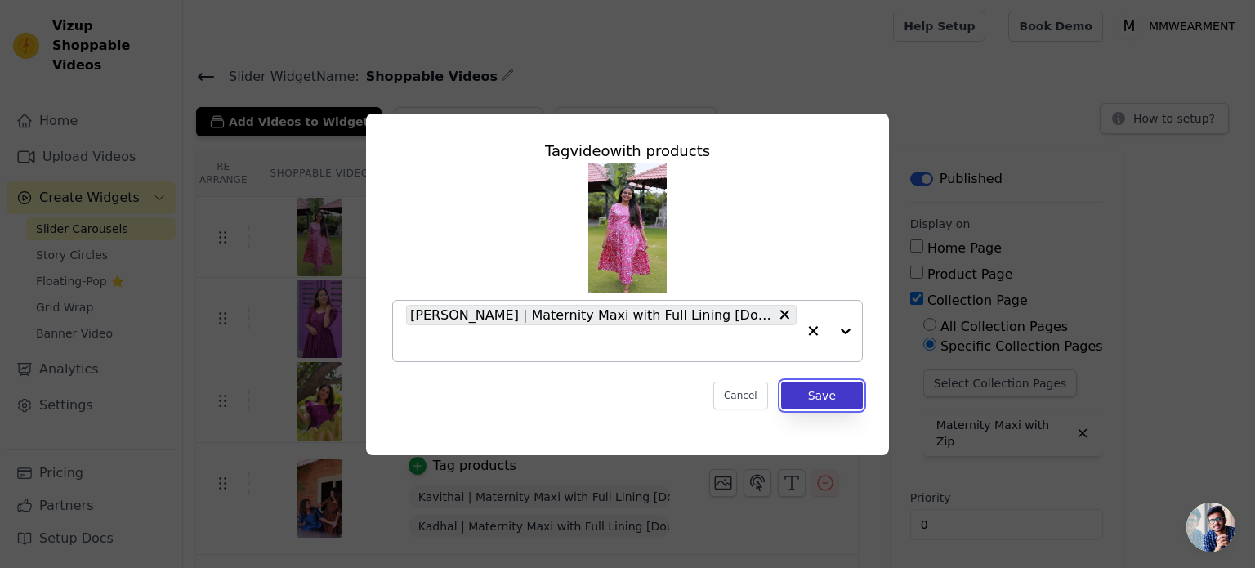
click at [820, 399] on button "Save" at bounding box center [822, 396] width 82 height 28
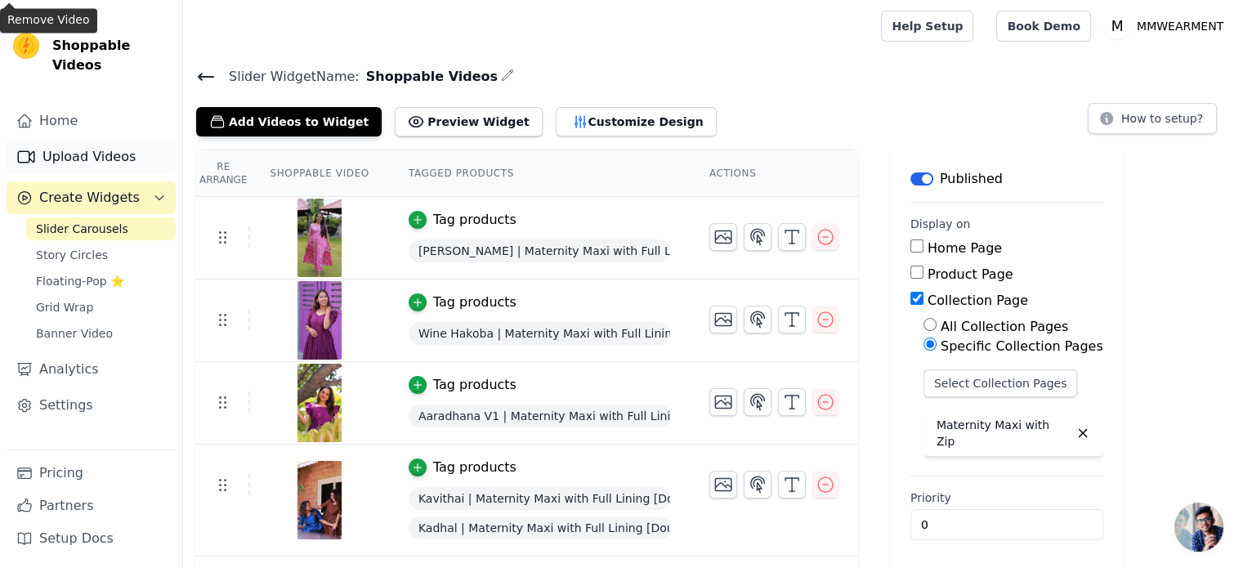
click at [84, 141] on link "Upload Videos" at bounding box center [91, 157] width 169 height 33
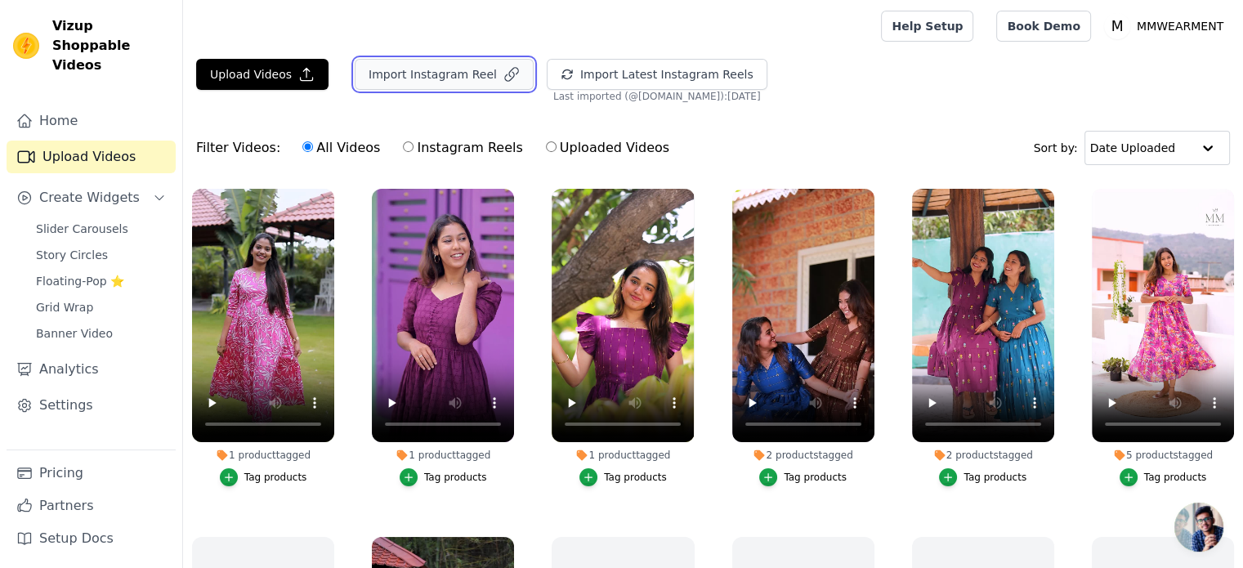
click at [417, 67] on button "Import Instagram Reel" at bounding box center [444, 74] width 179 height 31
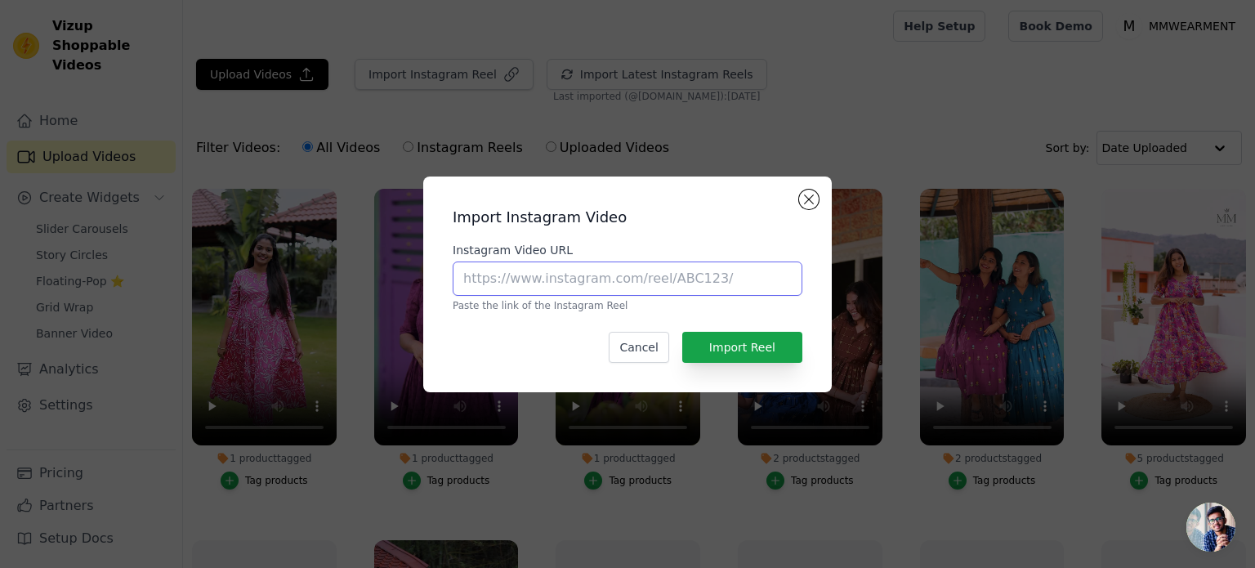
click at [530, 274] on input "Instagram Video URL" at bounding box center [628, 278] width 350 height 34
paste input "https://www.instagram.com/reel/DMfuTSevudm/"
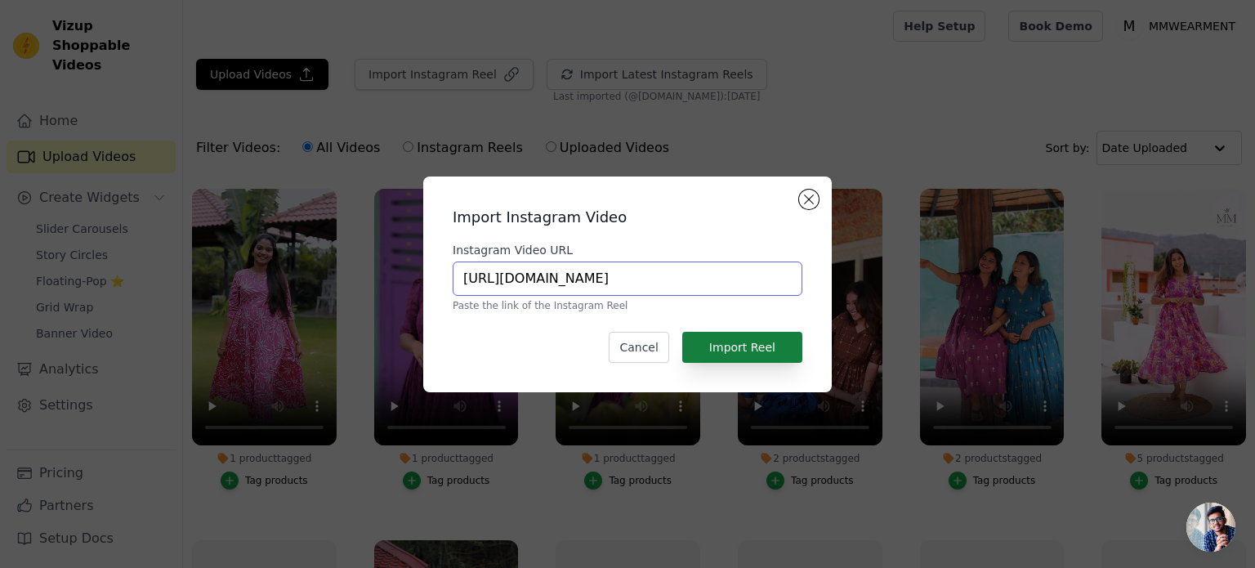
type input "https://www.instagram.com/reel/DMfuTSevudm/"
click at [737, 350] on button "Import Reel" at bounding box center [742, 347] width 120 height 31
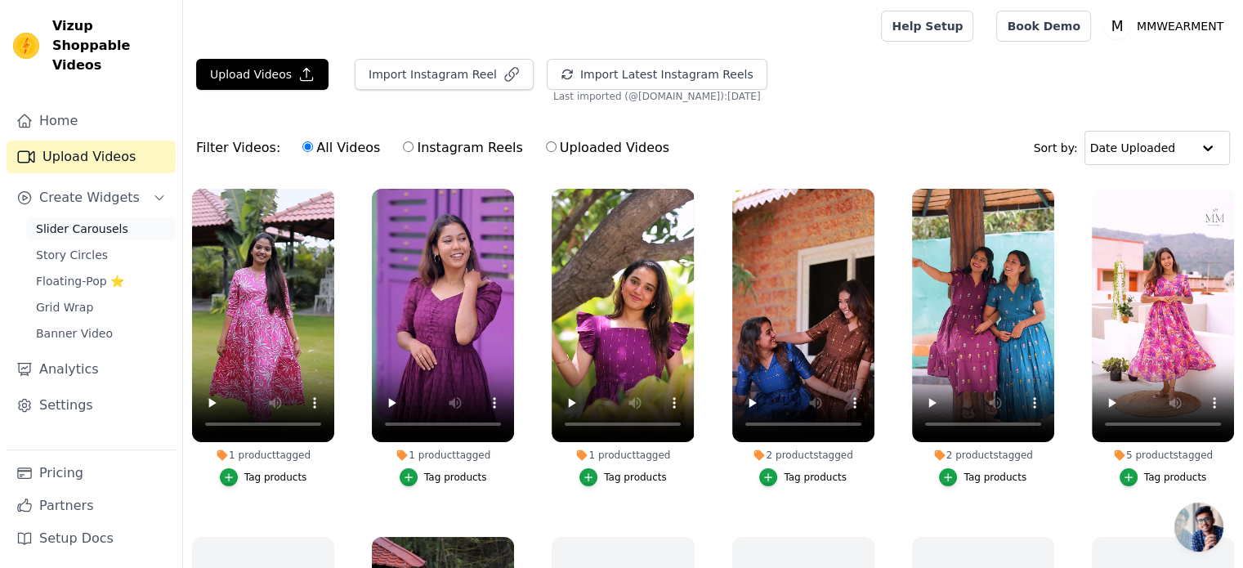
click at [65, 221] on span "Slider Carousels" at bounding box center [82, 229] width 92 height 16
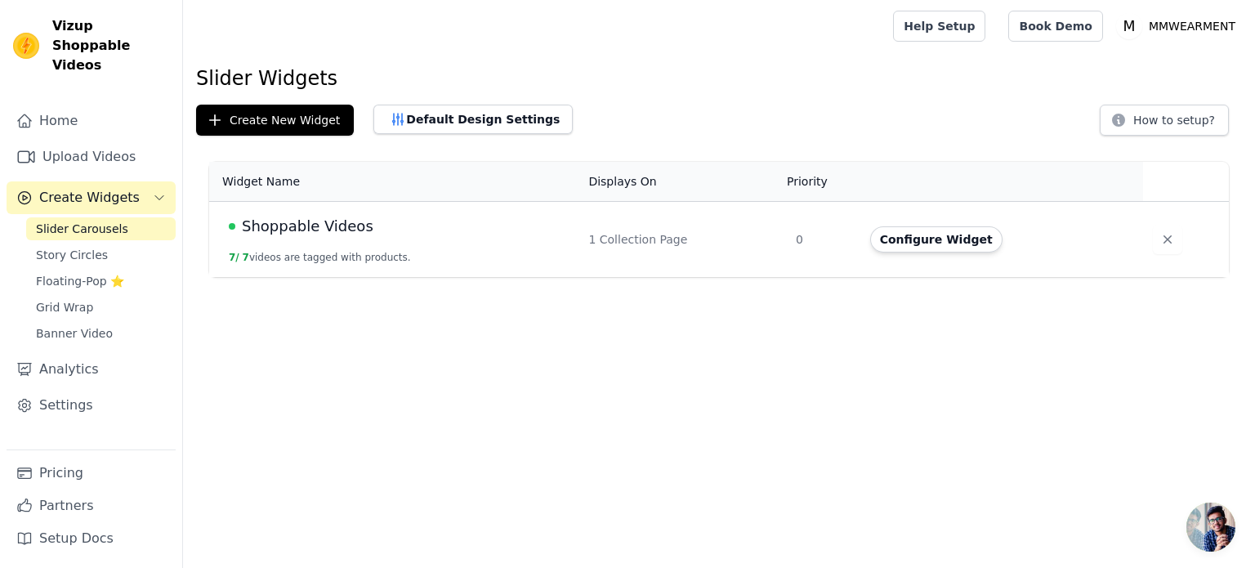
click at [297, 228] on span "Shoppable Videos" at bounding box center [308, 226] width 132 height 23
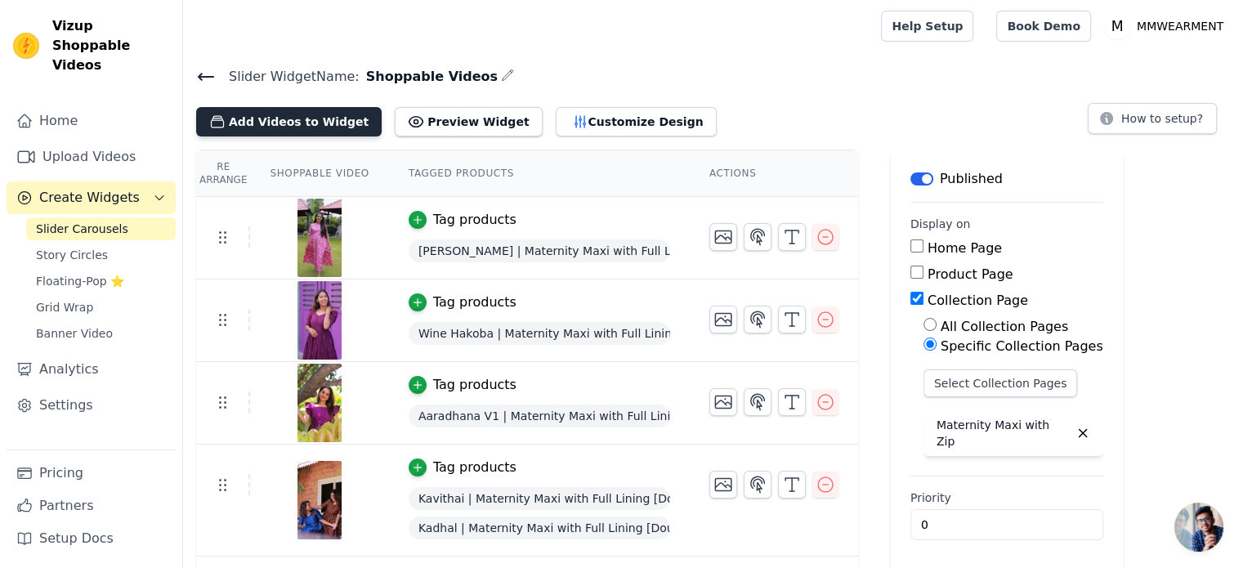
click at [301, 118] on button "Add Videos to Widget" at bounding box center [288, 121] width 185 height 29
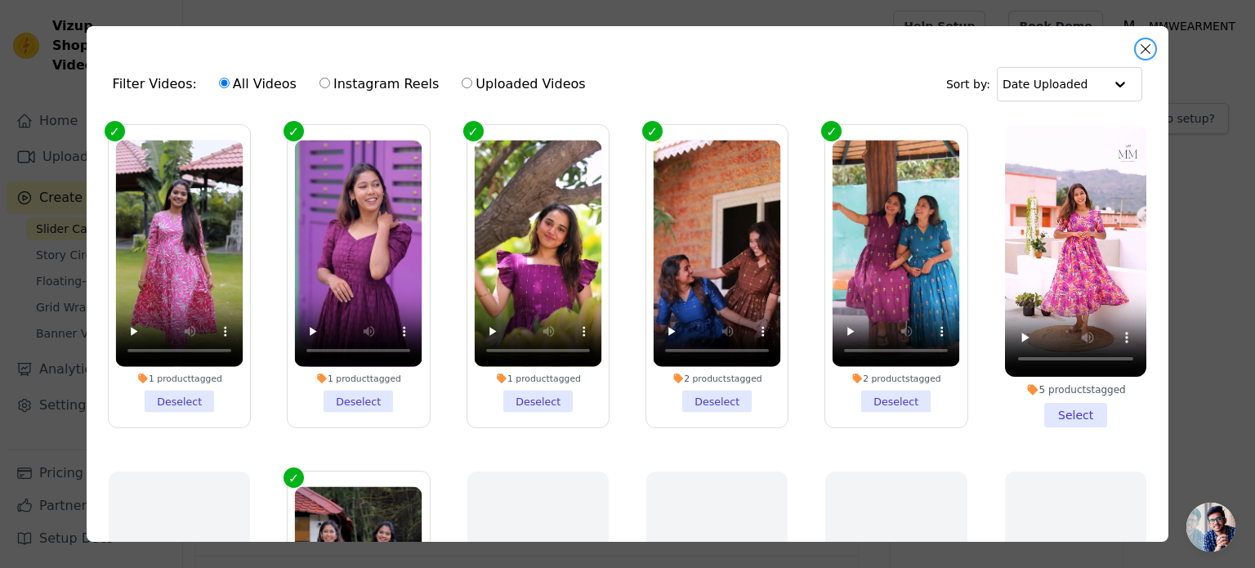
click at [1146, 50] on button "Close modal" at bounding box center [1146, 49] width 20 height 20
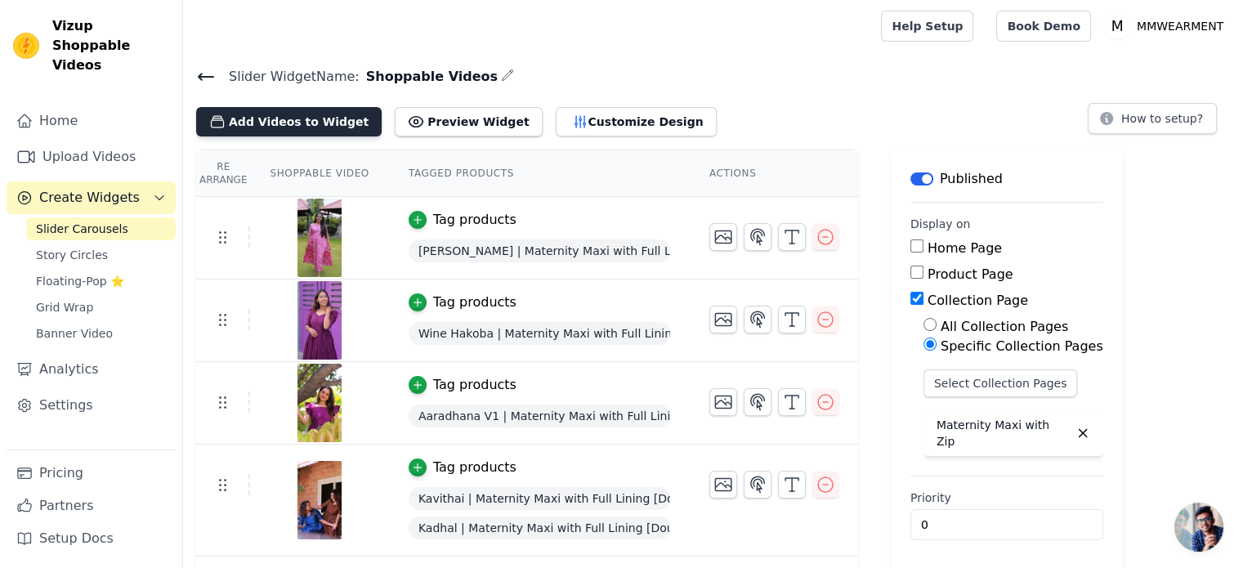
click at [254, 120] on button "Add Videos to Widget" at bounding box center [288, 121] width 185 height 29
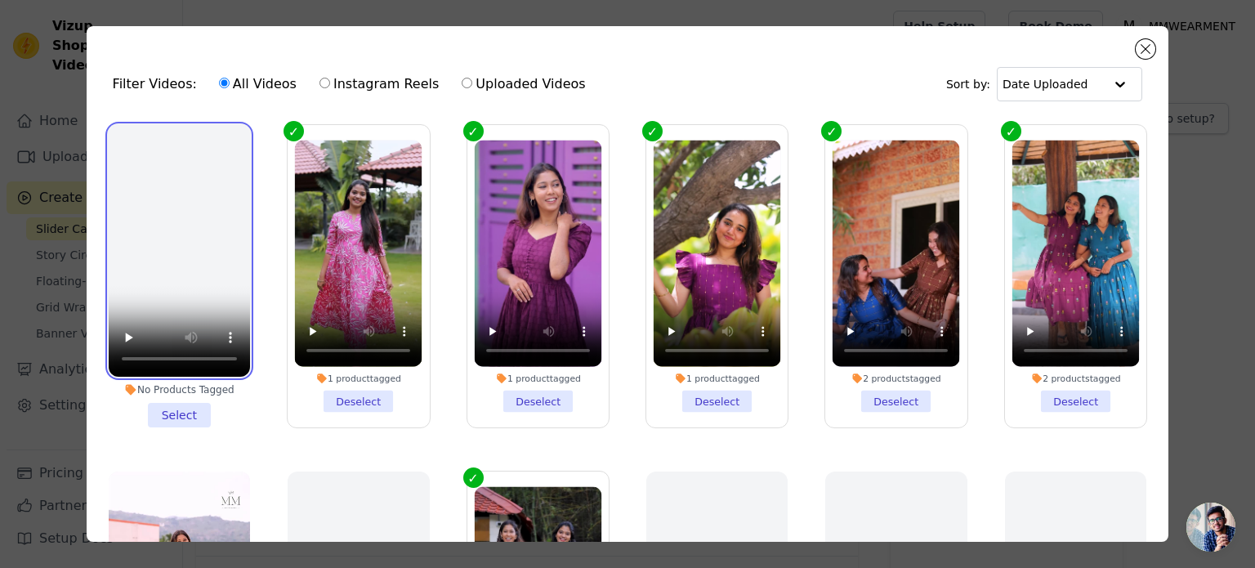
click at [163, 217] on video at bounding box center [179, 251] width 141 height 252
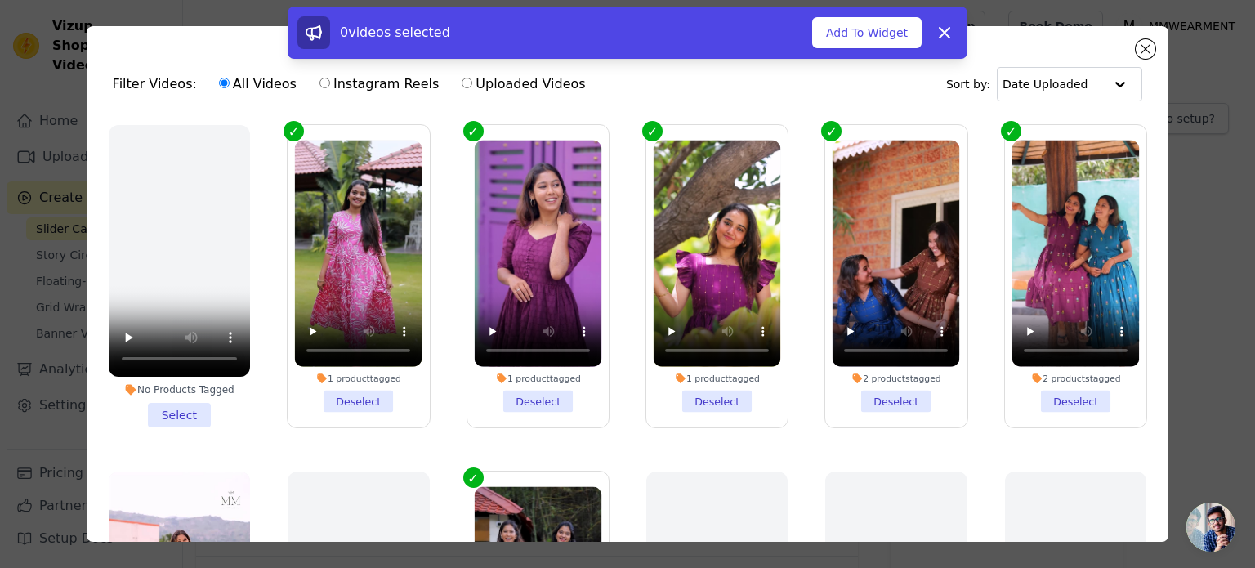
click at [172, 402] on li "No Products Tagged Select" at bounding box center [179, 276] width 141 height 302
click at [0, 0] on input "No Products Tagged Select" at bounding box center [0, 0] width 0 height 0
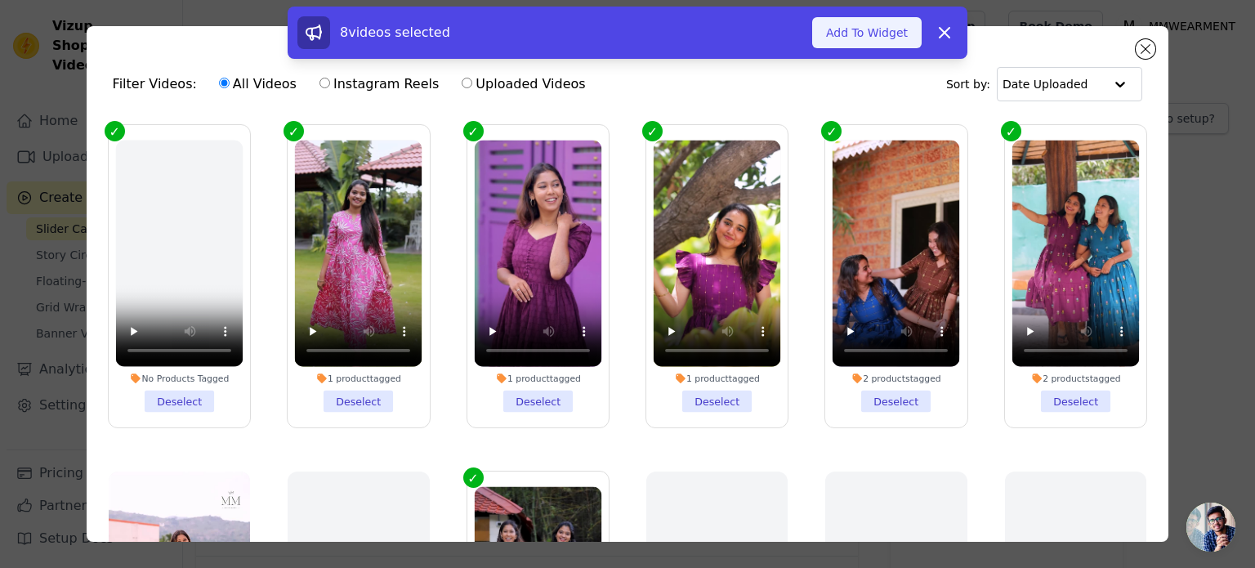
click at [869, 29] on button "Add To Widget" at bounding box center [866, 32] width 109 height 31
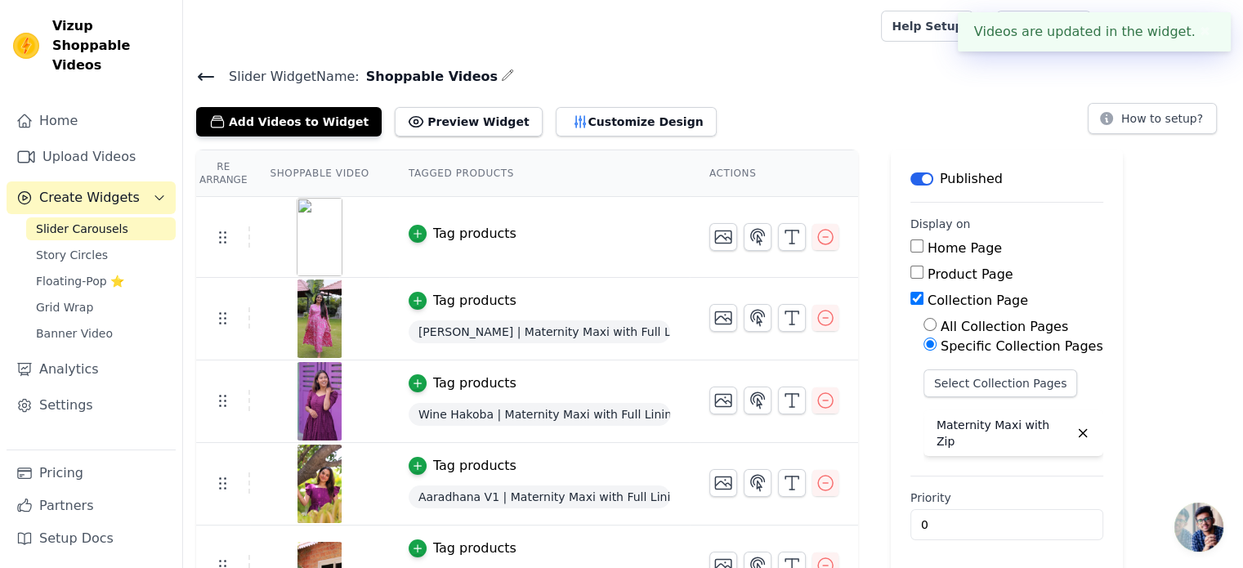
click at [433, 234] on div "Tag products" at bounding box center [474, 234] width 83 height 20
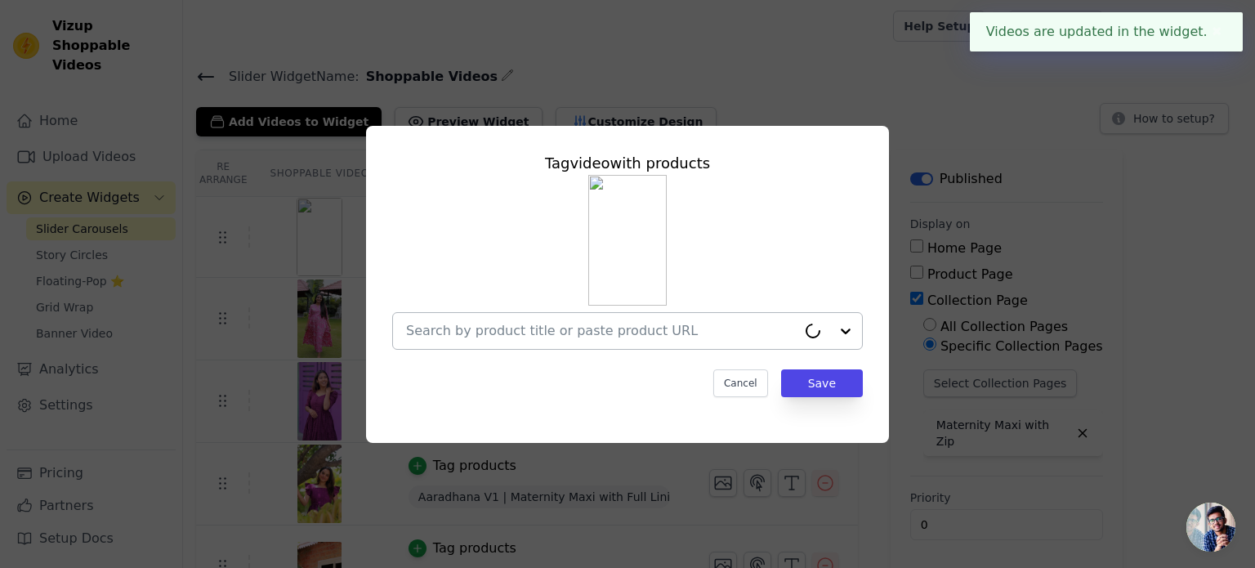
click at [475, 333] on input "text" at bounding box center [601, 331] width 391 height 20
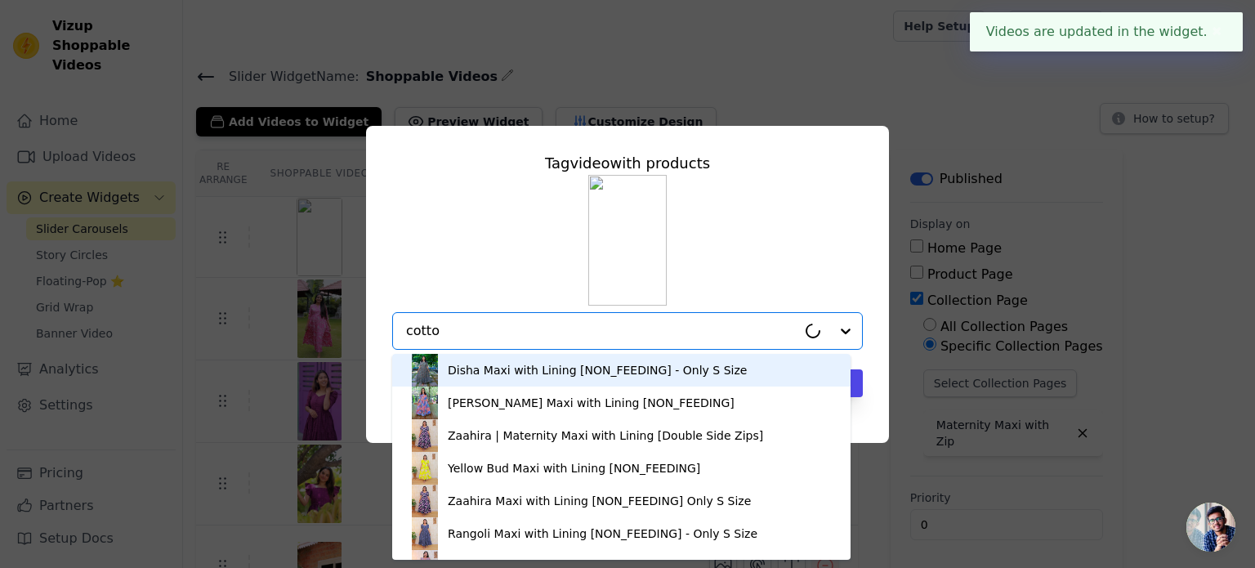
type input "cotton"
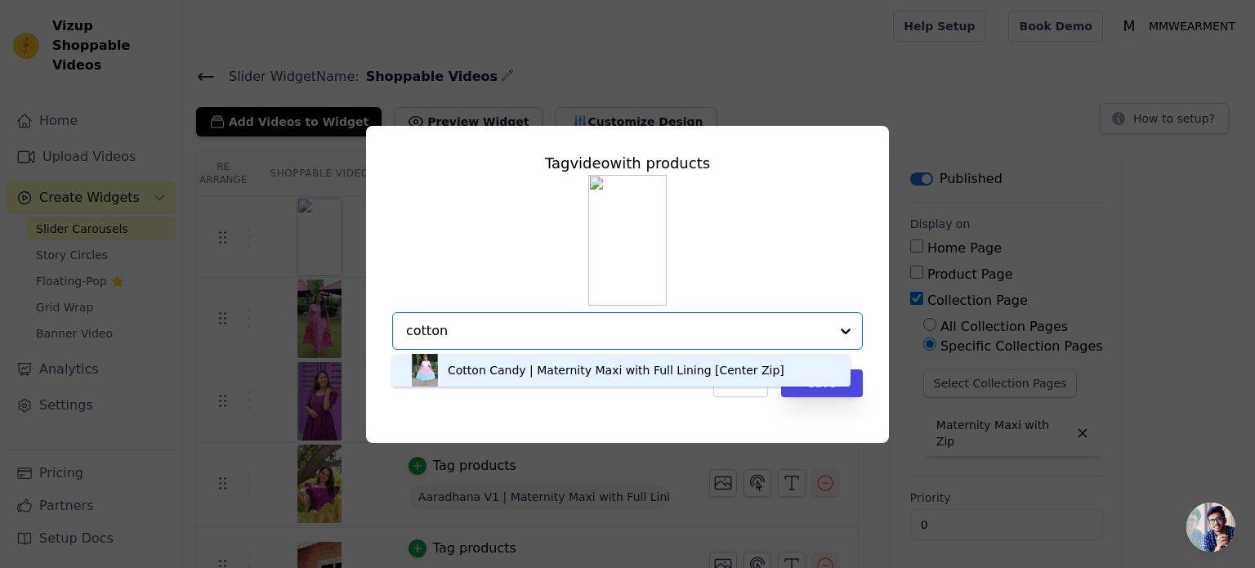
click at [491, 365] on div "Cotton Candy | Maternity Maxi with Full Lining [Center Zip]" at bounding box center [616, 370] width 337 height 16
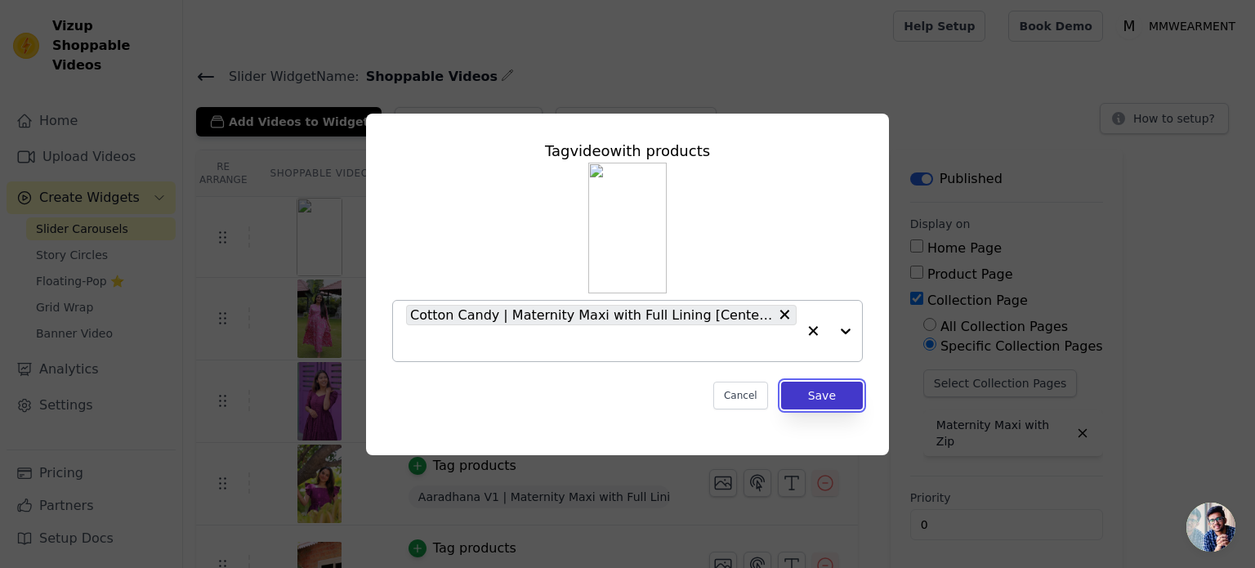
click at [813, 400] on button "Save" at bounding box center [822, 396] width 82 height 28
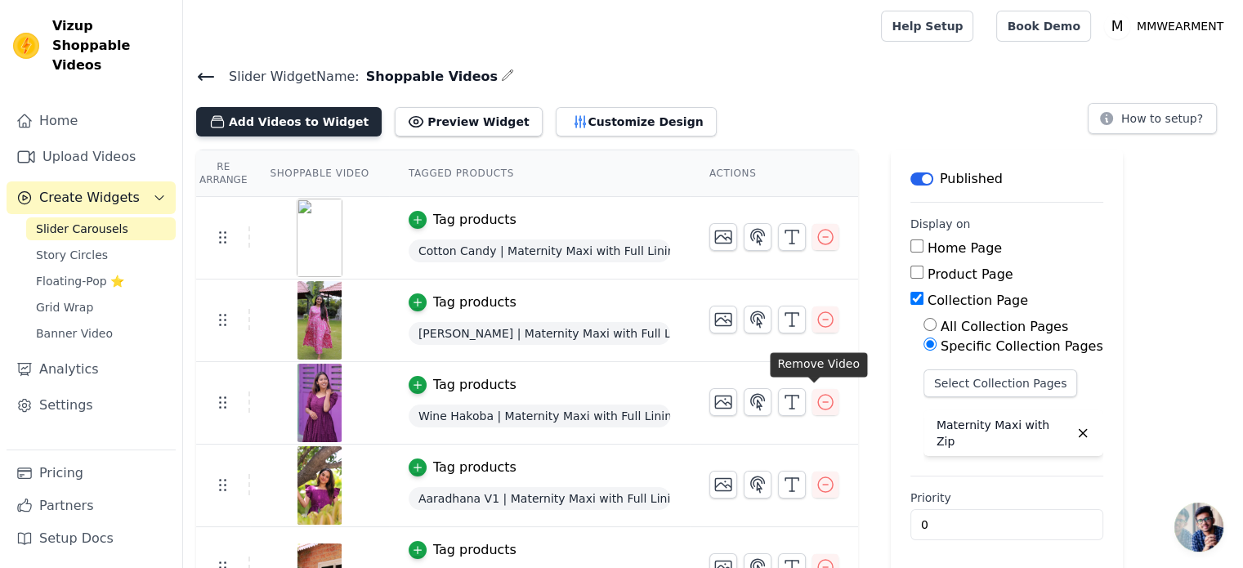
click at [250, 120] on button "Add Videos to Widget" at bounding box center [288, 121] width 185 height 29
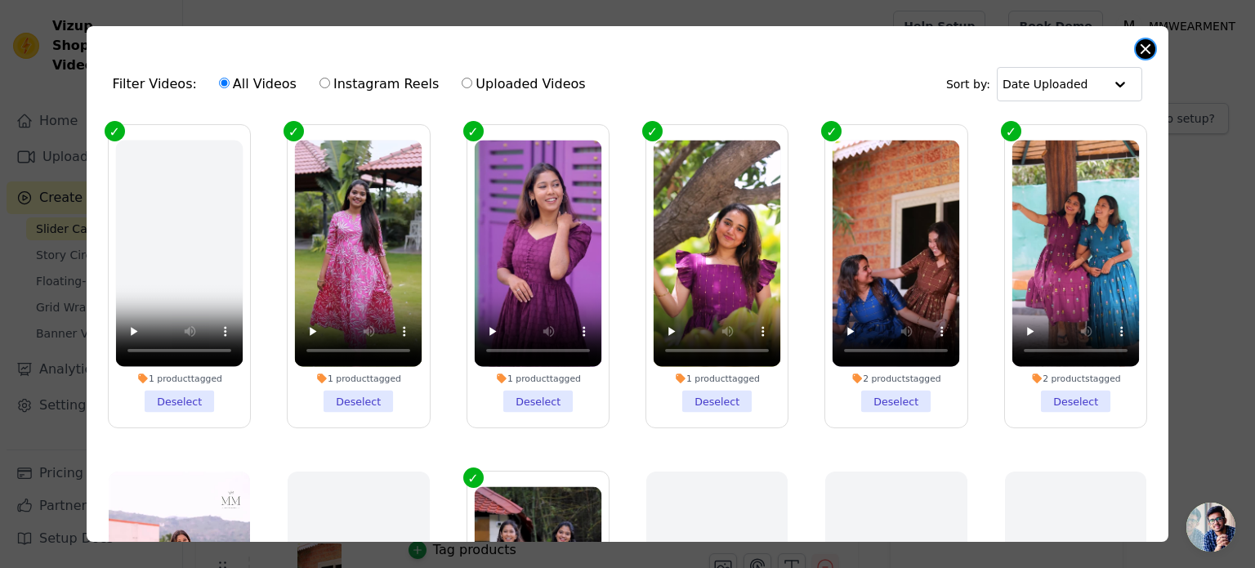
click at [1142, 48] on button "Close modal" at bounding box center [1146, 49] width 20 height 20
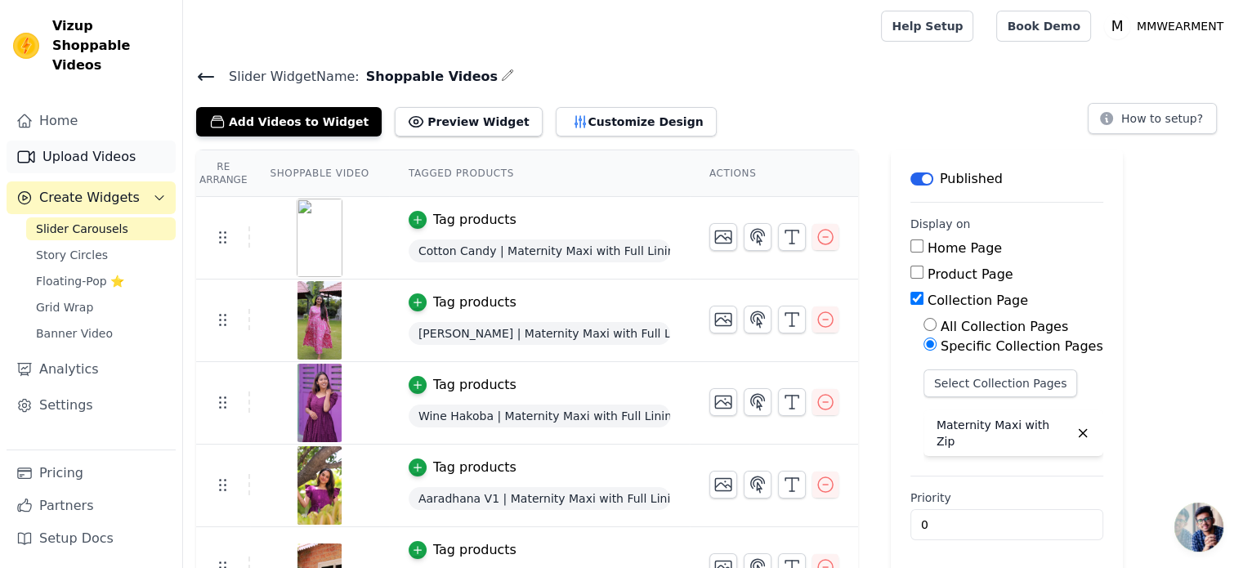
click at [51, 142] on link "Upload Videos" at bounding box center [91, 157] width 169 height 33
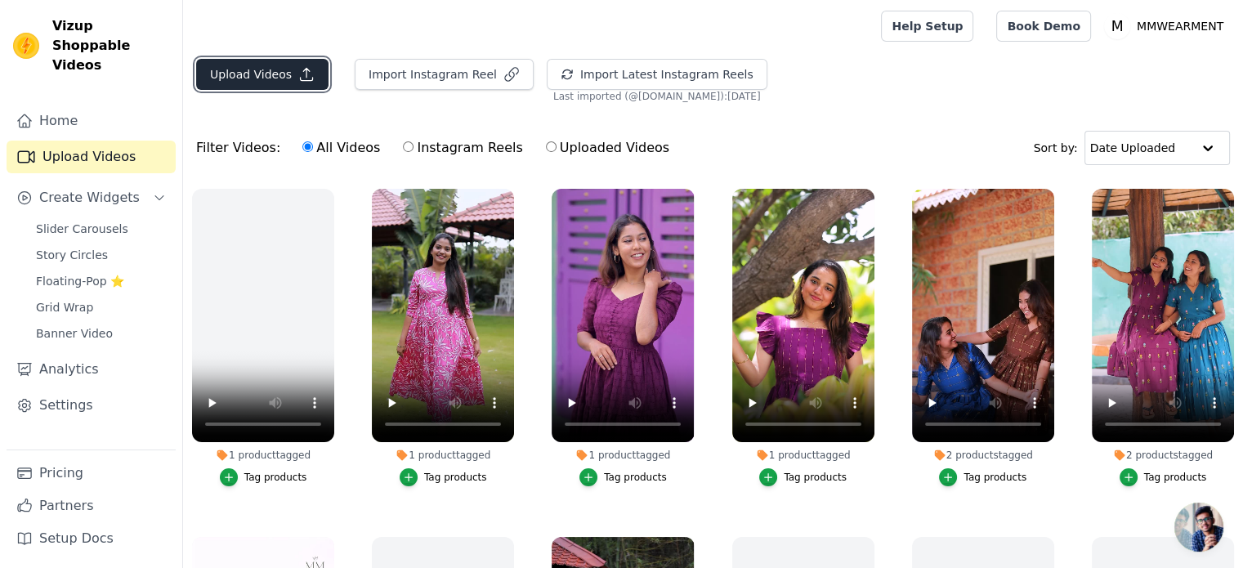
click at [271, 74] on button "Upload Videos" at bounding box center [262, 74] width 132 height 31
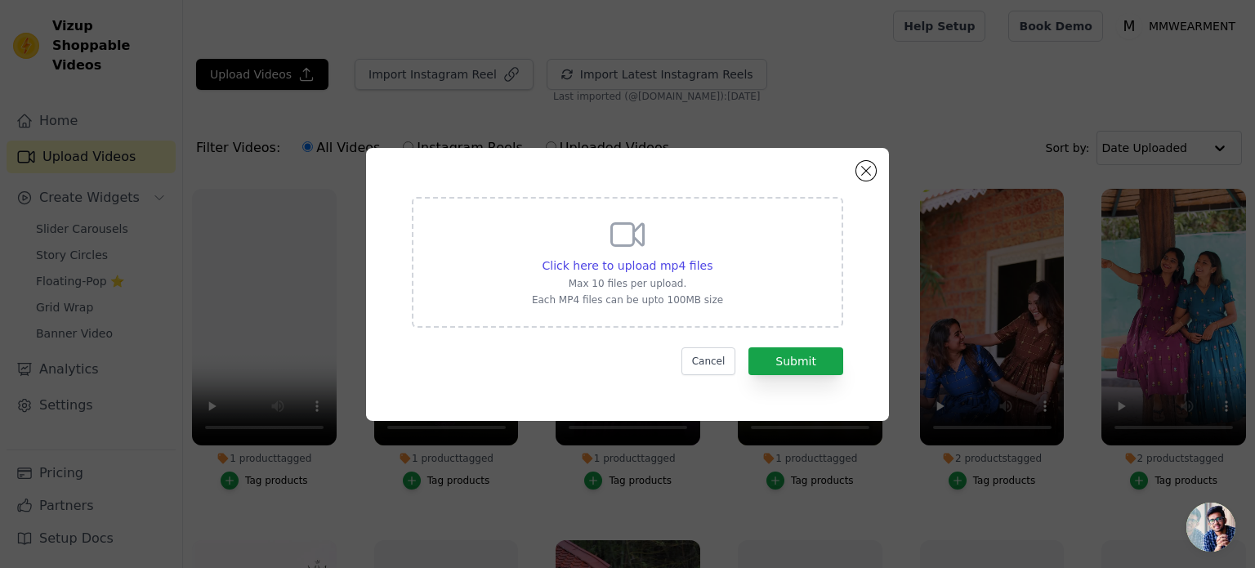
click at [632, 246] on icon at bounding box center [627, 234] width 39 height 39
click at [712, 257] on input "Click here to upload mp4 files Max 10 files per upload. Each MP4 files can be u…" at bounding box center [712, 257] width 1 height 1
type input "C:\fakepath\lv_0_20250901093843.mp4"
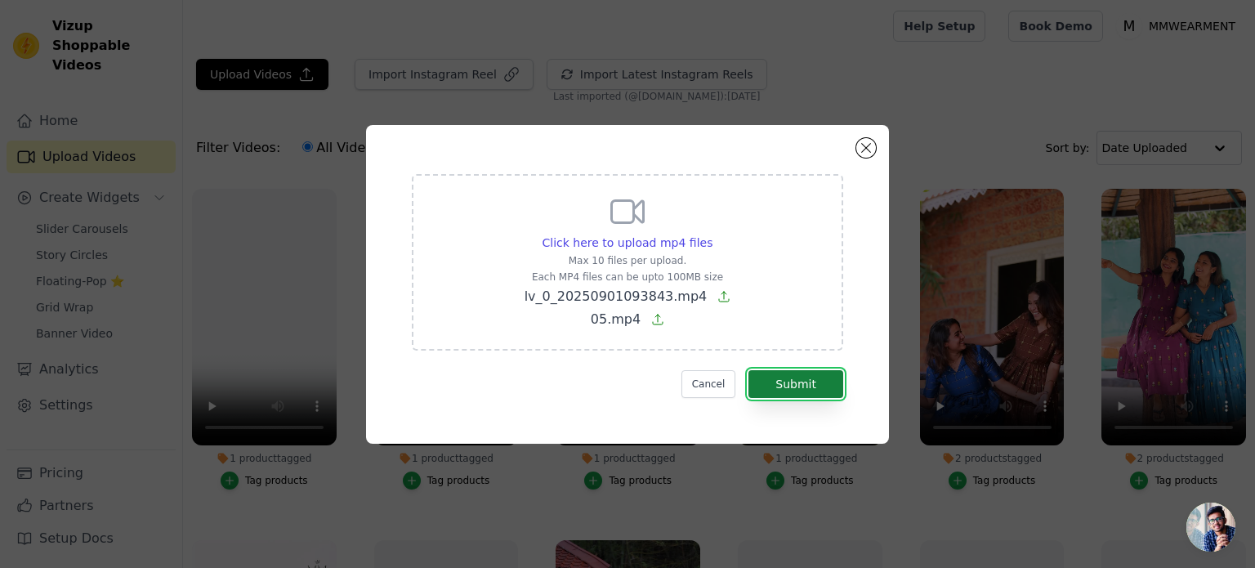
click at [816, 385] on button "Submit" at bounding box center [796, 384] width 95 height 28
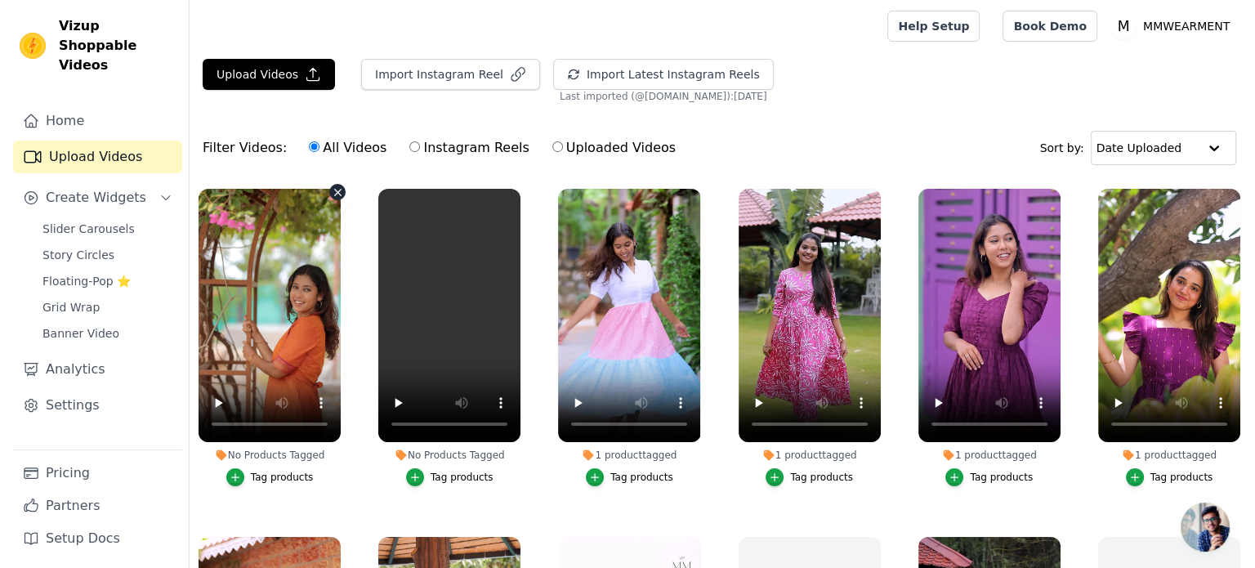
scroll to position [140, 0]
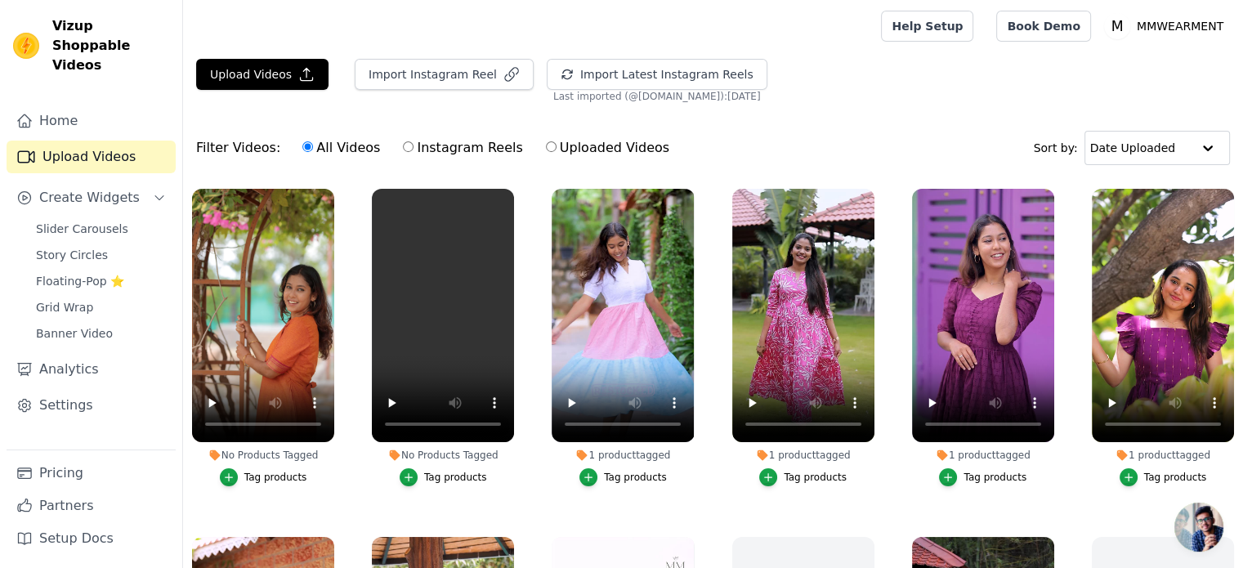
click at [268, 473] on div "Tag products" at bounding box center [275, 477] width 63 height 13
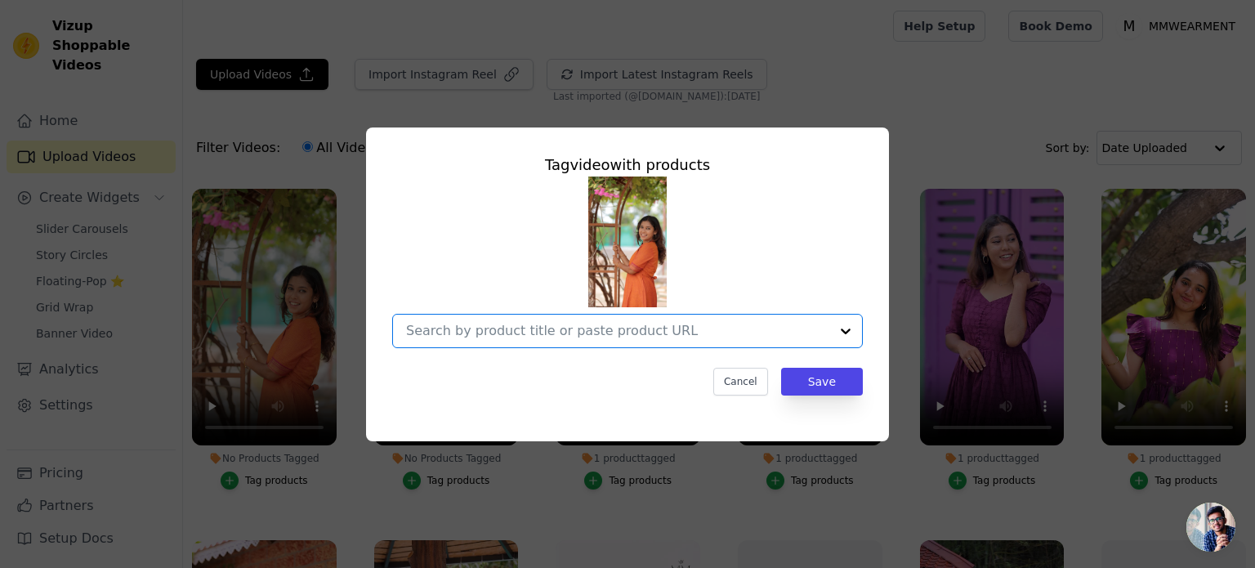
click at [825, 338] on input "No Products Tagged Tag video with products Option undefined, selected. Select i…" at bounding box center [617, 331] width 423 height 16
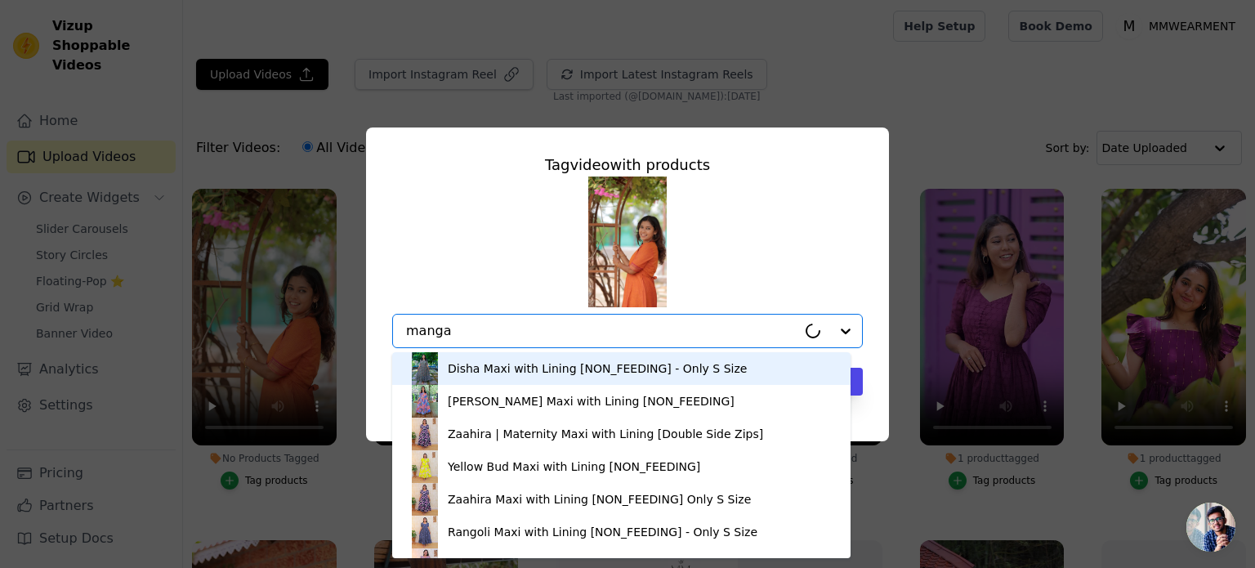
type input "mangai"
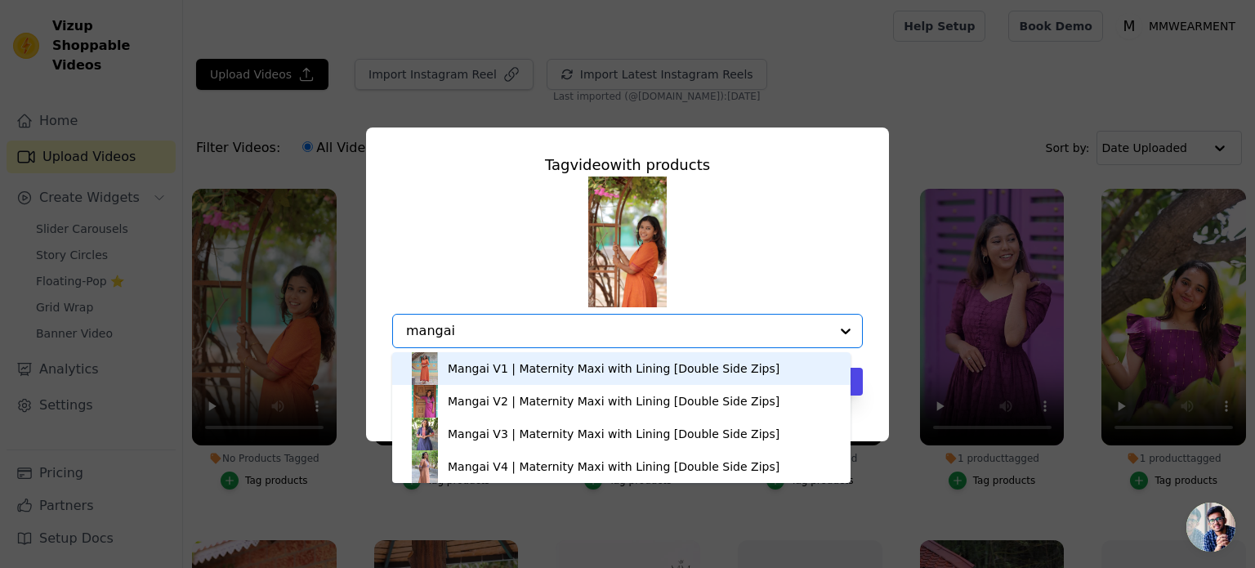
click at [473, 369] on div "Mangai V1 | Maternity Maxi with Lining [Double Side Zips]" at bounding box center [614, 368] width 332 height 16
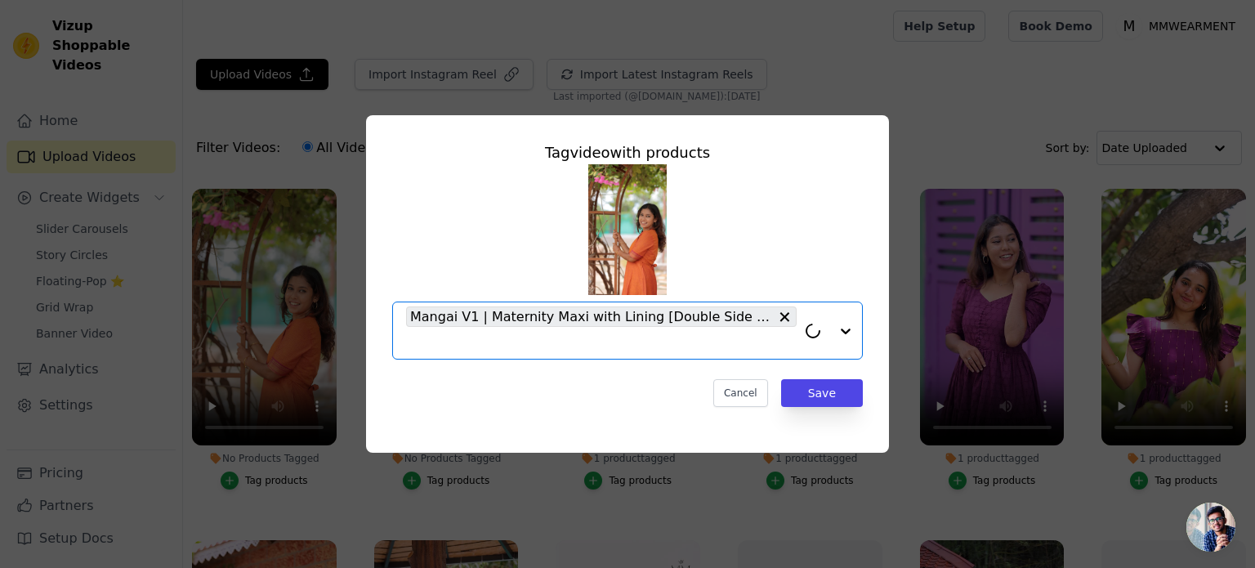
click at [456, 342] on input "No Products Tagged Tag video with products Option Mangai V1 | Maternity Maxi wi…" at bounding box center [601, 343] width 391 height 16
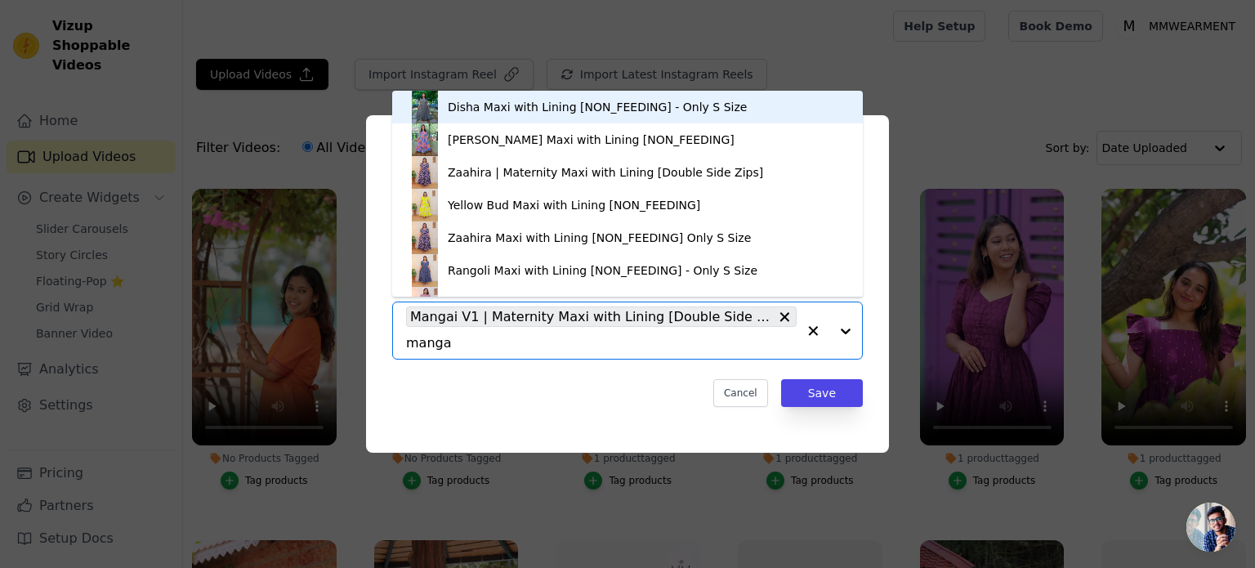
type input "mangai"
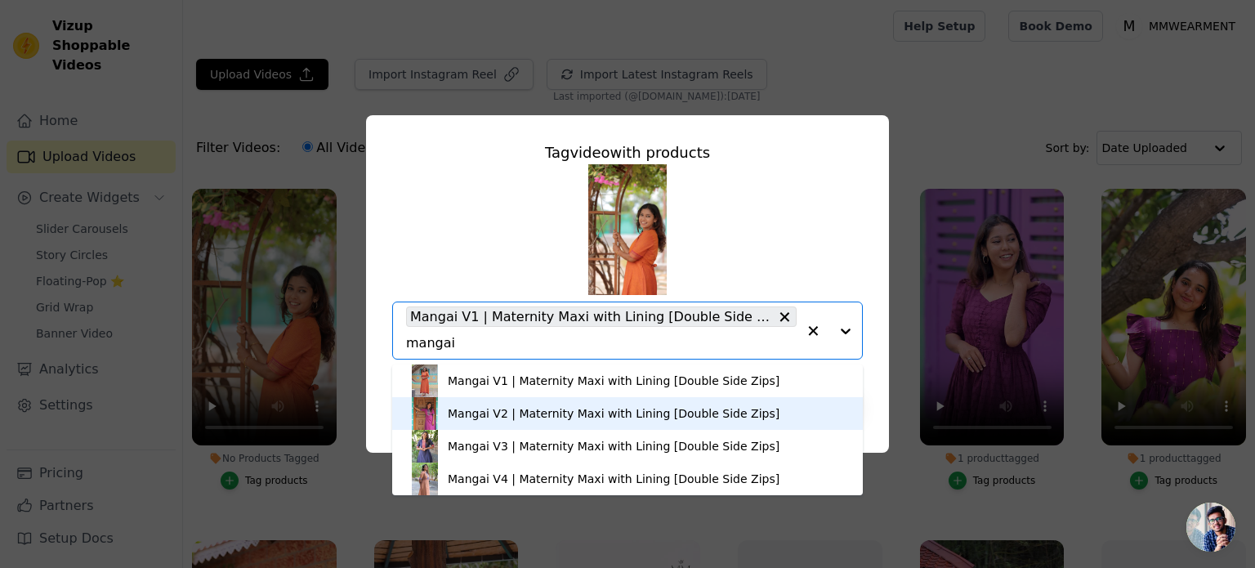
click at [467, 409] on div "Mangai V2 | Maternity Maxi with Lining [Double Side Zips]" at bounding box center [614, 413] width 332 height 16
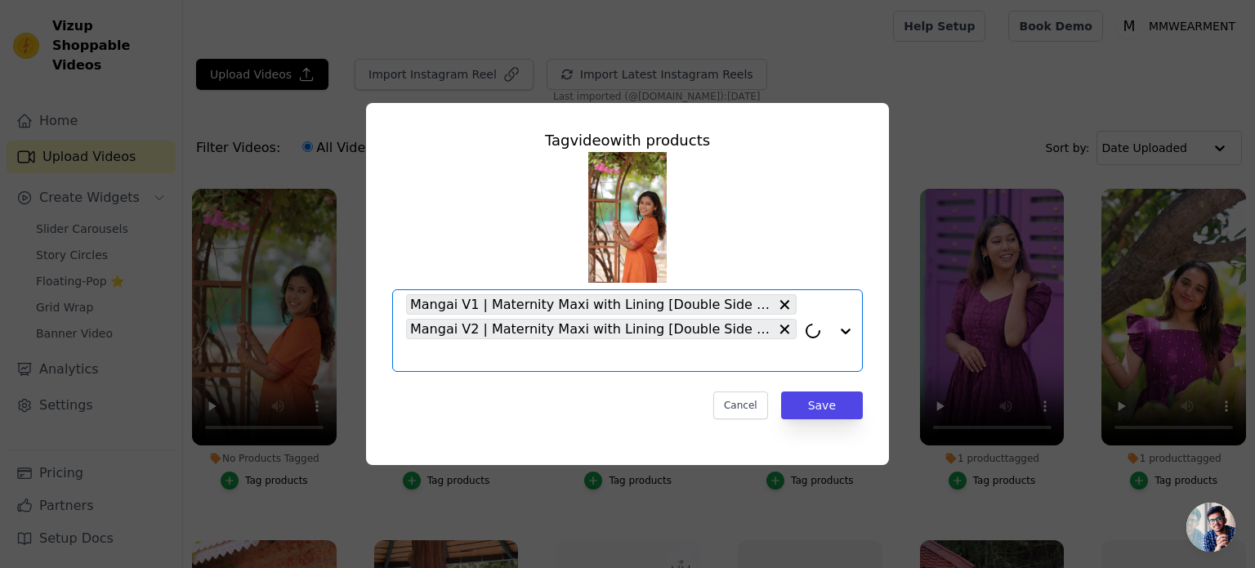
click at [453, 354] on input "No Products Tagged Tag video with products Option Mangai V1 | Maternity Maxi wi…" at bounding box center [601, 355] width 391 height 16
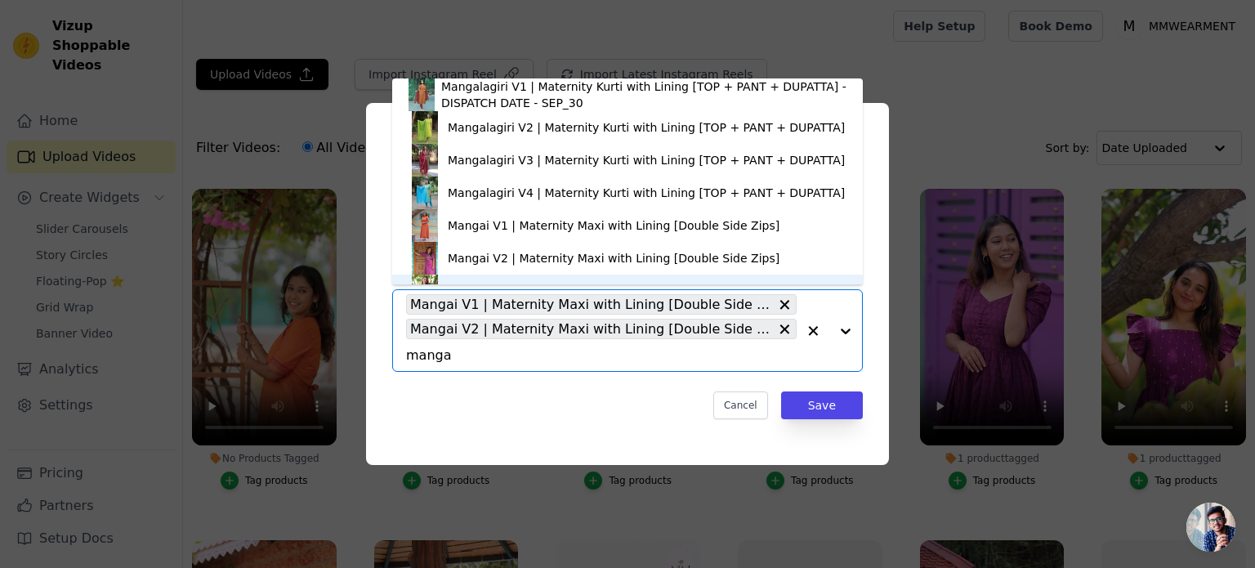
scroll to position [23, 0]
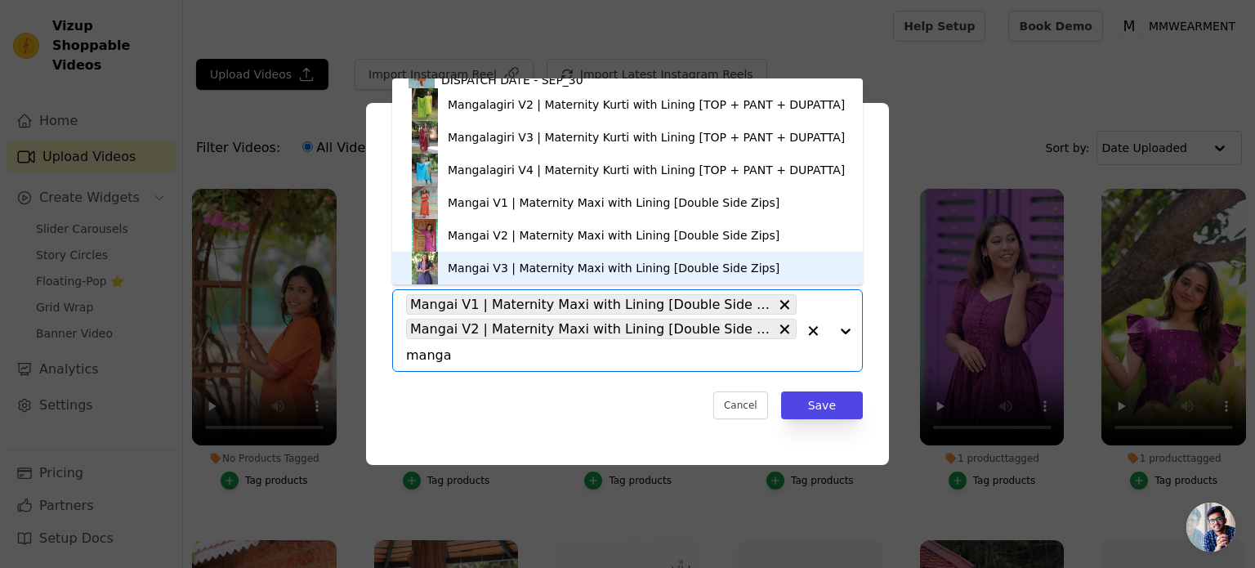
type input "mangai"
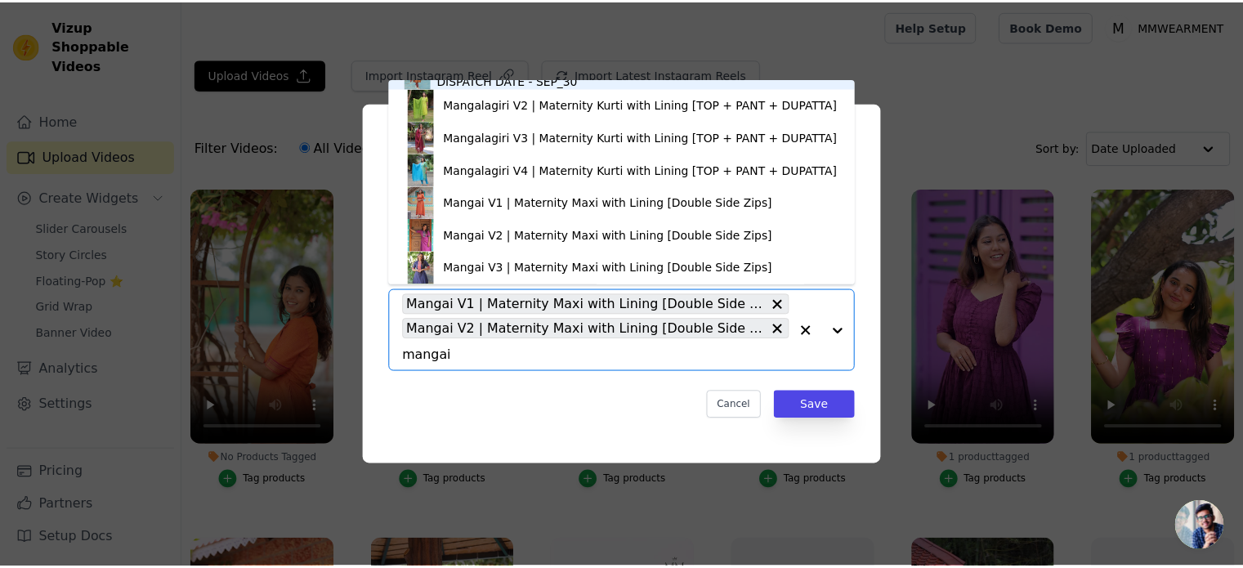
scroll to position [0, 0]
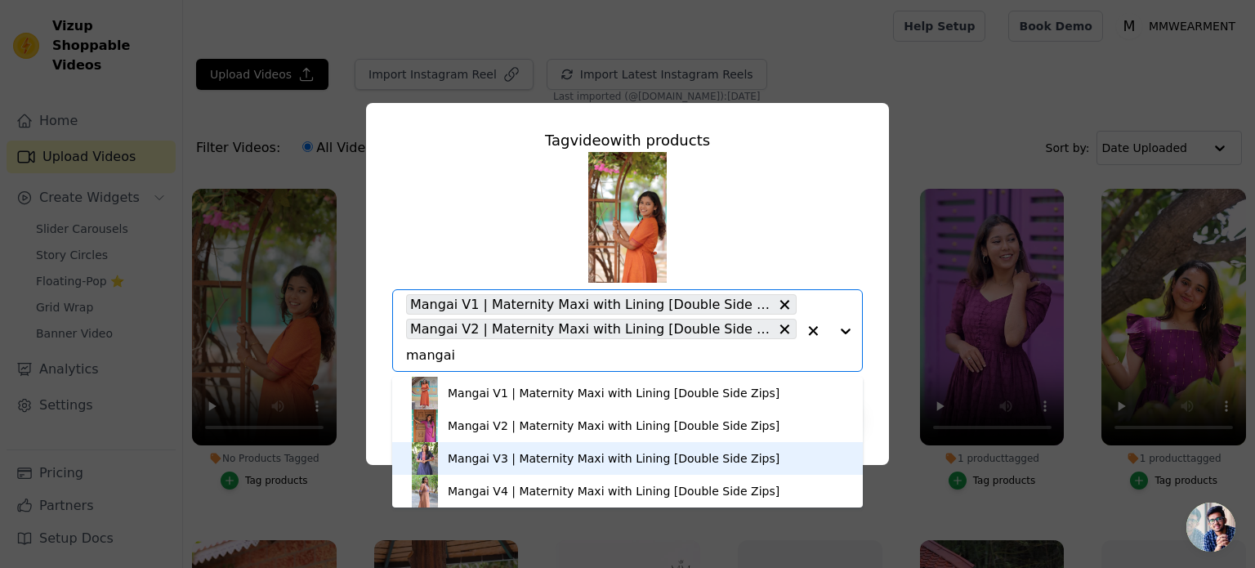
click at [480, 459] on div "Mangai V3 | Maternity Maxi with Lining [Double Side Zips]" at bounding box center [614, 458] width 332 height 16
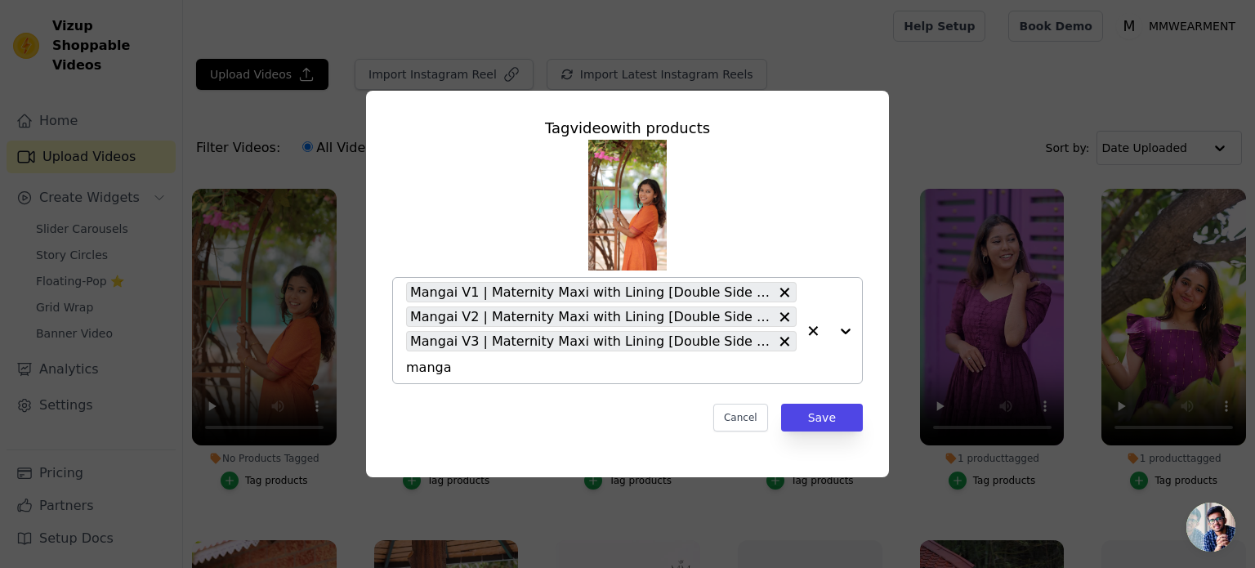
type input "mangai"
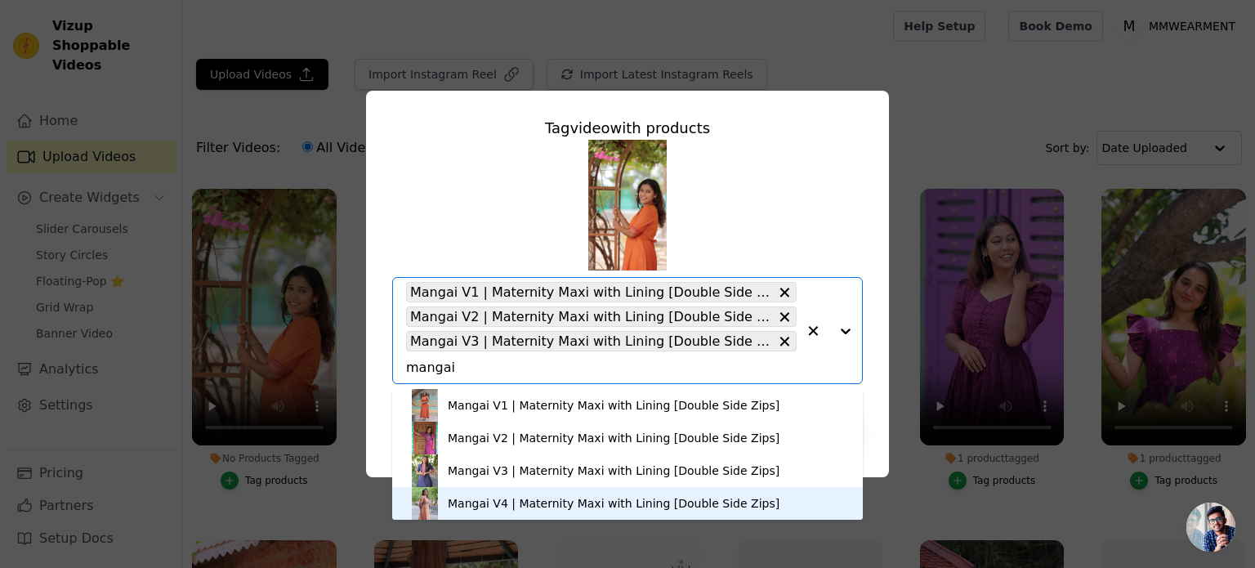
click at [469, 502] on div "Mangai V4 | Maternity Maxi with Lining [Double Side Zips]" at bounding box center [614, 503] width 332 height 16
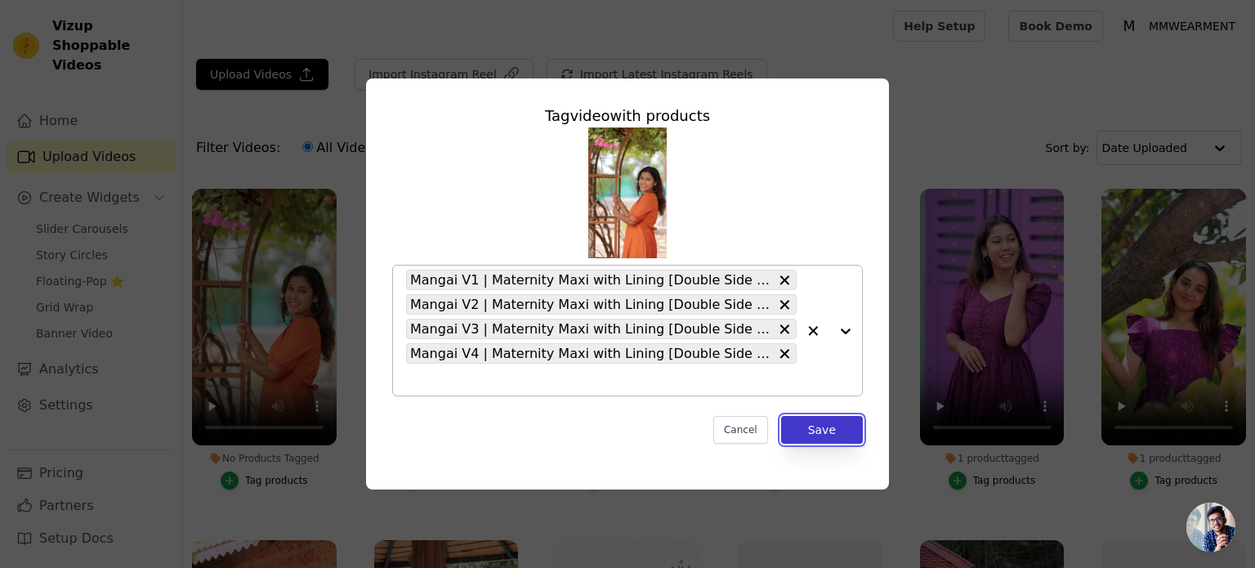
click at [811, 440] on button "Save" at bounding box center [822, 430] width 82 height 28
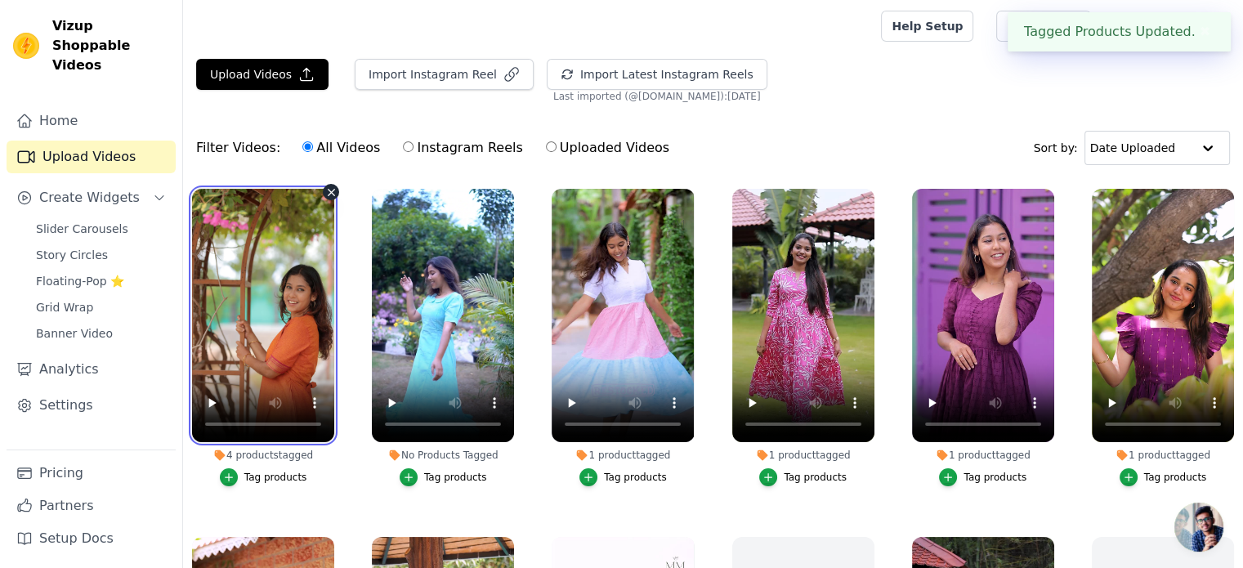
click at [245, 277] on video at bounding box center [263, 315] width 142 height 253
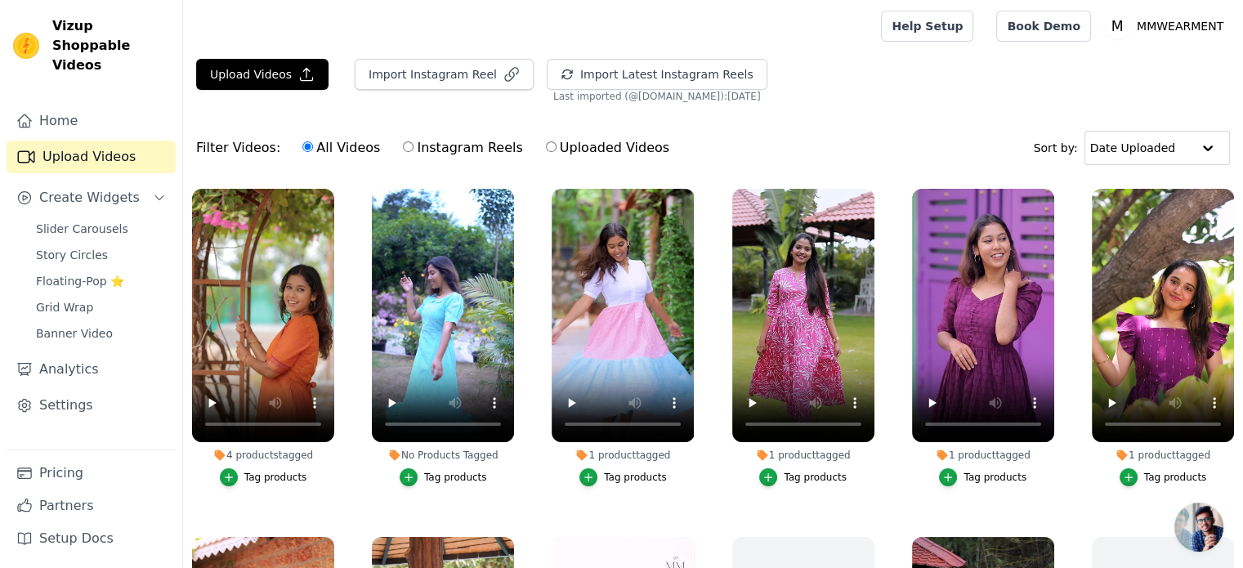
click at [448, 473] on div "Tag products" at bounding box center [455, 477] width 63 height 13
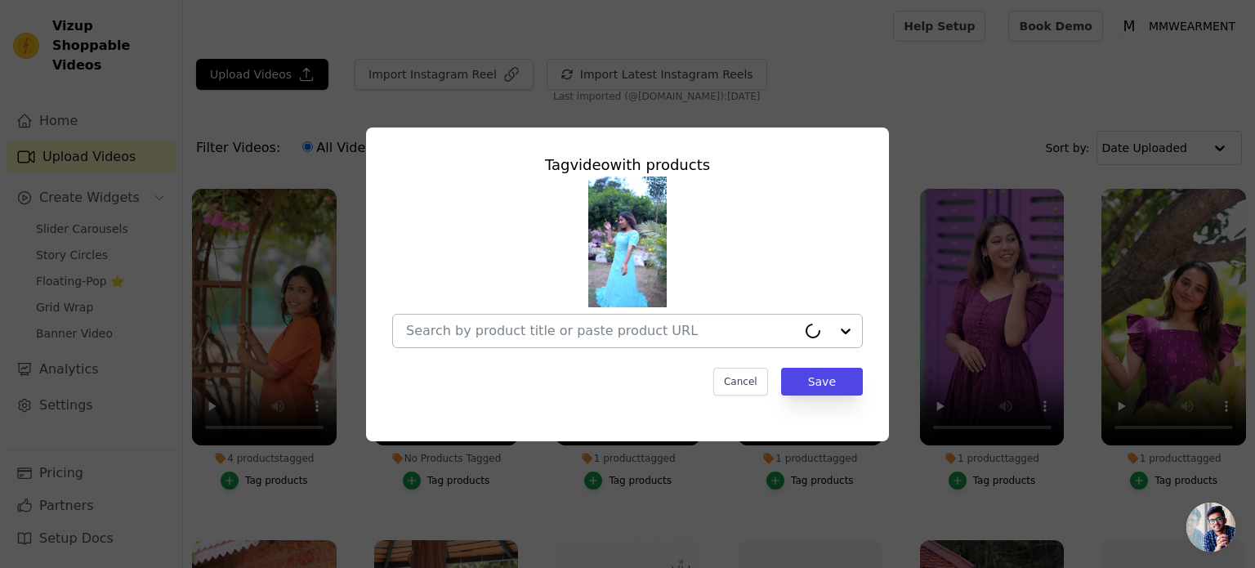
click at [507, 331] on input "No Products Tagged Tag video with products Cancel Save Tag products" at bounding box center [601, 331] width 391 height 16
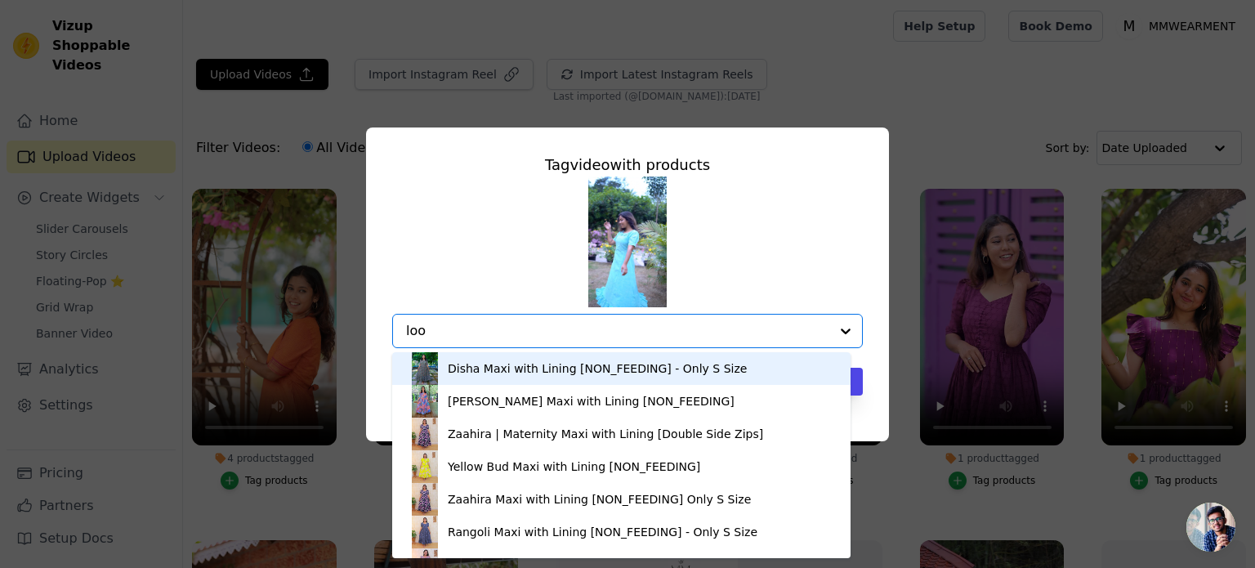
type input "loom"
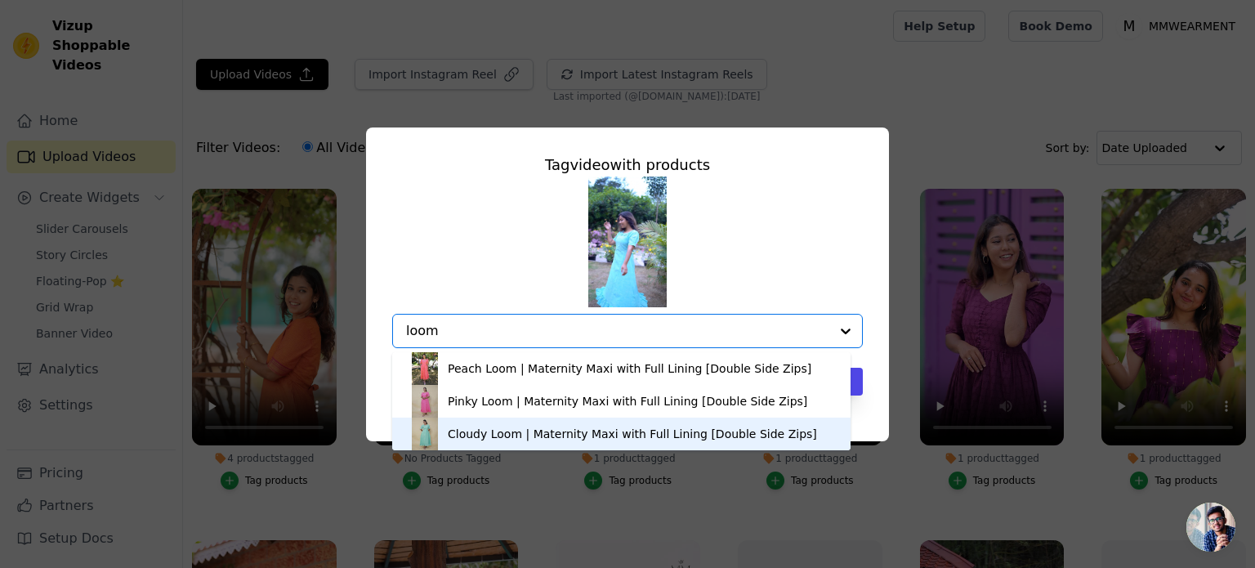
click at [490, 431] on div "Cloudy Loom | Maternity Maxi with Full Lining [Double Side Zips]" at bounding box center [632, 434] width 369 height 16
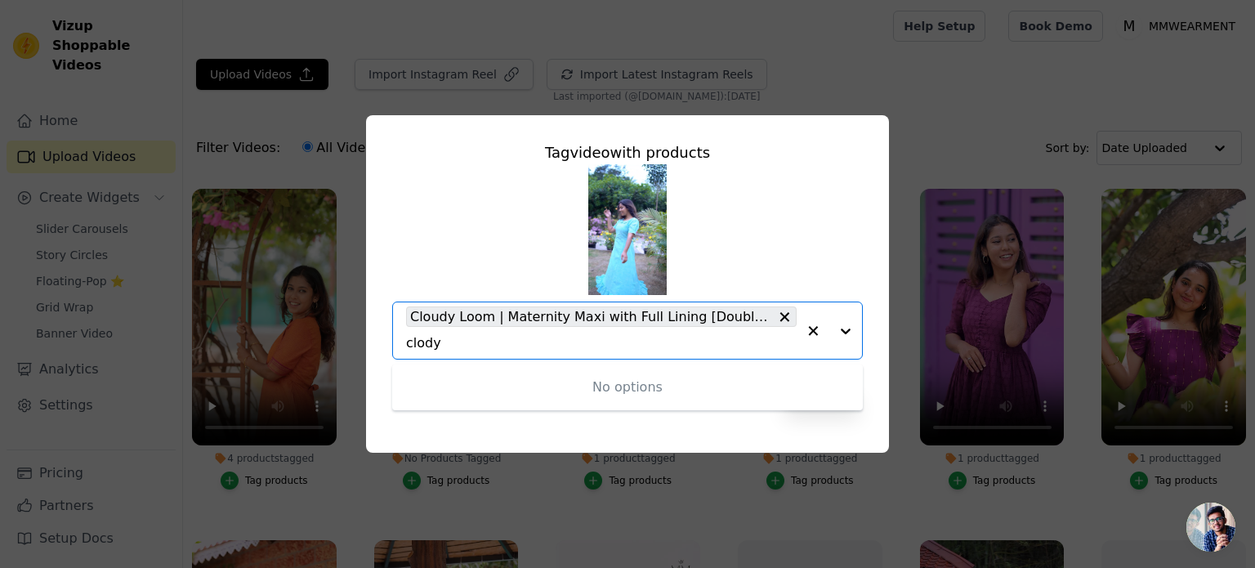
click at [430, 342] on input "clody" at bounding box center [601, 343] width 391 height 16
click at [424, 346] on input "clody" at bounding box center [601, 343] width 391 height 16
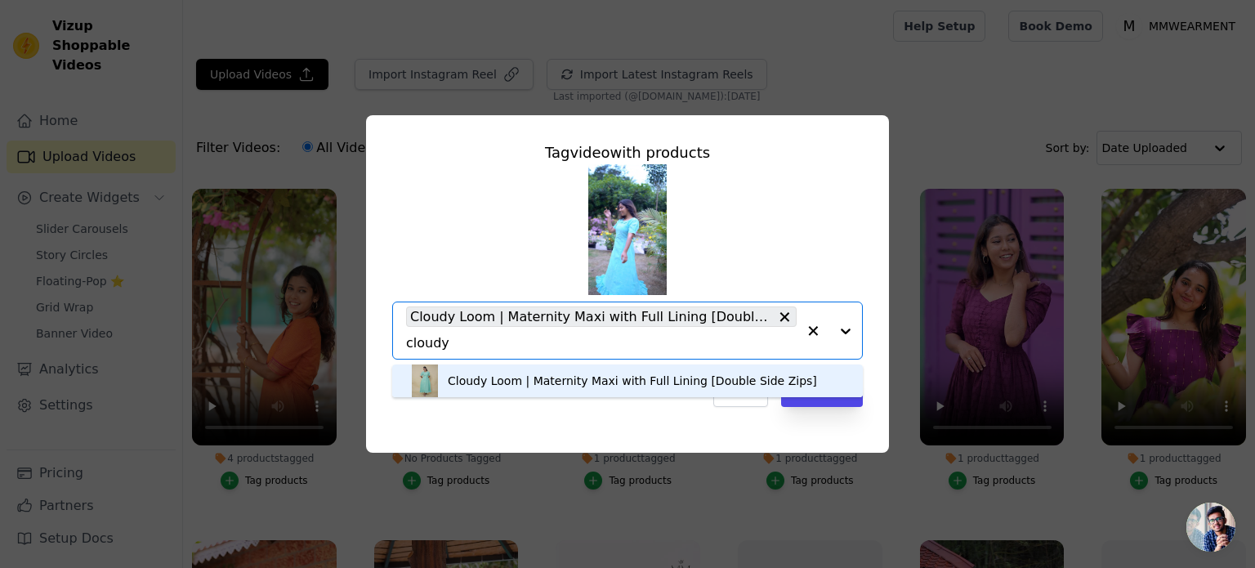
click at [471, 343] on input "cloudy" at bounding box center [601, 343] width 391 height 16
drag, startPoint x: 471, startPoint y: 343, endPoint x: 398, endPoint y: 349, distance: 73.0
click at [398, 349] on div "Cloudy Loom | Maternity Maxi with Full Lining [Double Side Zips] Option Cloudy …" at bounding box center [627, 331] width 471 height 58
type input "pink"
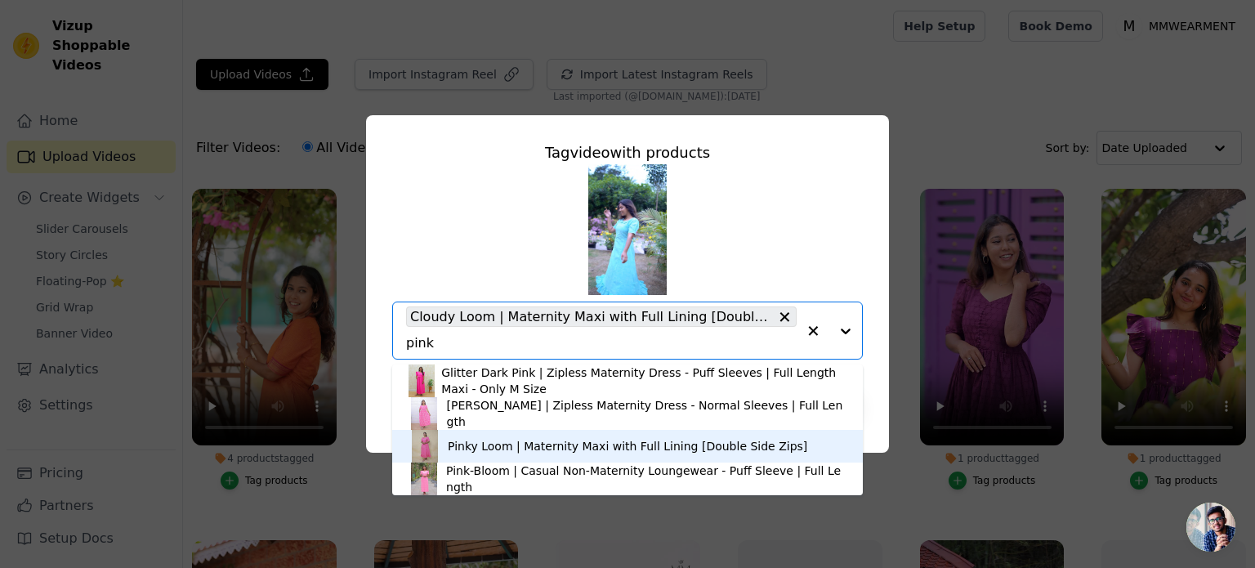
click at [468, 449] on div "Pinky Loom | Maternity Maxi with Full Lining [Double Side Zips]" at bounding box center [628, 446] width 360 height 16
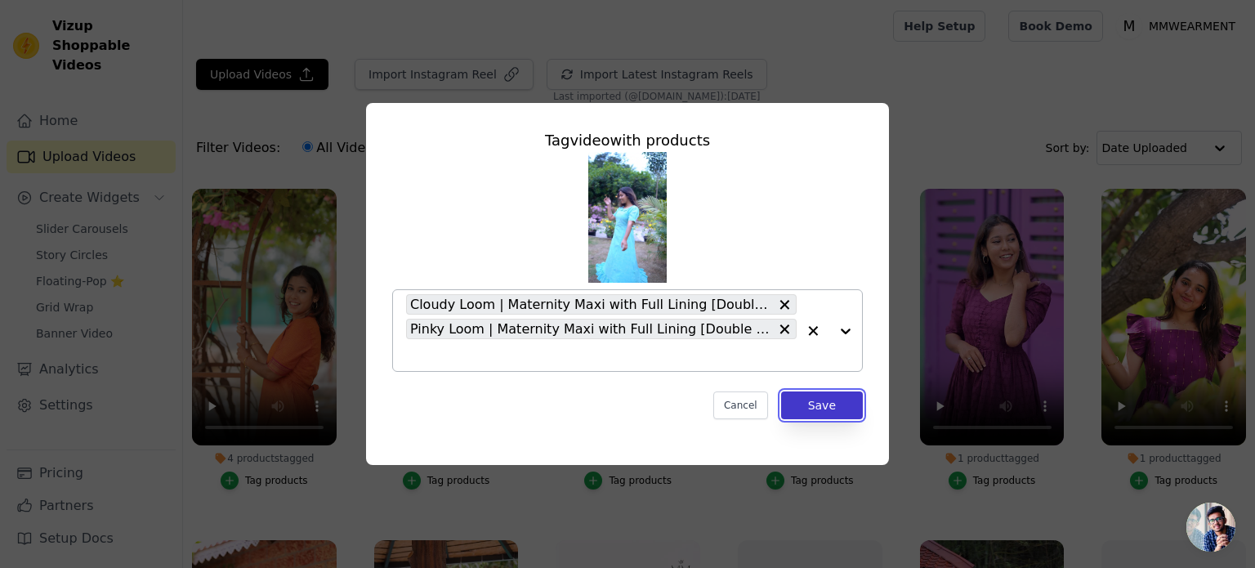
click at [837, 408] on button "Save" at bounding box center [822, 405] width 82 height 28
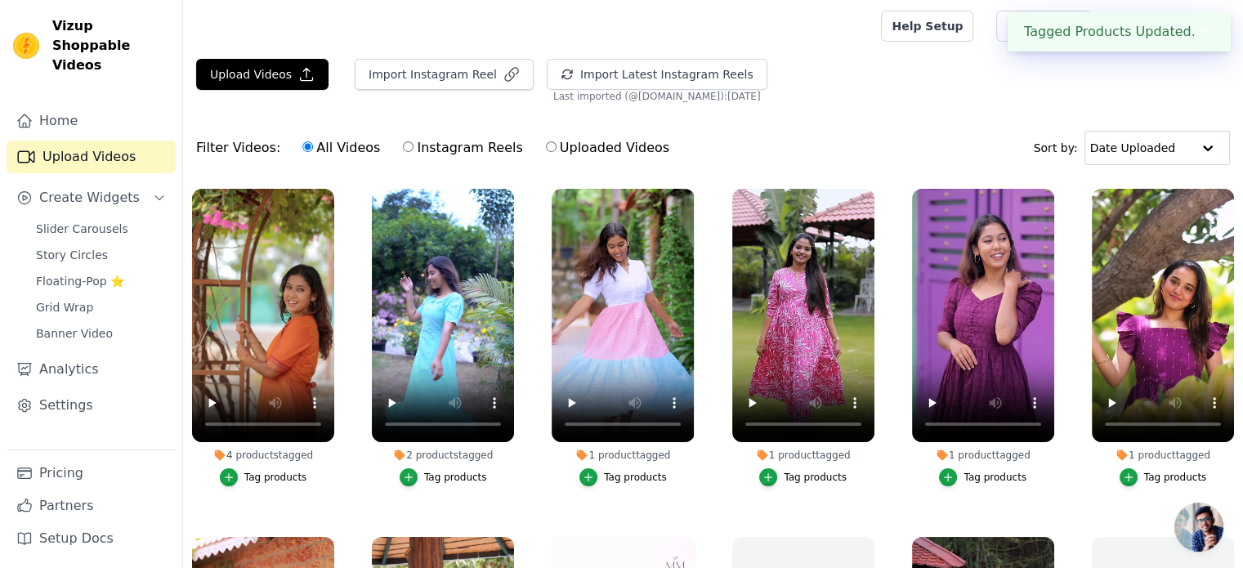
click at [797, 135] on div "Filter Videos: All Videos Instagram Reels Uploaded Videos Sort by: Date Uploaded" at bounding box center [713, 148] width 1060 height 64
click at [68, 221] on span "Slider Carousels" at bounding box center [82, 229] width 92 height 16
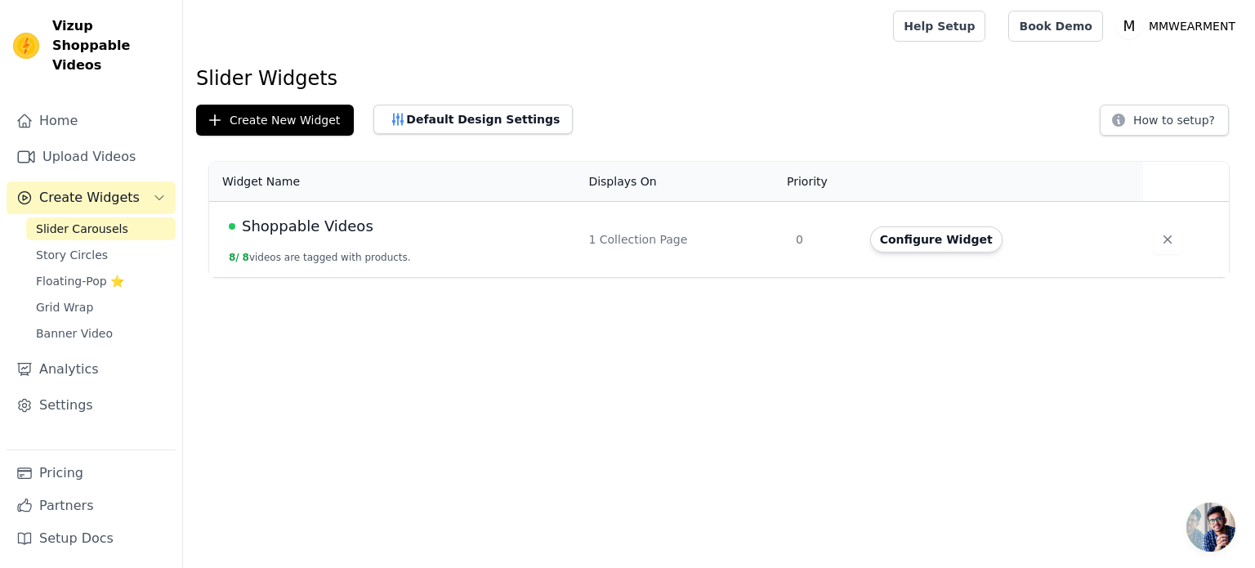
click at [320, 228] on span "Shoppable Videos" at bounding box center [308, 226] width 132 height 23
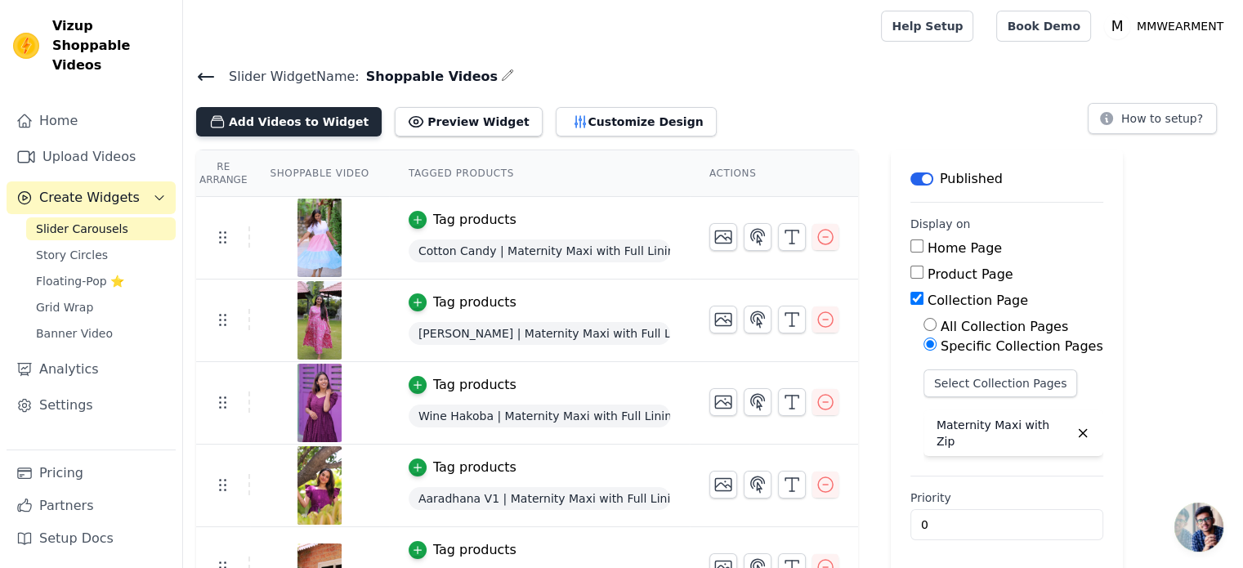
click at [297, 126] on button "Add Videos to Widget" at bounding box center [288, 121] width 185 height 29
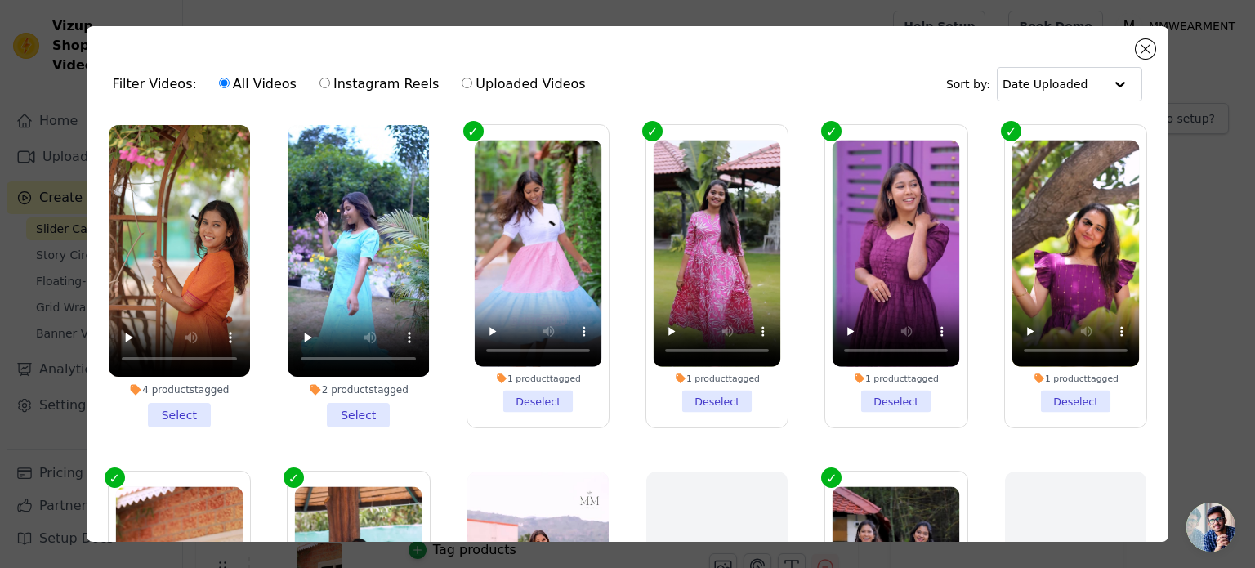
click at [175, 405] on li "4 products tagged Select" at bounding box center [179, 276] width 141 height 302
click at [0, 0] on input "4 products tagged Select" at bounding box center [0, 0] width 0 height 0
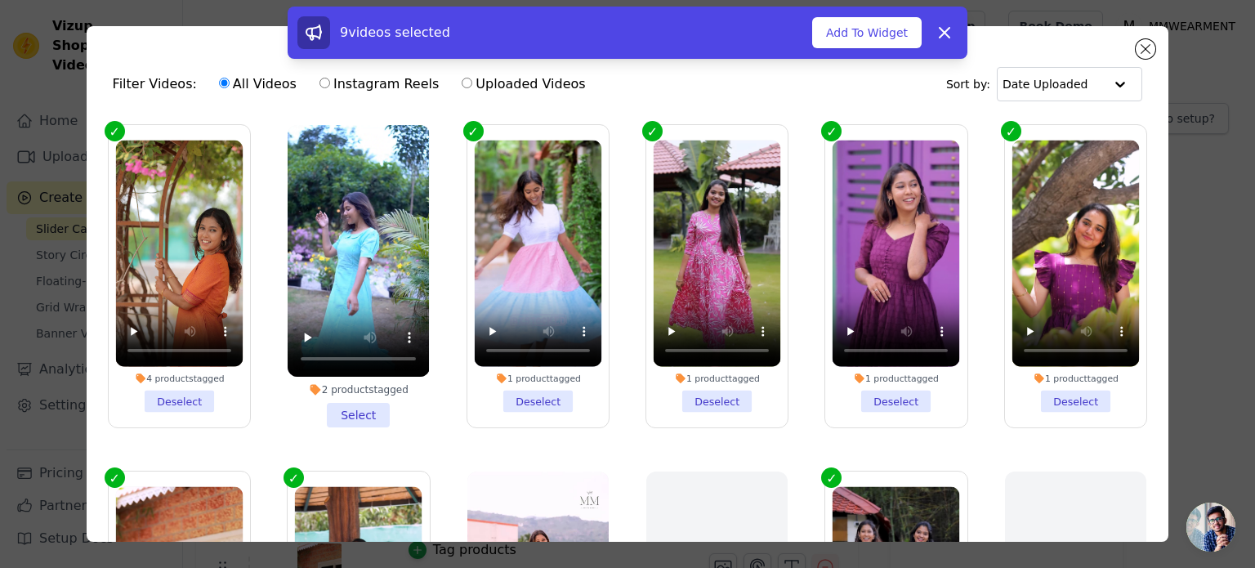
click at [356, 409] on li "2 products tagged Select" at bounding box center [358, 276] width 141 height 302
click at [0, 0] on input "2 products tagged Select" at bounding box center [0, 0] width 0 height 0
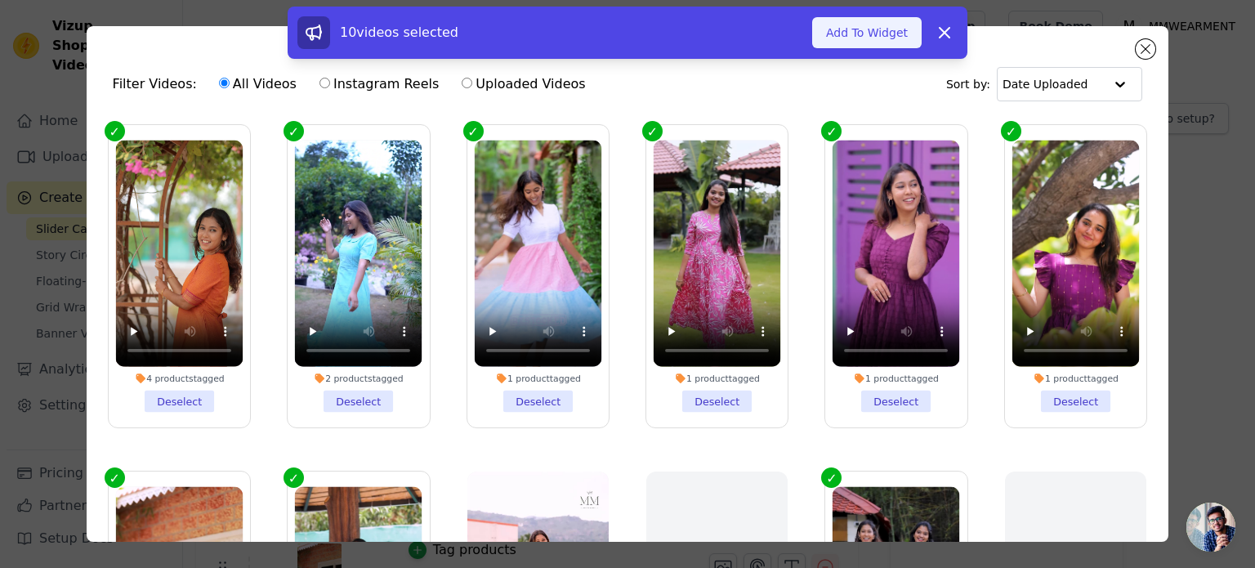
click at [869, 29] on button "Add To Widget" at bounding box center [866, 32] width 109 height 31
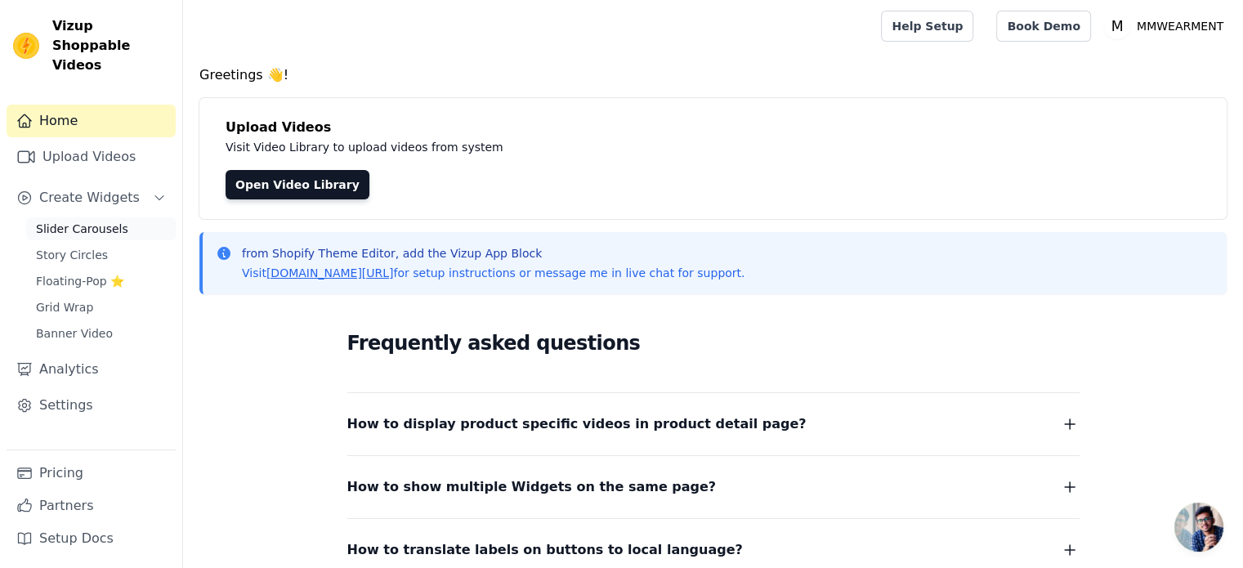
scroll to position [140, 0]
click at [93, 221] on span "Slider Carousels" at bounding box center [82, 229] width 92 height 16
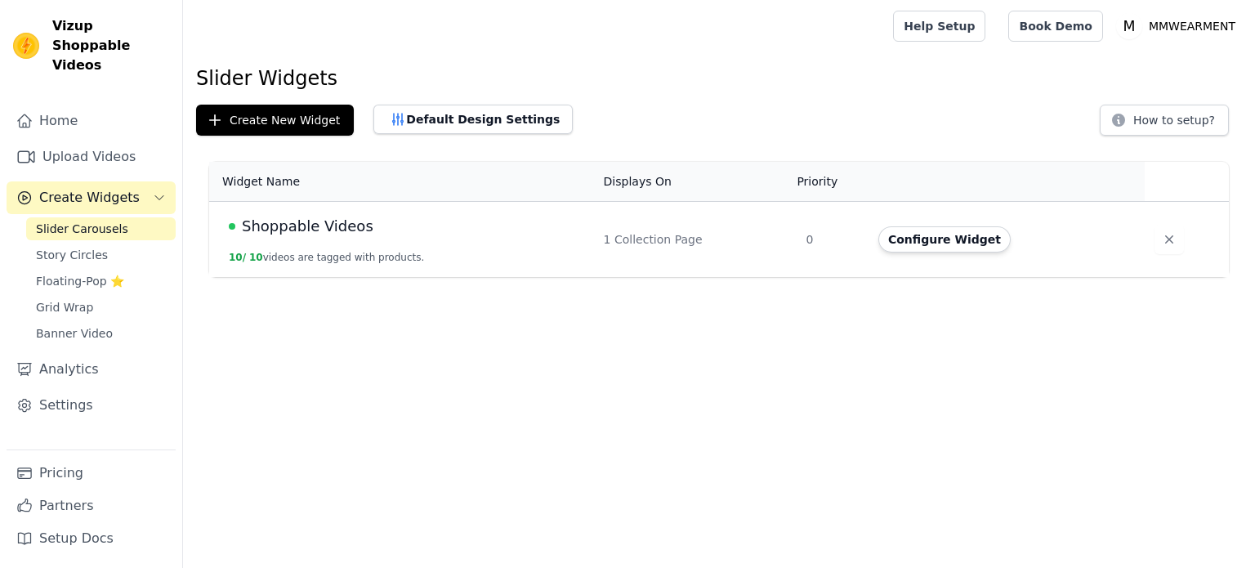
click at [306, 234] on span "Shoppable Videos" at bounding box center [308, 226] width 132 height 23
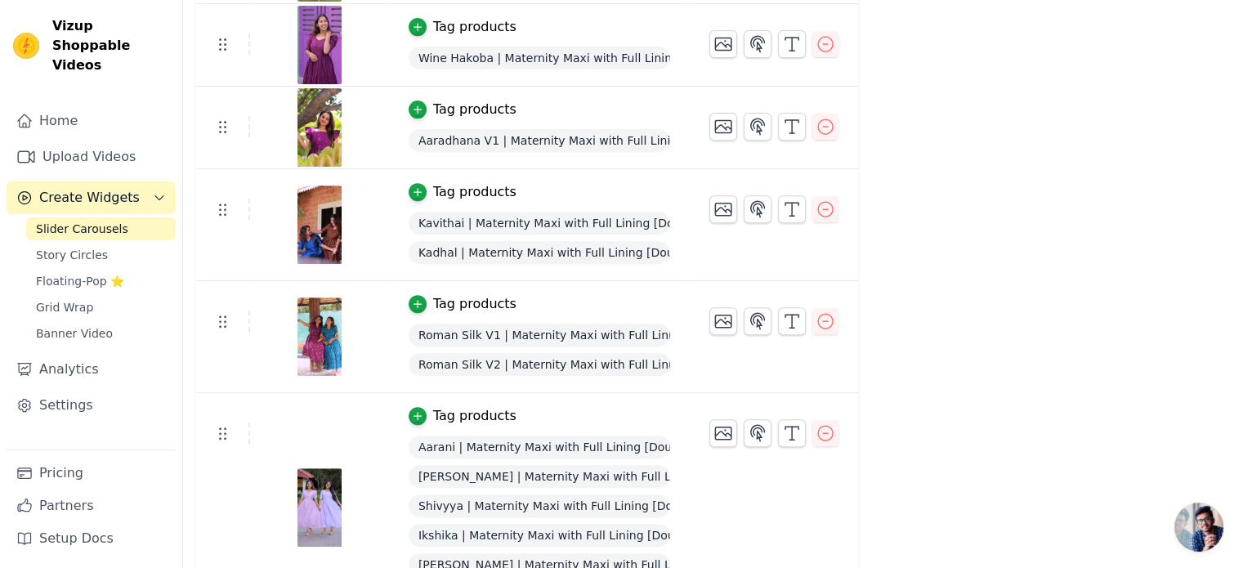
scroll to position [641, 0]
click at [445, 299] on div "Tag products" at bounding box center [474, 304] width 83 height 20
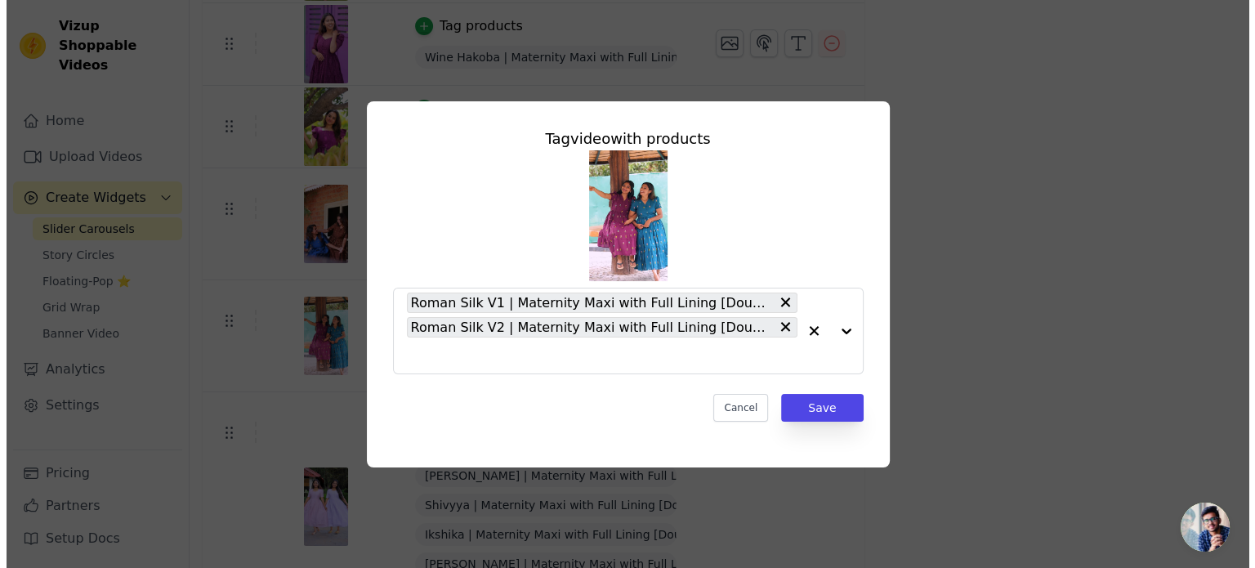
scroll to position [0, 0]
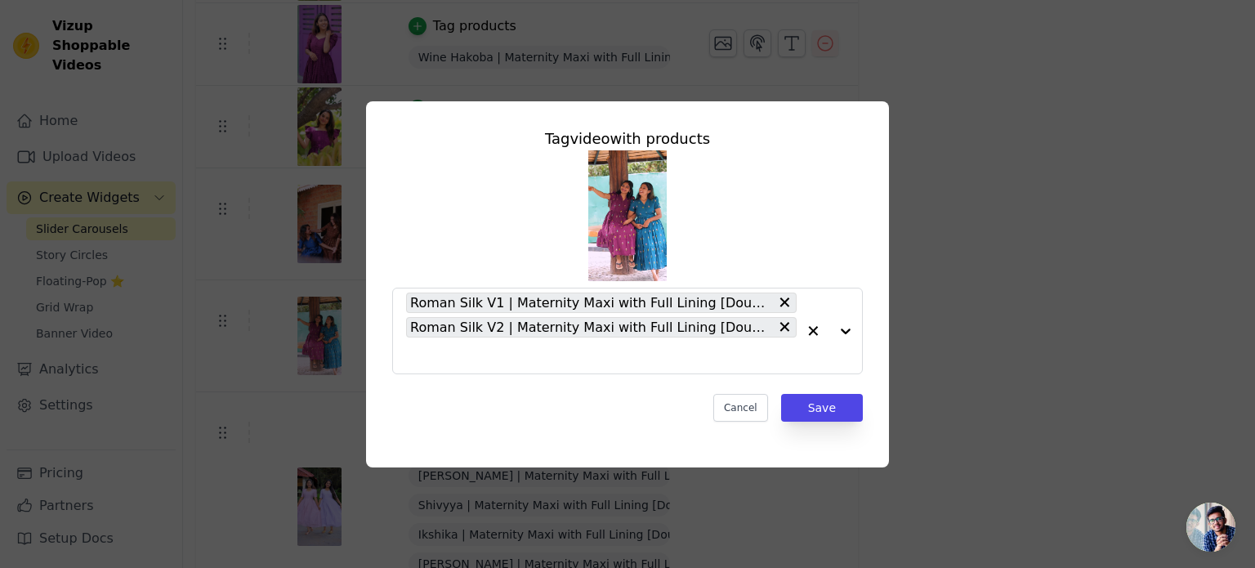
click at [270, 238] on div "Tag video with products Roman Silk V1 | Maternity Maxi with Full Lining [Double…" at bounding box center [627, 284] width 1203 height 418
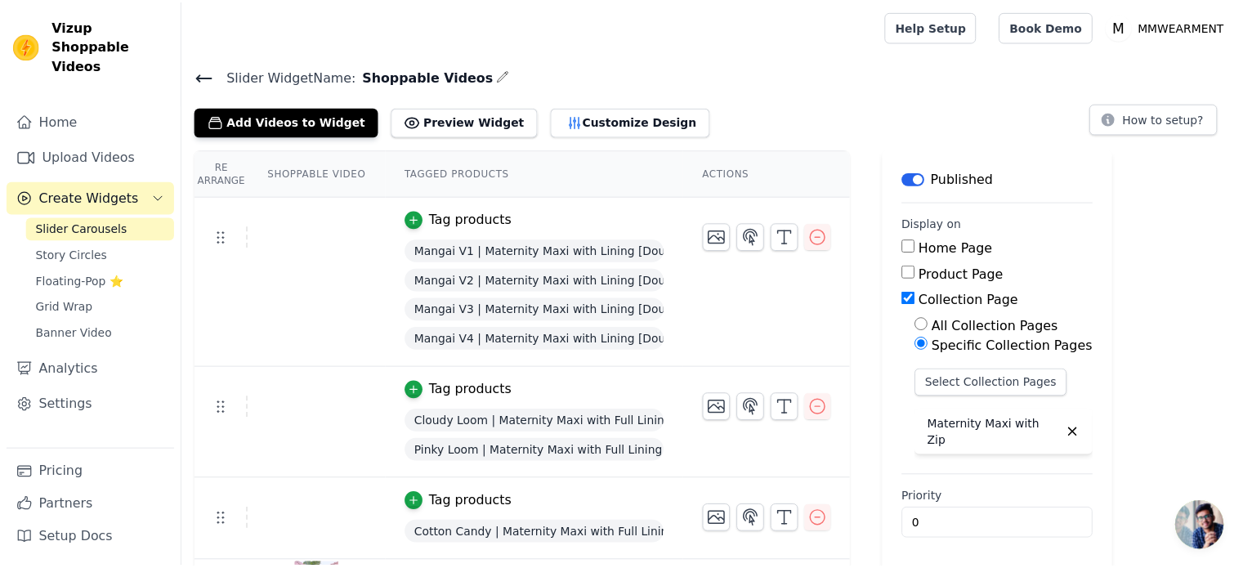
scroll to position [641, 0]
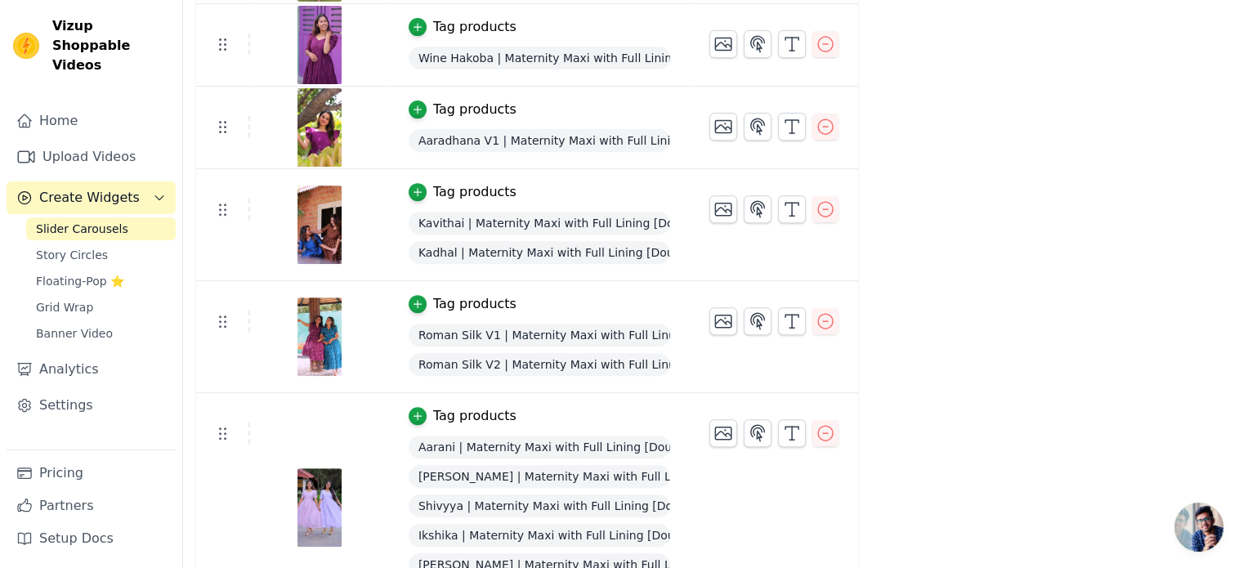
click at [455, 305] on div "Tag products" at bounding box center [474, 304] width 83 height 20
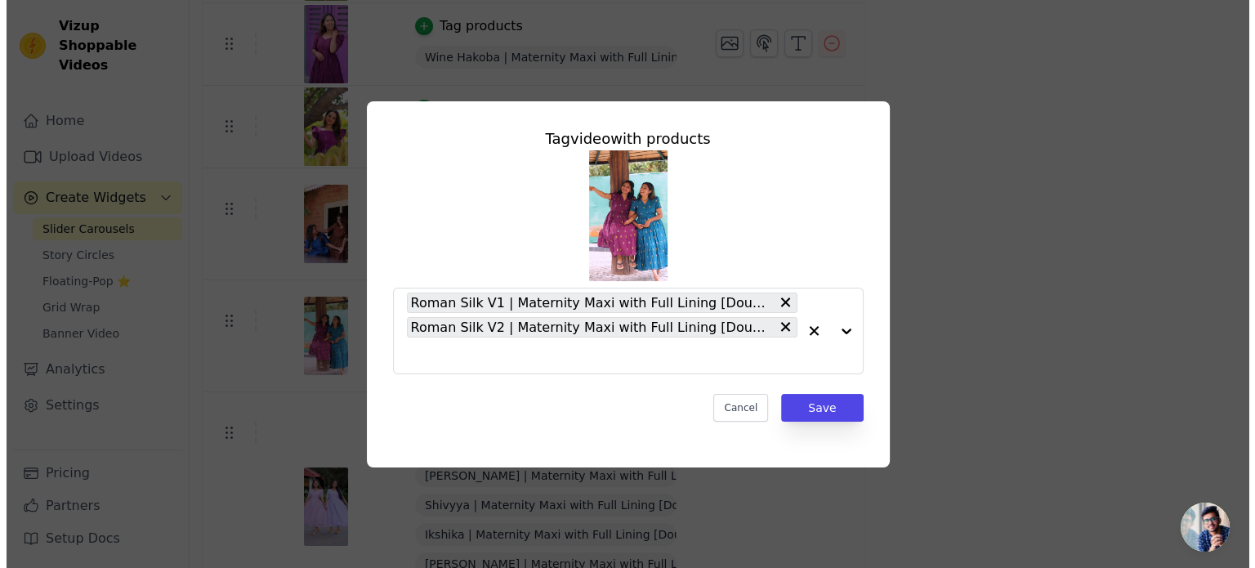
scroll to position [0, 0]
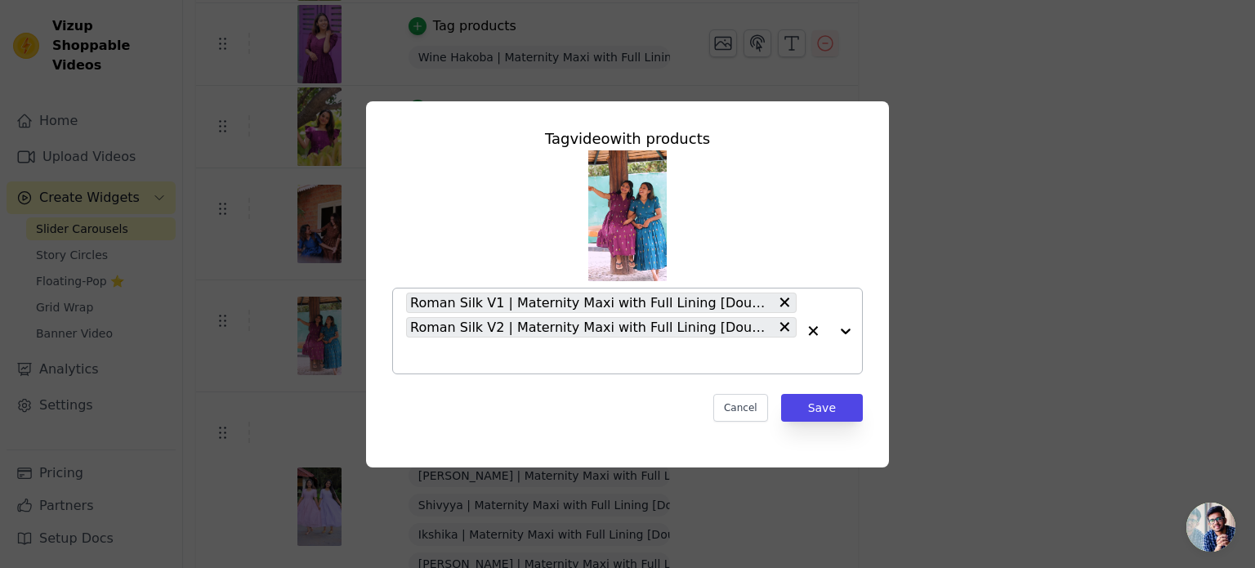
click at [478, 353] on input "text" at bounding box center [601, 356] width 391 height 20
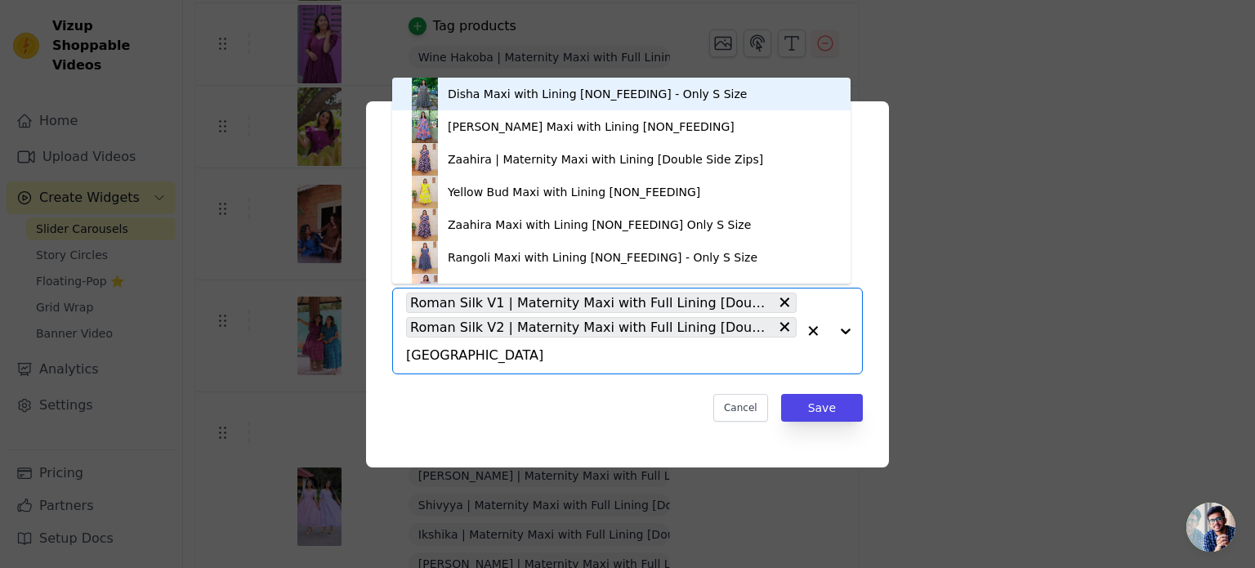
type input "Roman"
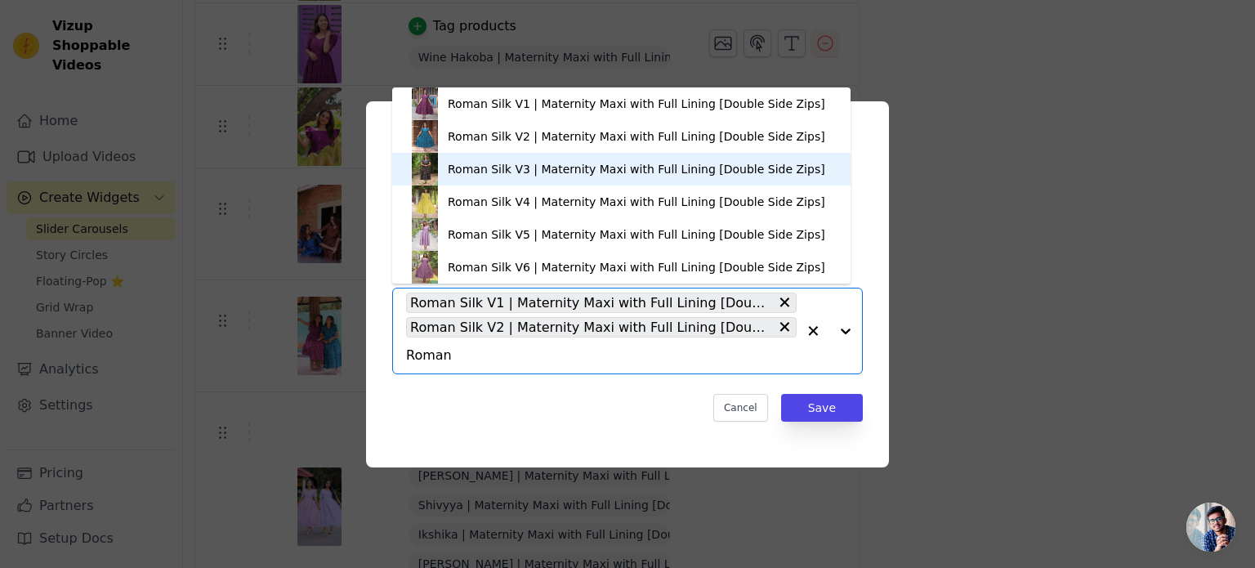
click at [521, 166] on div "Roman Silk V3 | Maternity Maxi with Full Lining [Double Side Zips]" at bounding box center [637, 169] width 378 height 16
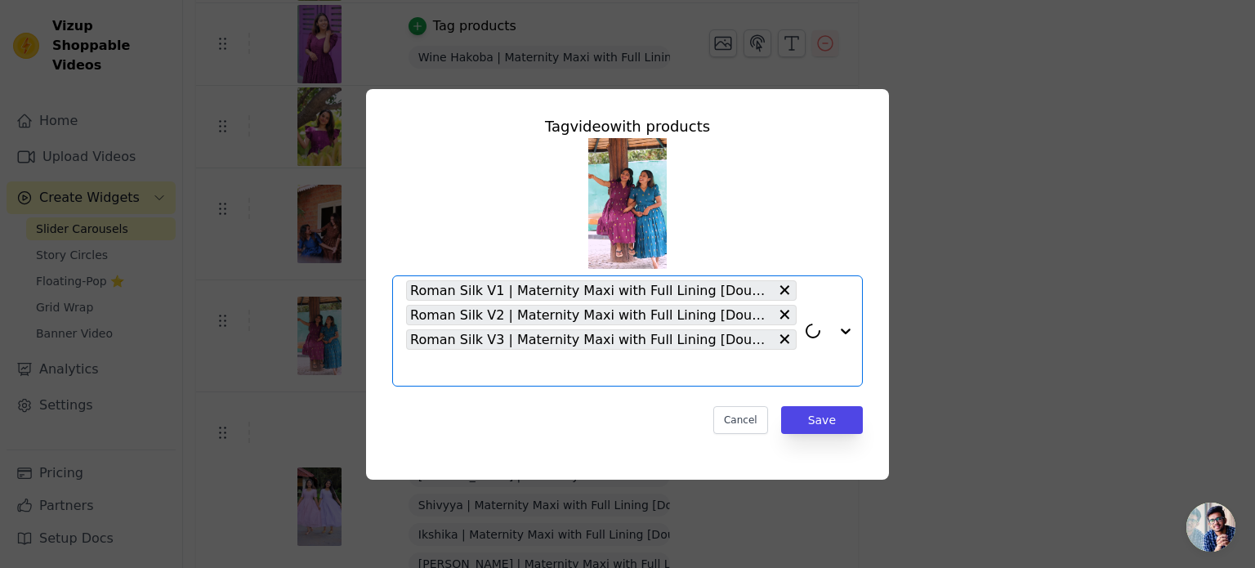
click at [480, 372] on input "text" at bounding box center [601, 368] width 391 height 20
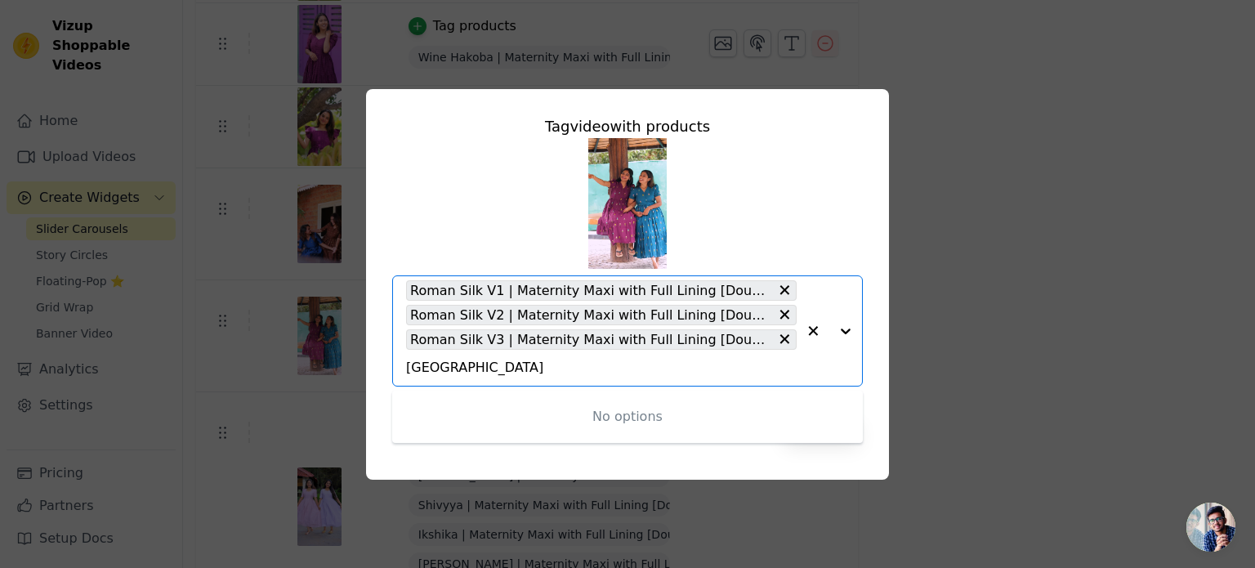
type input "Roman"
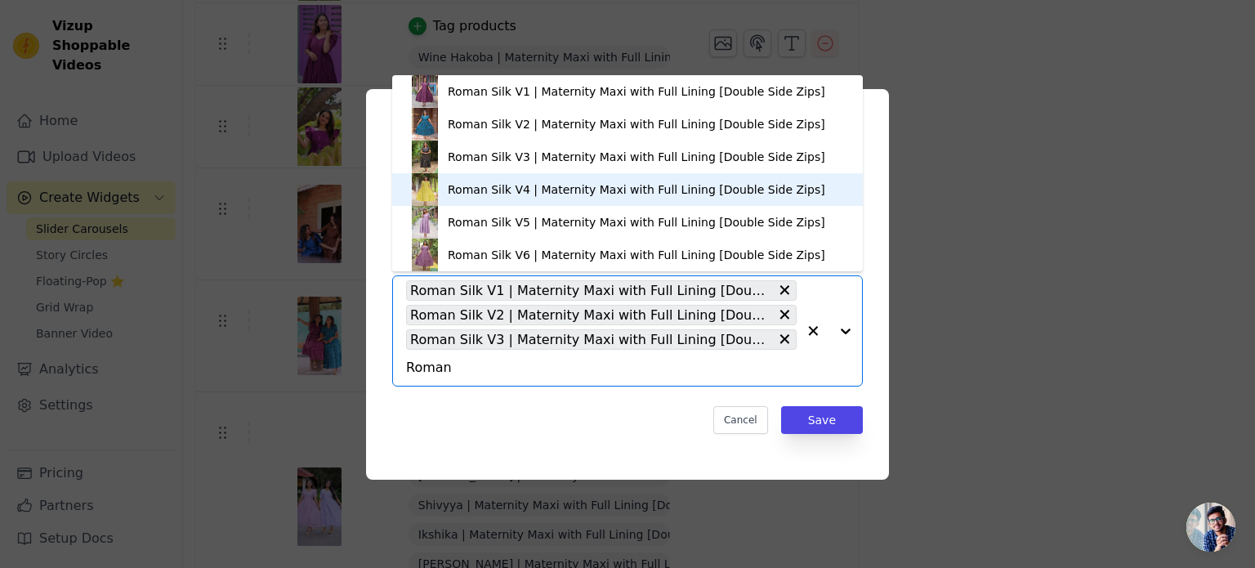
click at [509, 182] on div "Roman Silk V4 | Maternity Maxi with Full Lining [Double Side Zips]" at bounding box center [637, 189] width 378 height 16
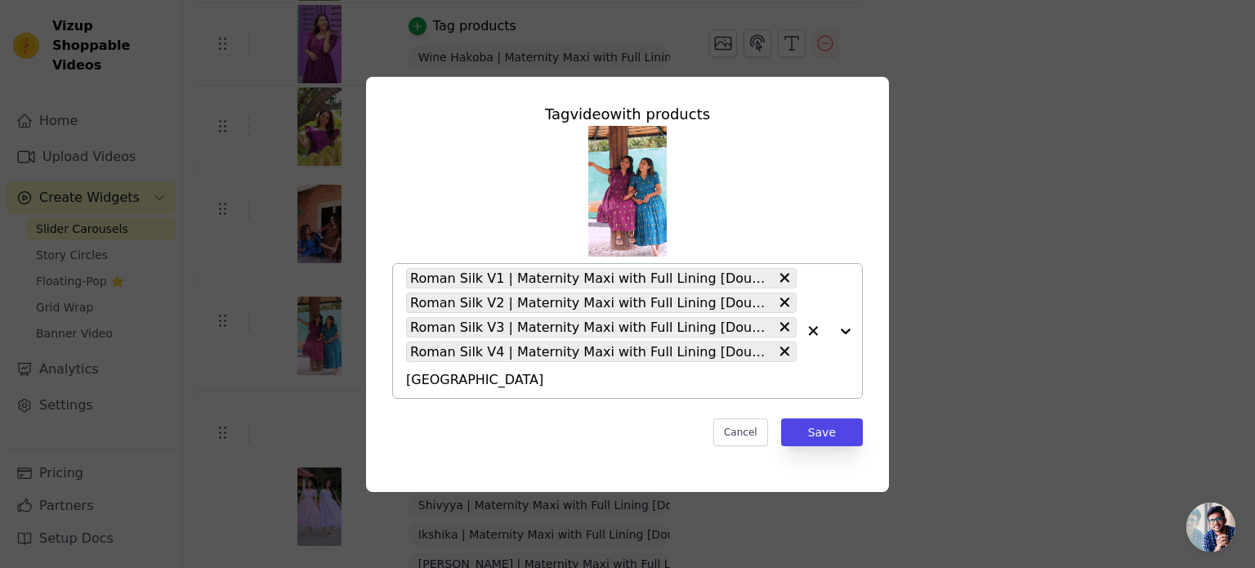
type input "roman"
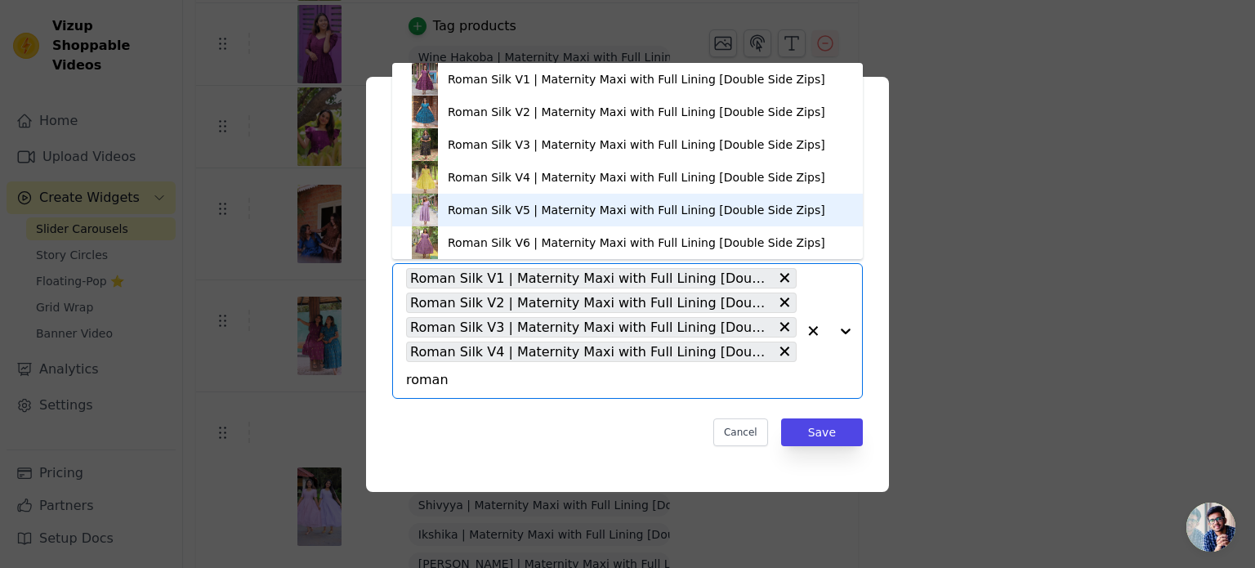
click at [507, 212] on div "Roman Silk V5 | Maternity Maxi with Full Lining [Double Side Zips]" at bounding box center [637, 210] width 378 height 16
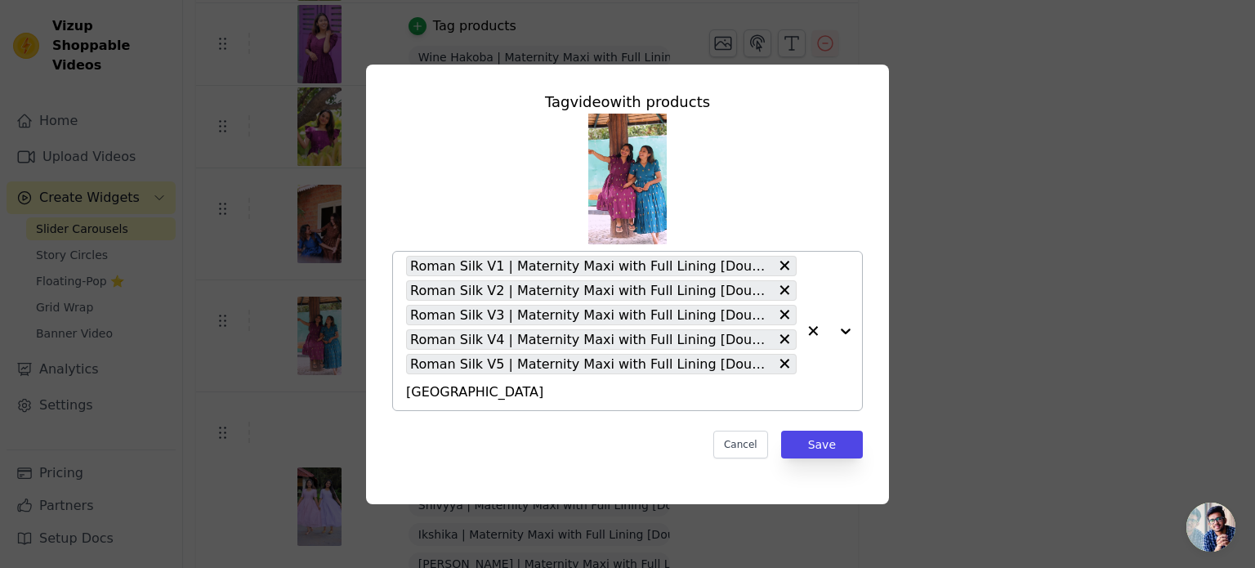
type input "roman"
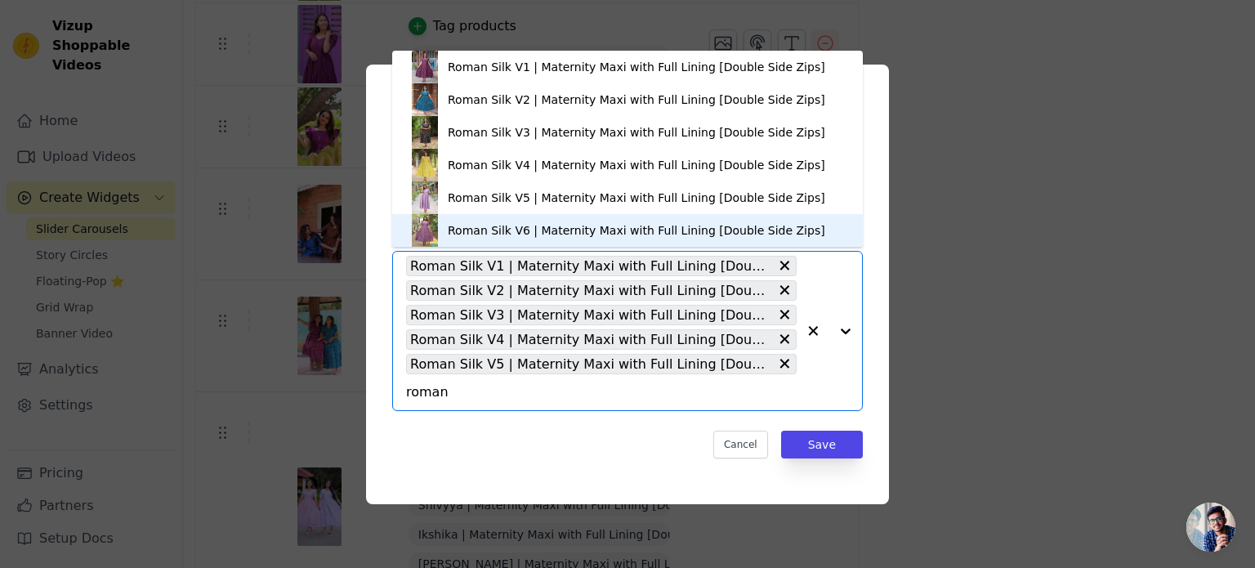
click at [504, 232] on div "Roman Silk V6 | Maternity Maxi with Full Lining [Double Side Zips]" at bounding box center [637, 230] width 378 height 16
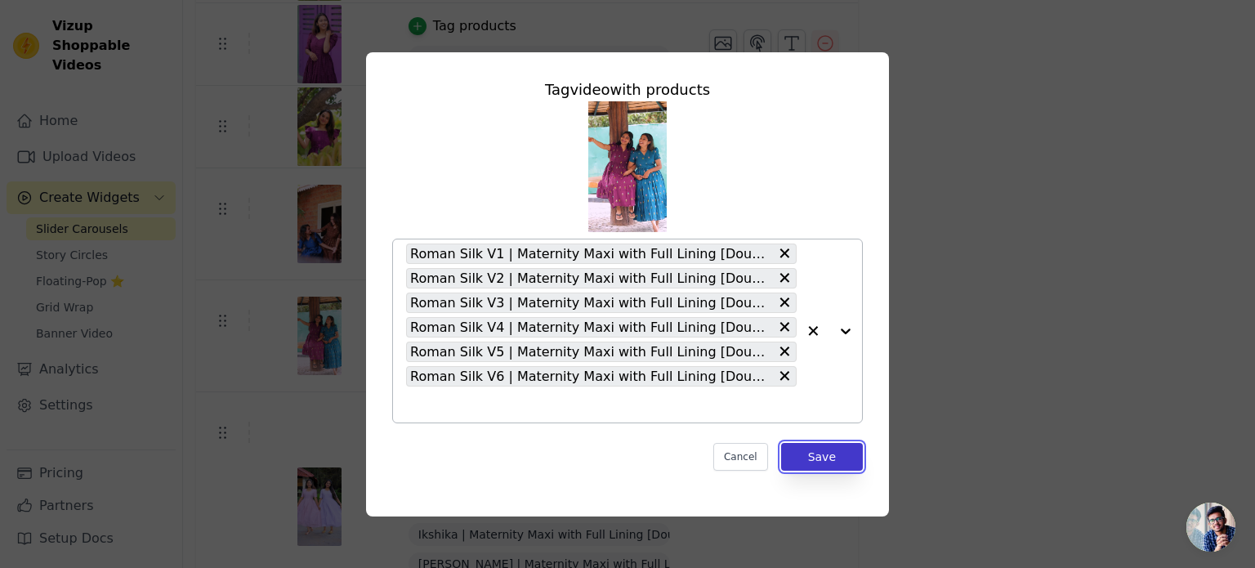
click at [843, 460] on button "Save" at bounding box center [822, 457] width 82 height 28
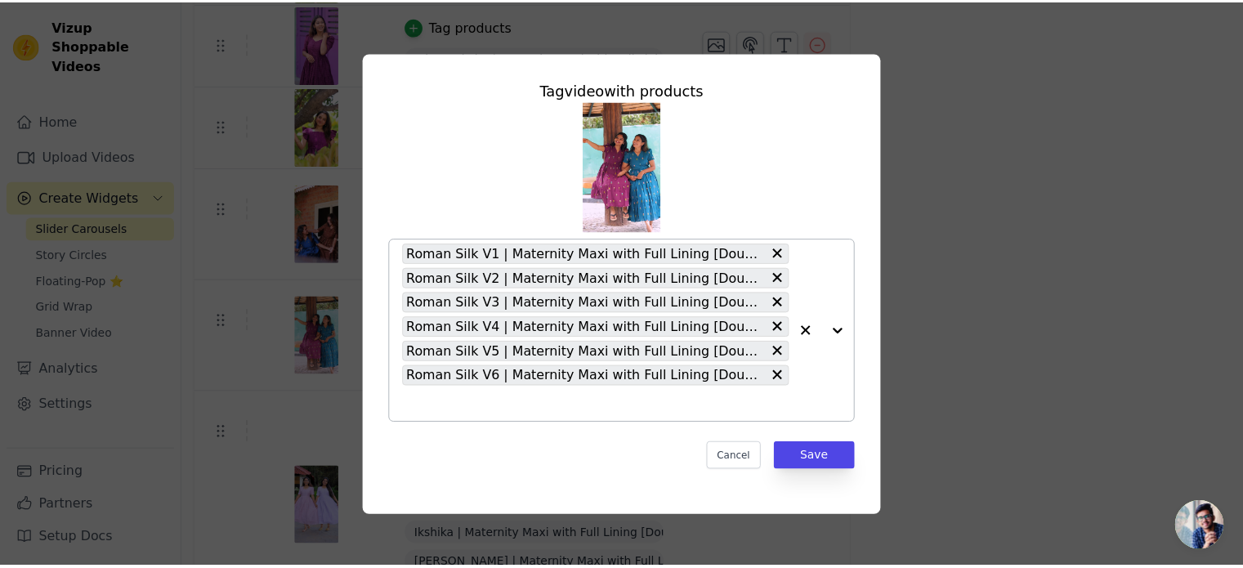
scroll to position [641, 0]
